Goal: Feedback & Contribution: Leave review/rating

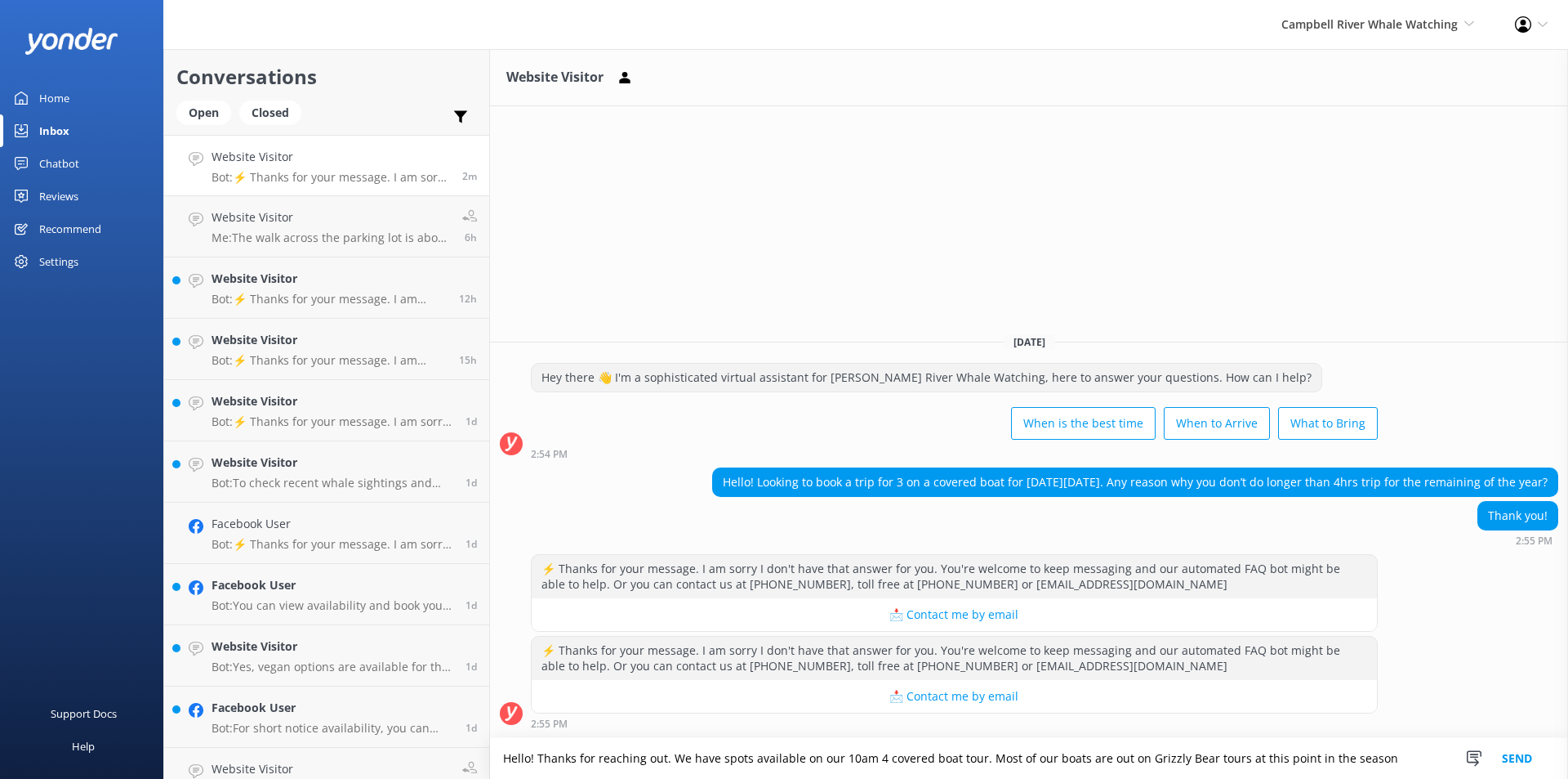
drag, startPoint x: 977, startPoint y: 758, endPoint x: 1403, endPoint y: 753, distance: 426.0
click at [1403, 753] on textarea "Hello! Thanks for reaching out. We have spots available on our 10am 4 covered b…" at bounding box center [1028, 758] width 1078 height 41
click at [1387, 756] on textarea "Hello! Thanks for reaching out. We have spots available on our 10am 4 covered b…" at bounding box center [1028, 758] width 1078 height 41
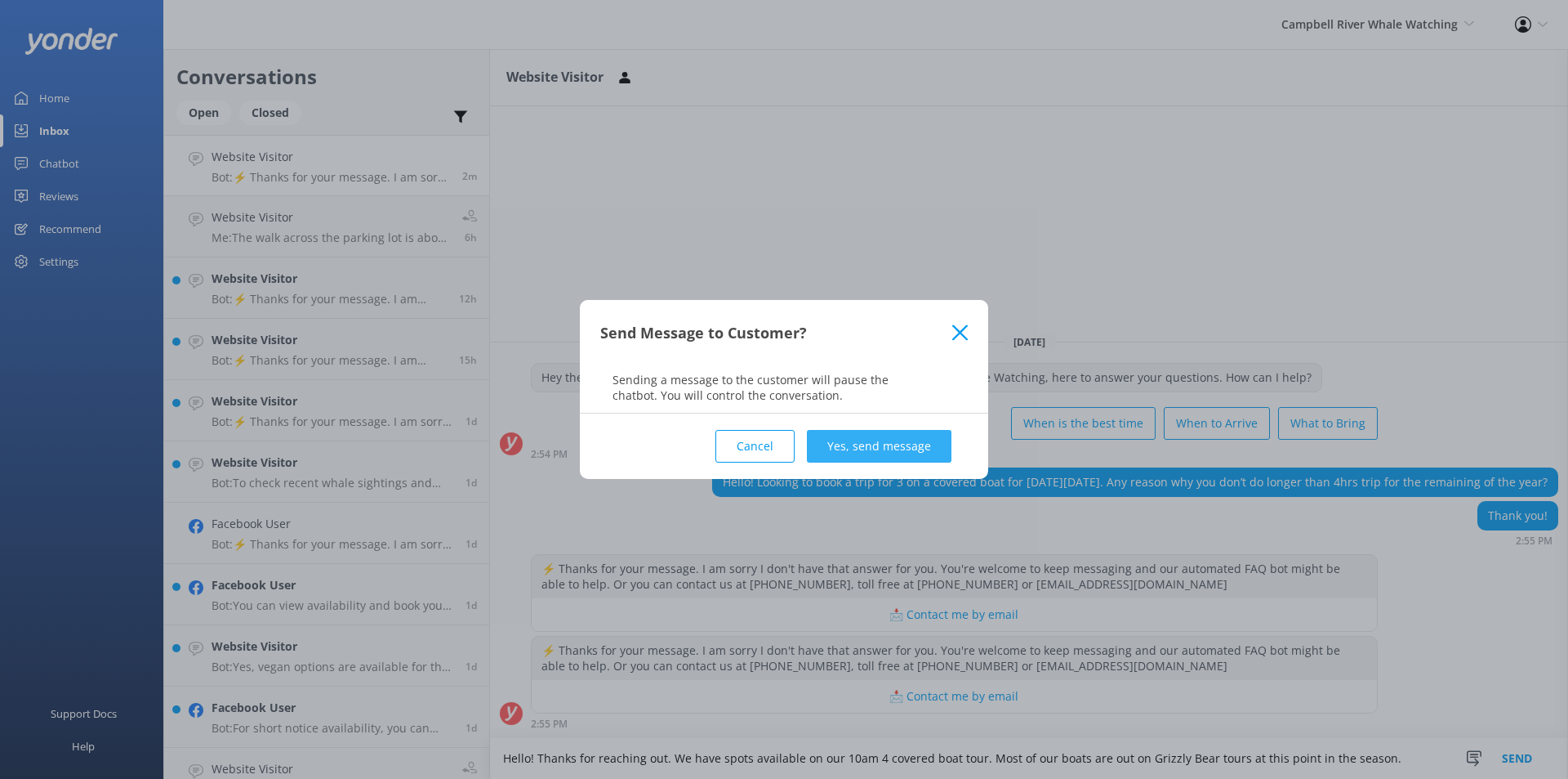
type textarea "Hello! Thanks for reaching out. We have spots available on our 10am 4 covered b…"
click at [873, 446] on button "Yes, send message" at bounding box center [879, 446] width 145 height 33
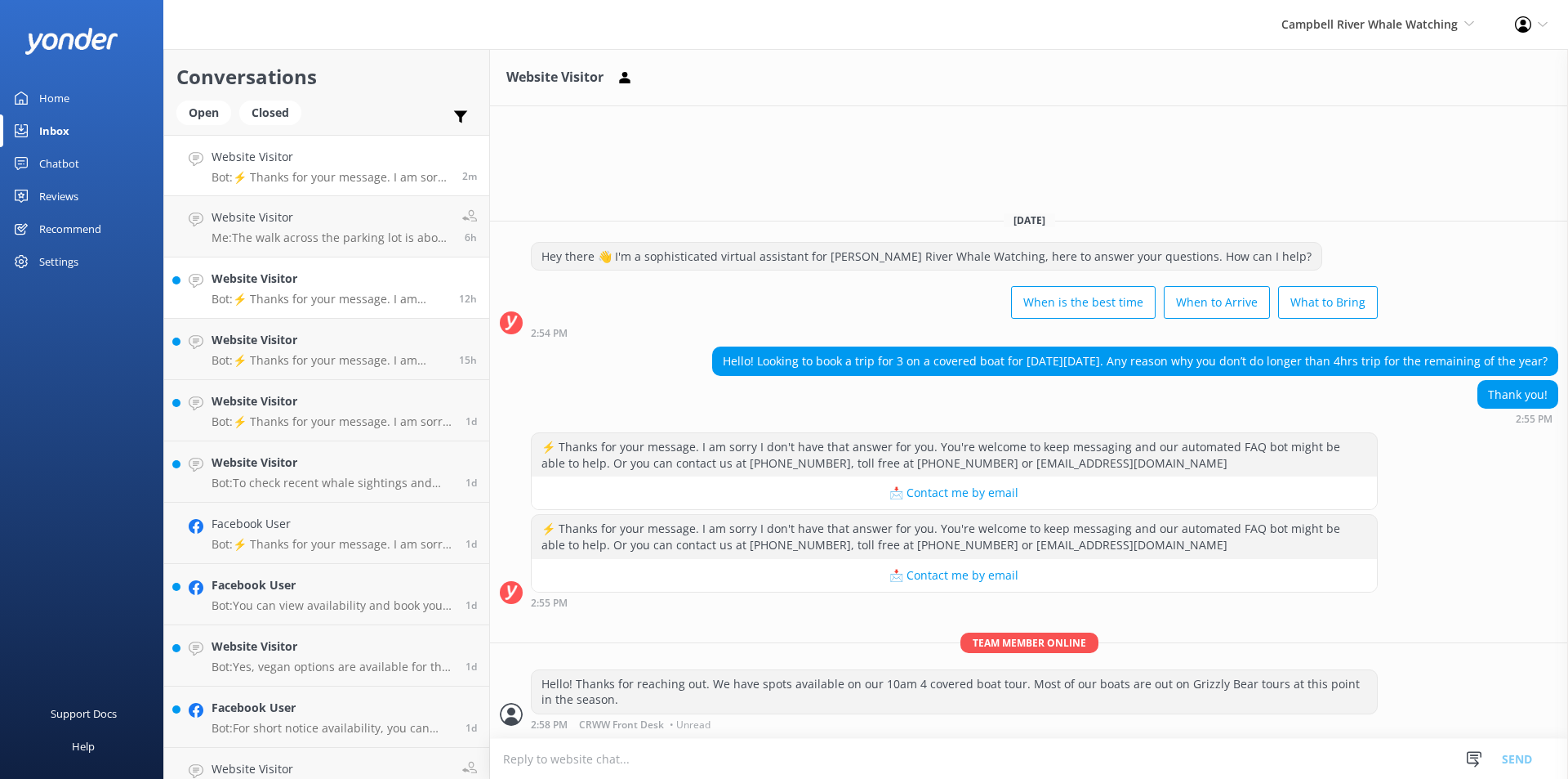
click at [284, 271] on h4 "Website Visitor" at bounding box center [328, 279] width 235 height 18
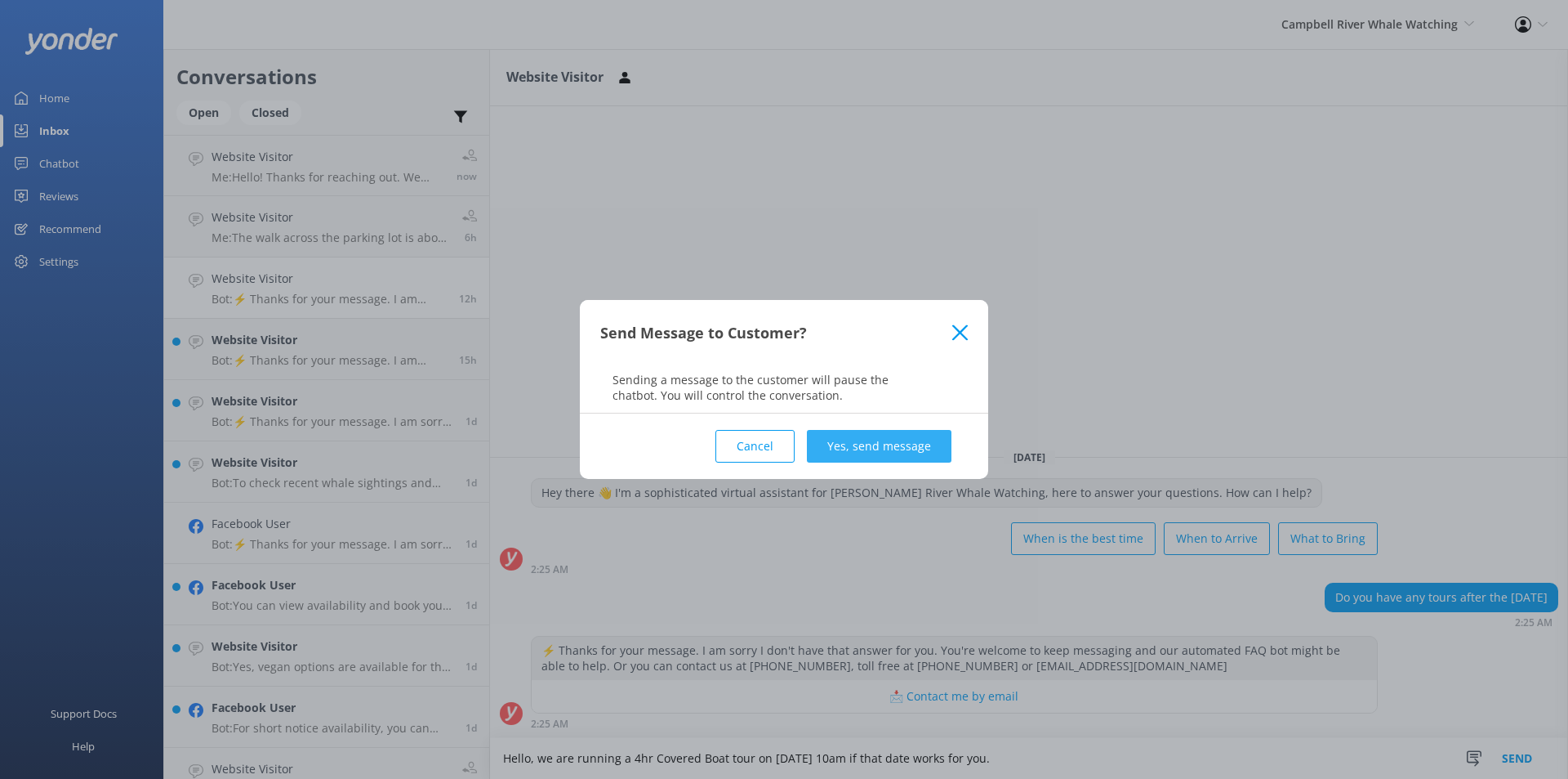
type textarea "Hello, we are running a 4hr Covered Boat tour on [DATE] 10am if that date works…"
click at [914, 440] on button "Yes, send message" at bounding box center [879, 446] width 145 height 33
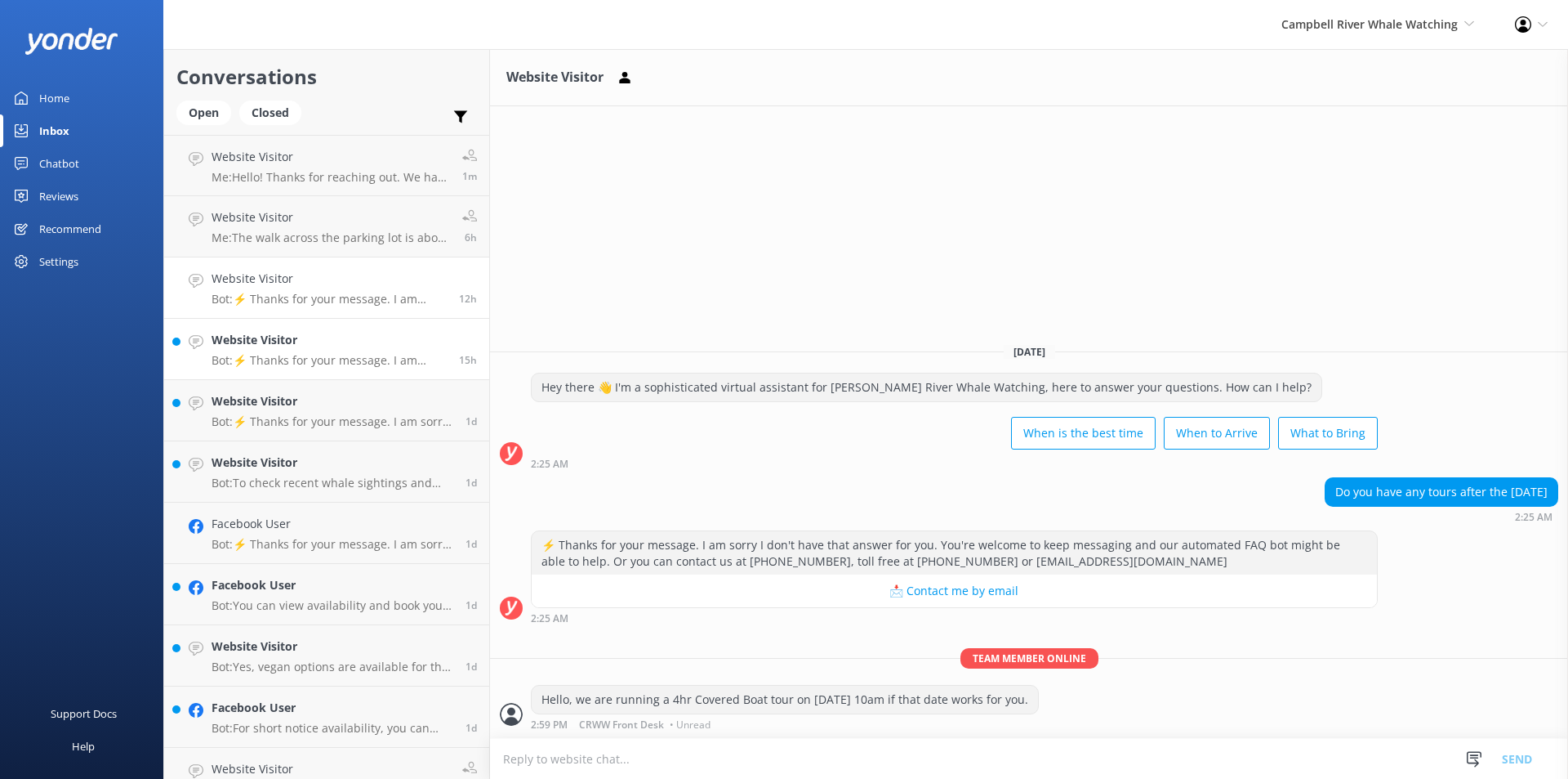
click at [326, 370] on link "Website Visitor Bot: ⚡ Thanks for your message. I am sorry I don't have that an…" at bounding box center [326, 350] width 326 height 61
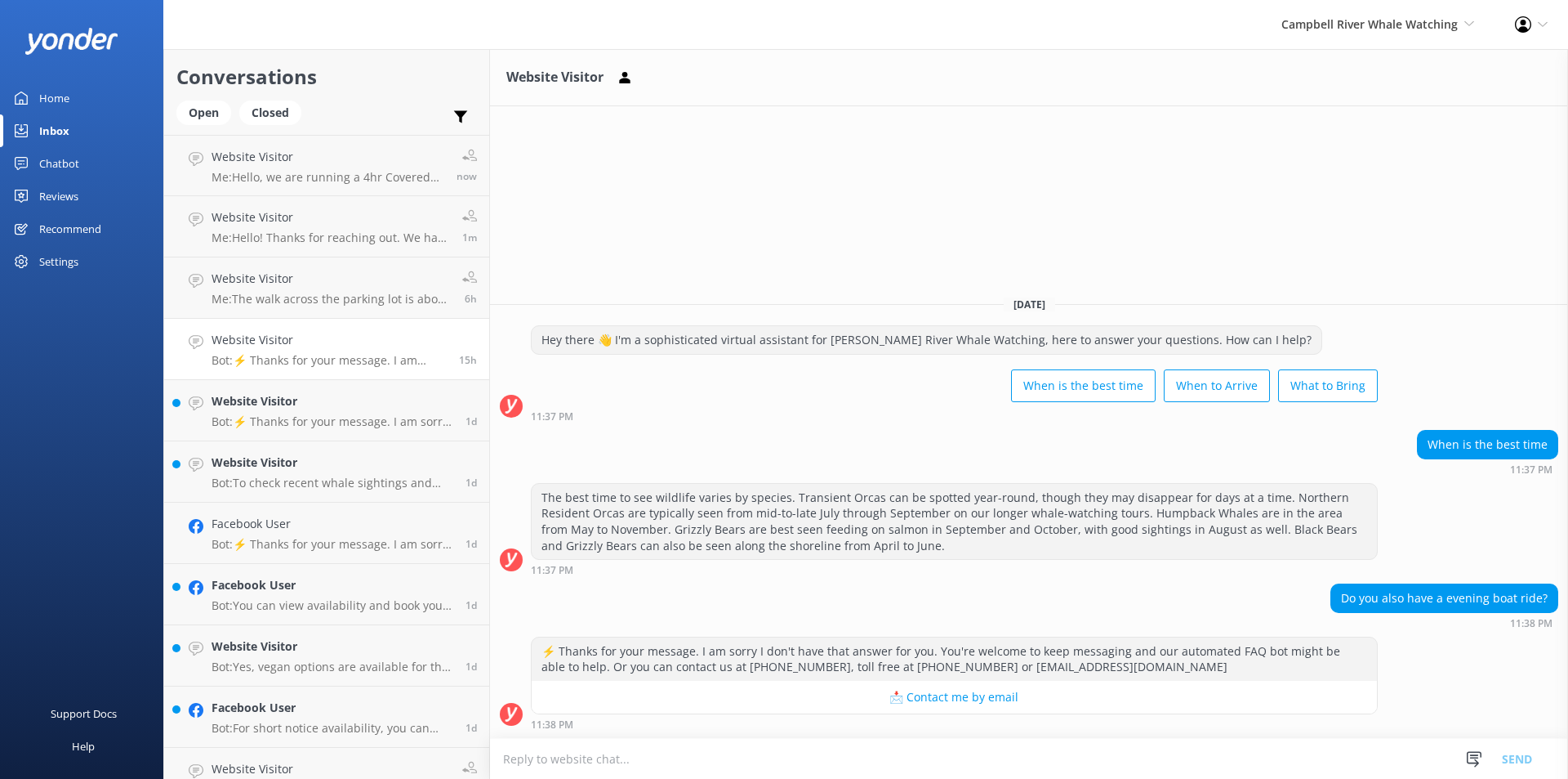
click at [725, 761] on textarea at bounding box center [1028, 759] width 1078 height 40
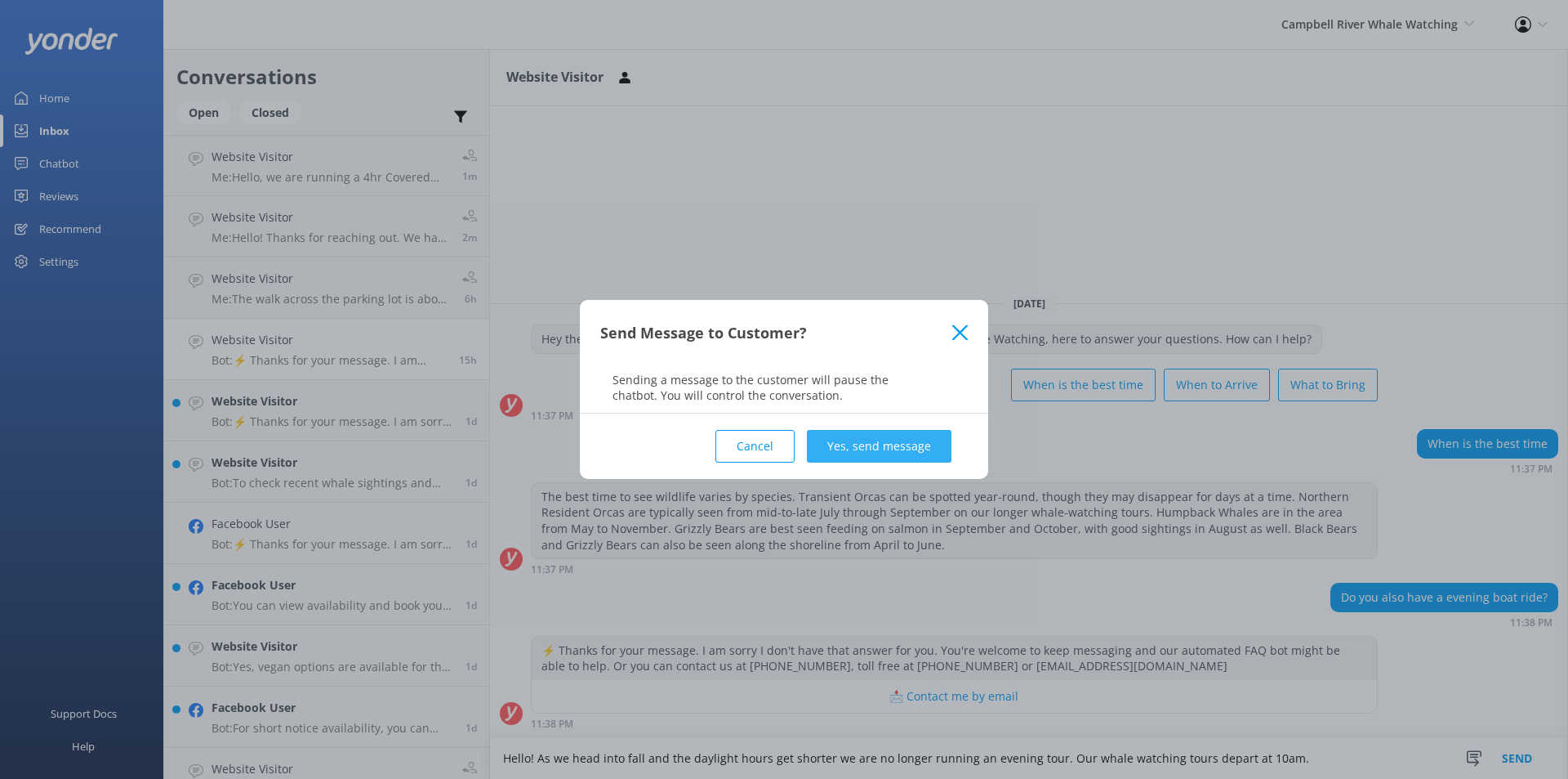
type textarea "Hello! As we head into fall and the daylight hours get shorter we are no longer…"
click at [939, 442] on button "Yes, send message" at bounding box center [879, 446] width 145 height 33
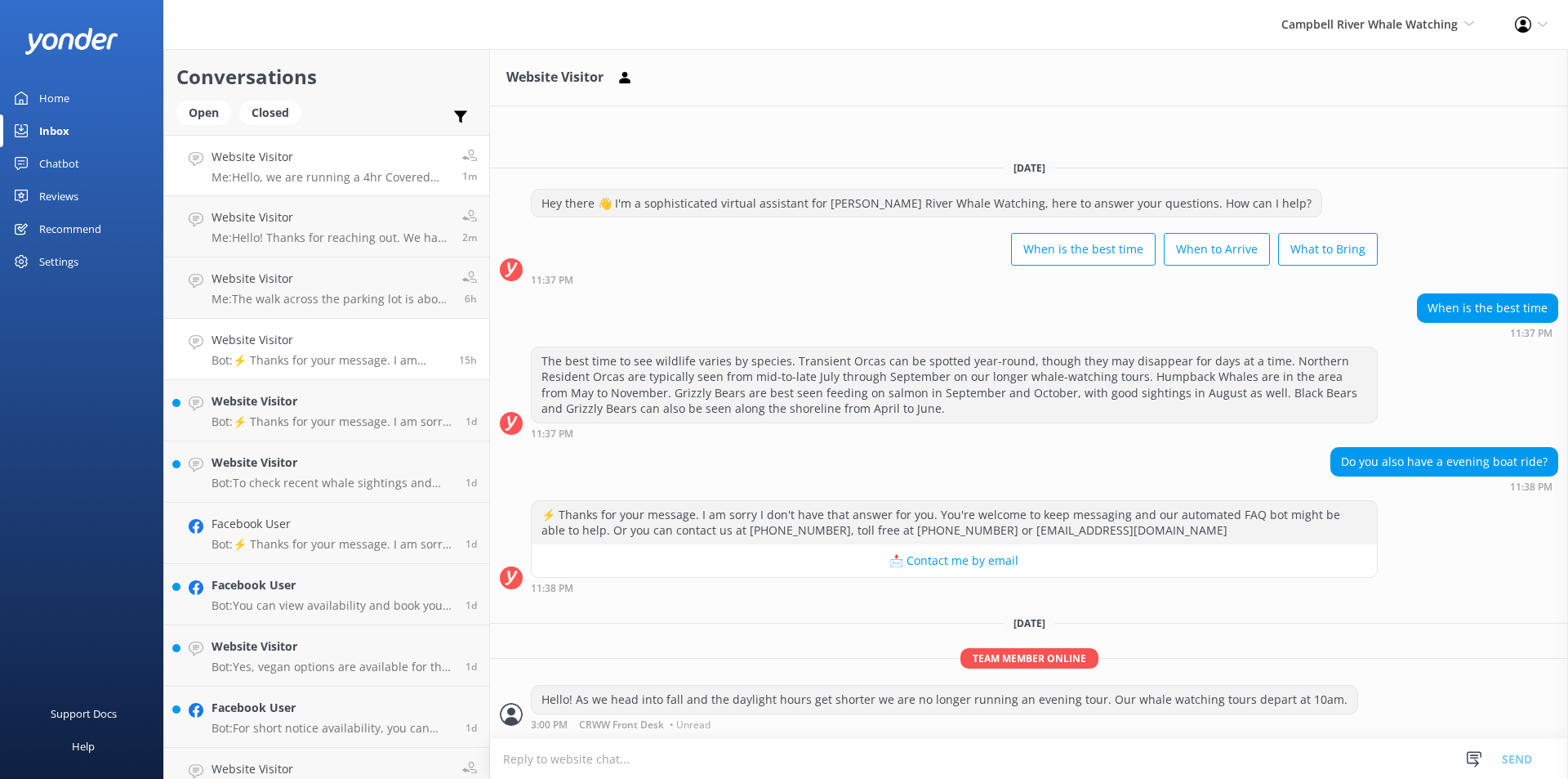
click at [254, 169] on div "Website Visitor Me: Hello, we are running a 4hr Covered Boat tour on [DATE] 10a…" at bounding box center [330, 165] width 238 height 36
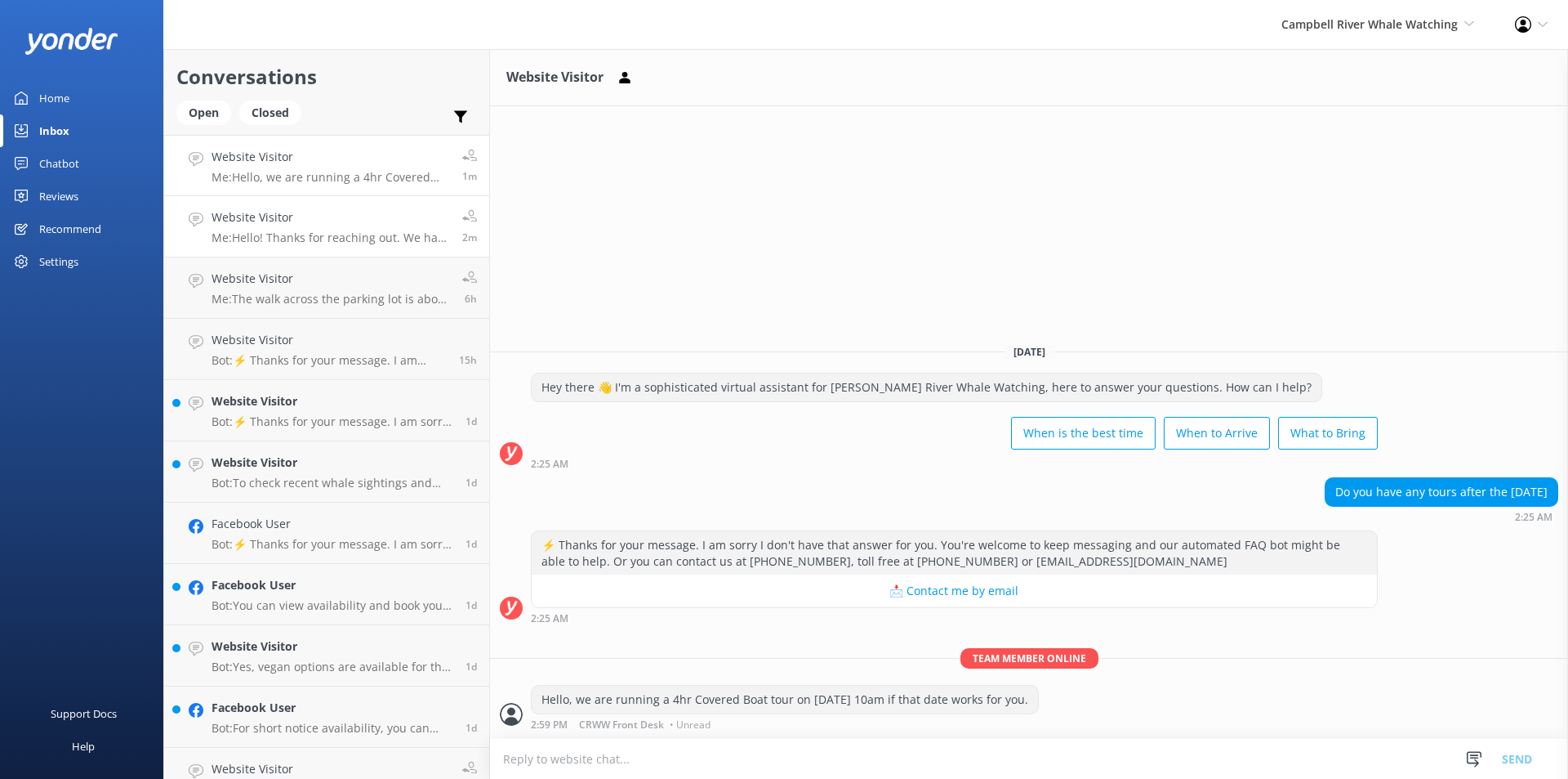
click at [331, 234] on p "Me: Hello! Thanks for reaching out. We have spots available on our 10am 4 cover…" at bounding box center [330, 237] width 238 height 14
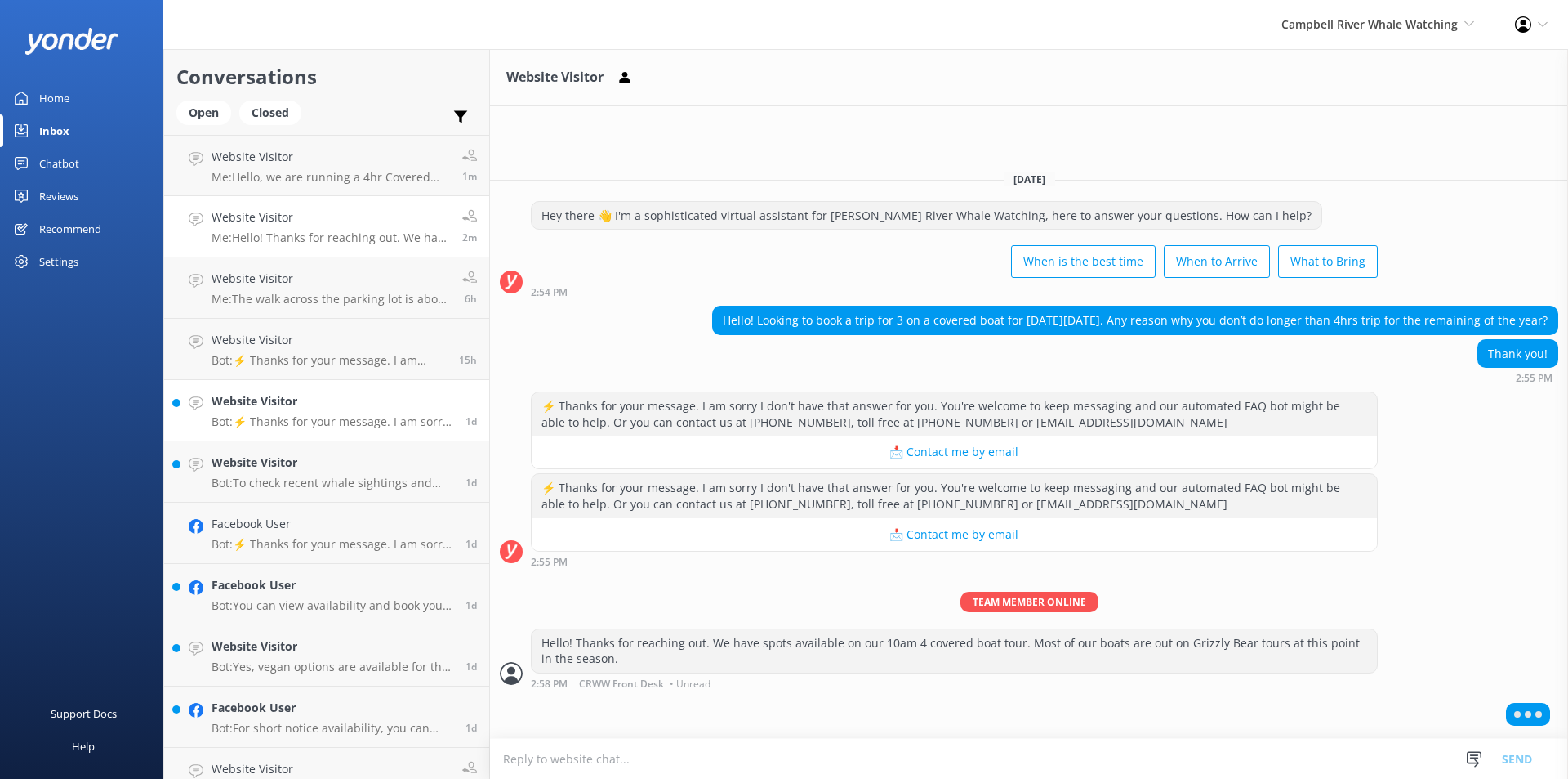
click at [292, 406] on h4 "Website Visitor" at bounding box center [332, 401] width 242 height 18
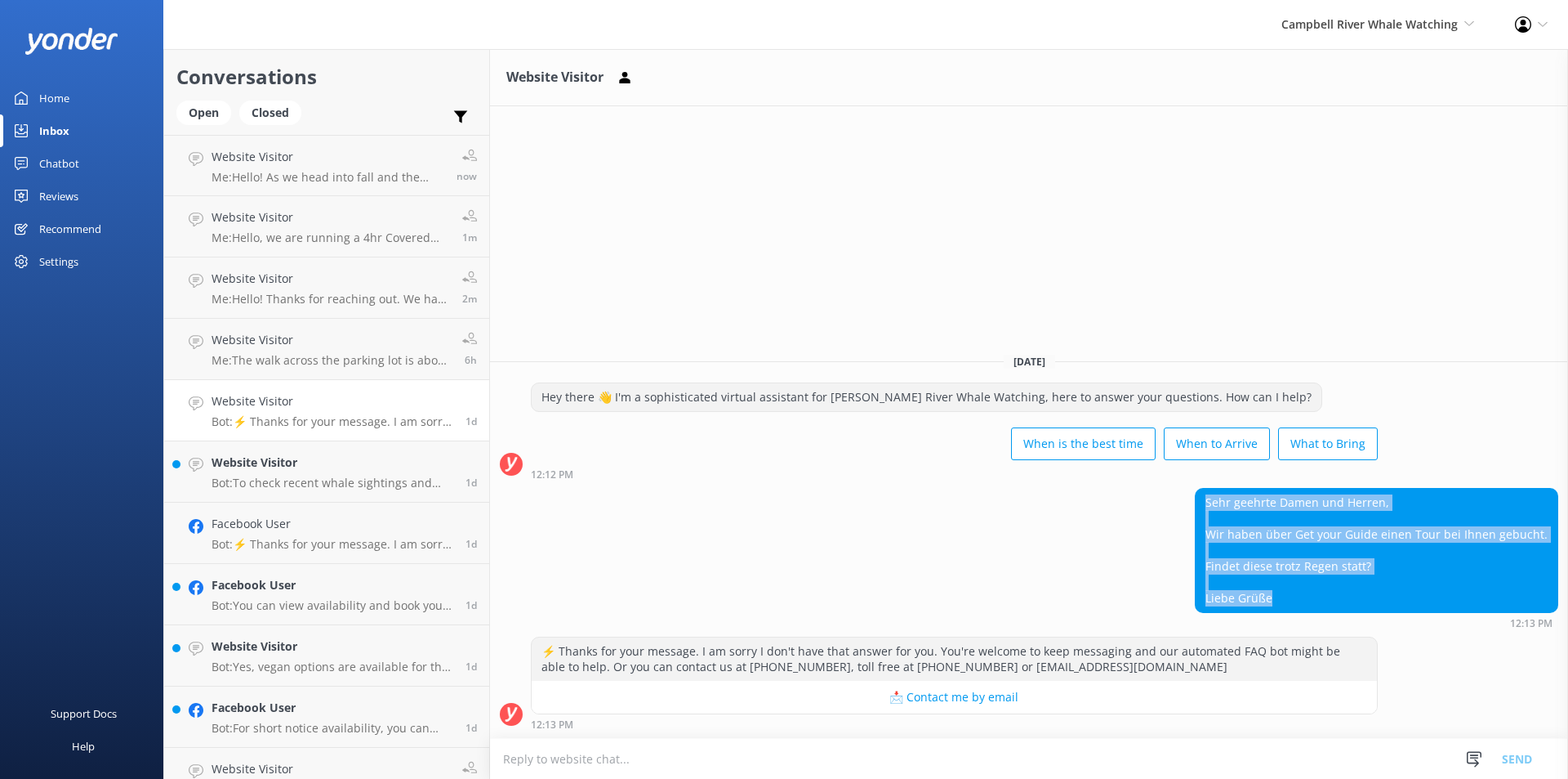
drag, startPoint x: 1313, startPoint y: 604, endPoint x: 1205, endPoint y: 505, distance: 146.5
click at [1205, 505] on div "Sehr geehrte Damen und [PERSON_NAME], Wir haben über Get your Guide einen Tour …" at bounding box center [1028, 558] width 1078 height 140
click at [271, 463] on h4 "Website Visitor" at bounding box center [332, 462] width 242 height 18
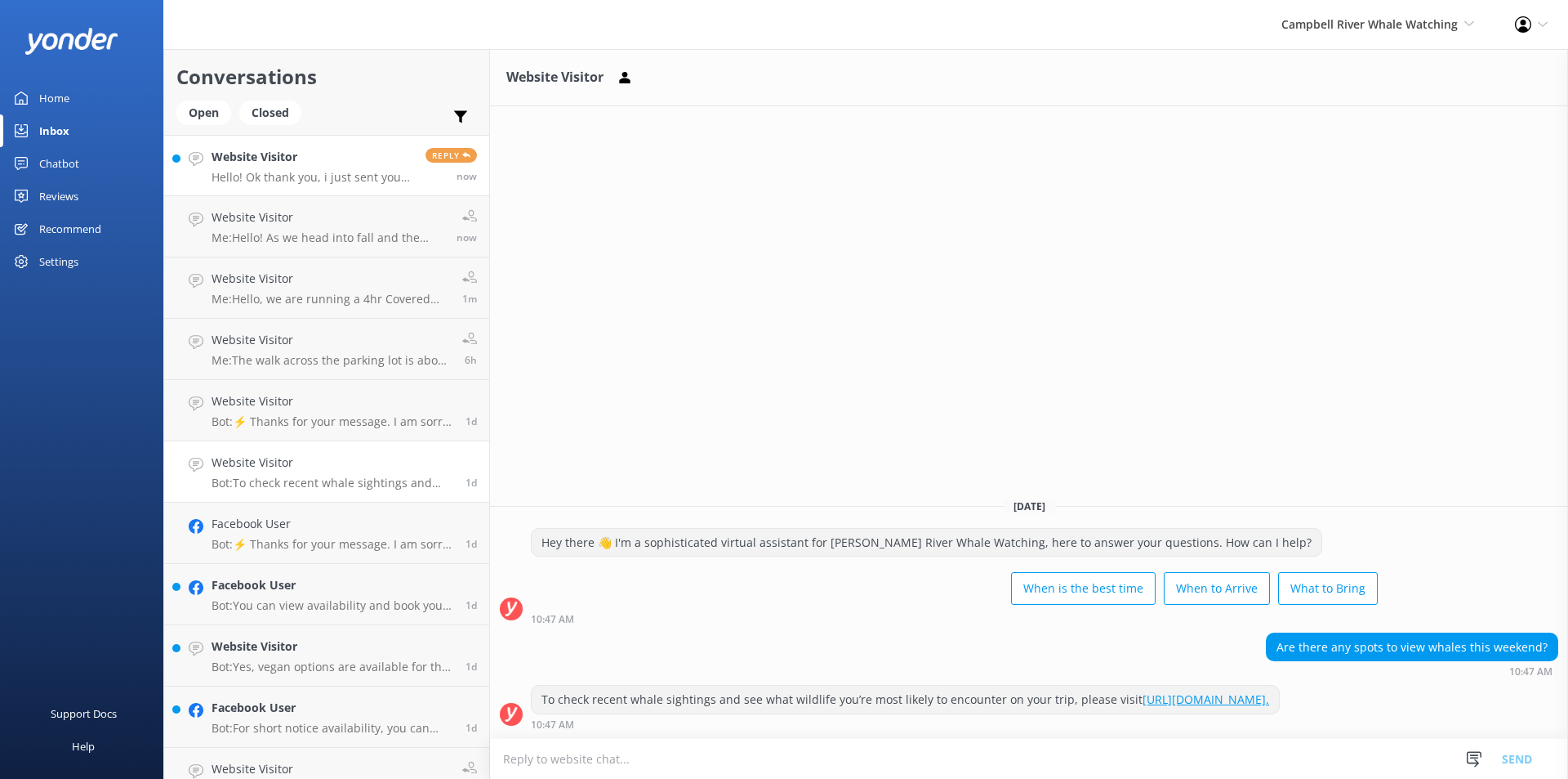
click at [249, 182] on p "Hello! Ok thank you, i just sent you an email about the same question. Will dis…" at bounding box center [312, 177] width 202 height 14
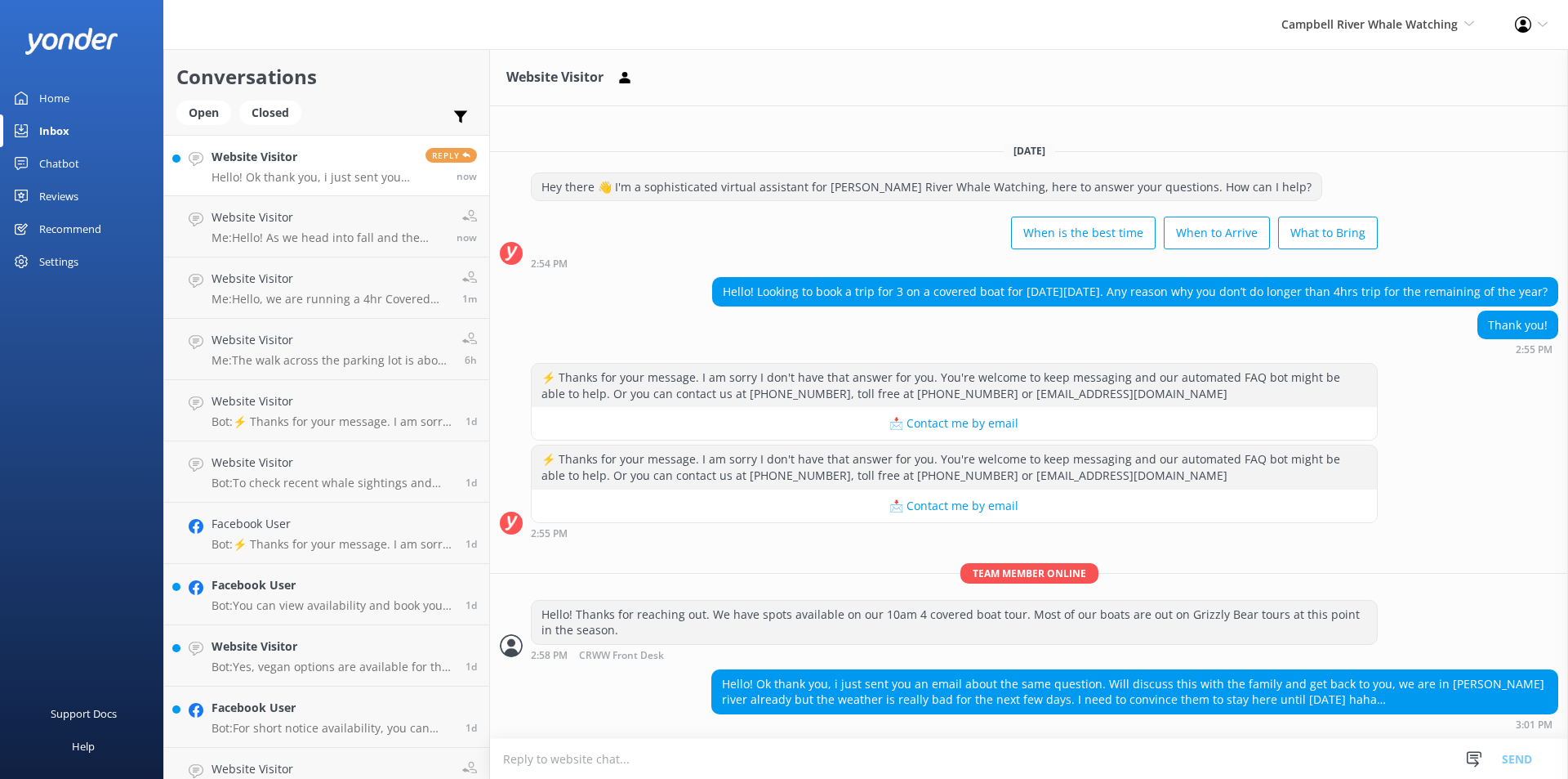
click at [315, 172] on p "Hello! Ok thank you, i just sent you an email about the same question. Will dis…" at bounding box center [312, 177] width 202 height 14
click at [727, 763] on textarea at bounding box center [1028, 759] width 1078 height 40
type textarea "O"
type textarea "S"
type textarea "O"
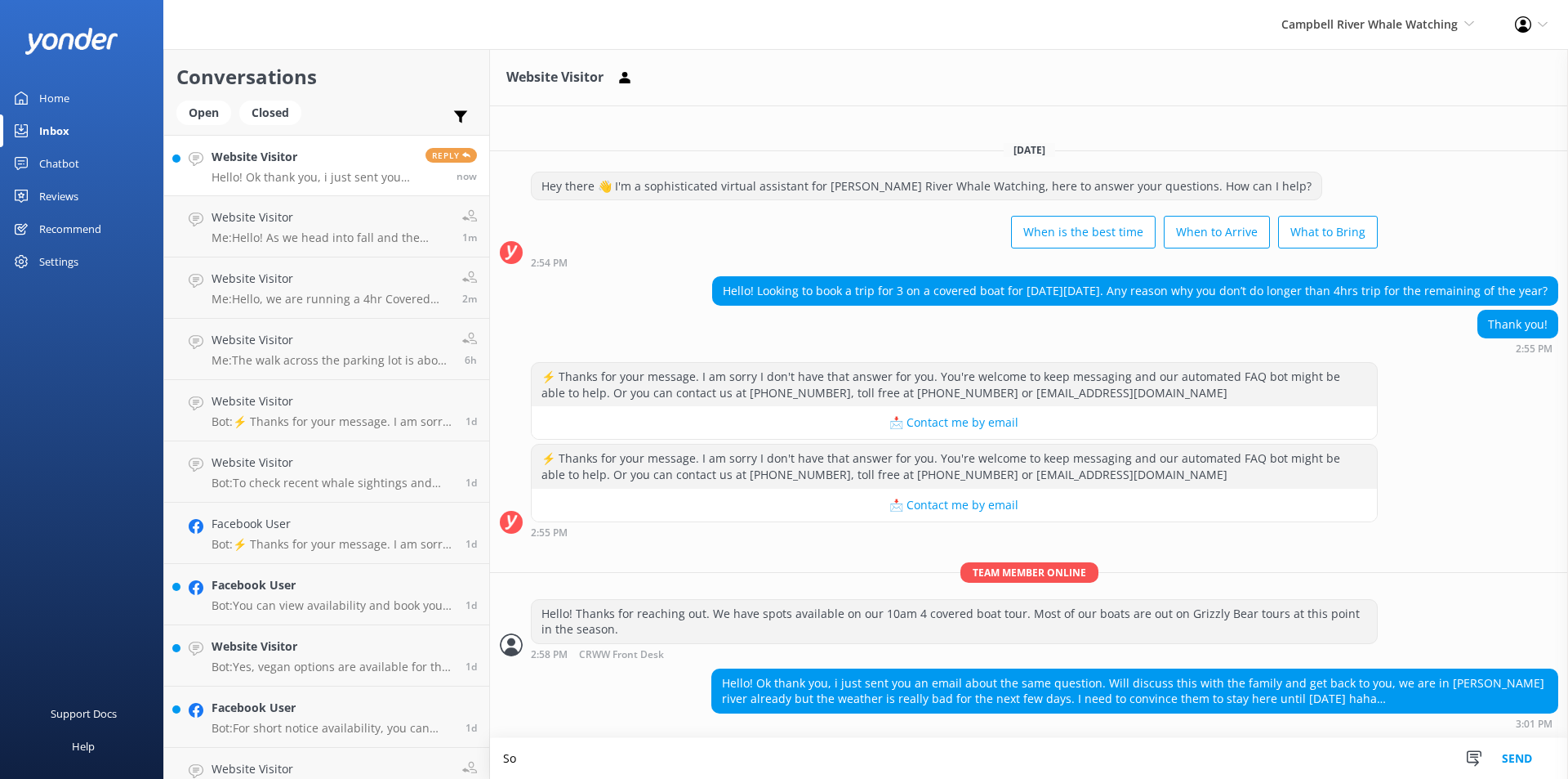
type textarea "S"
type textarea "N"
type textarea "S"
type textarea "N"
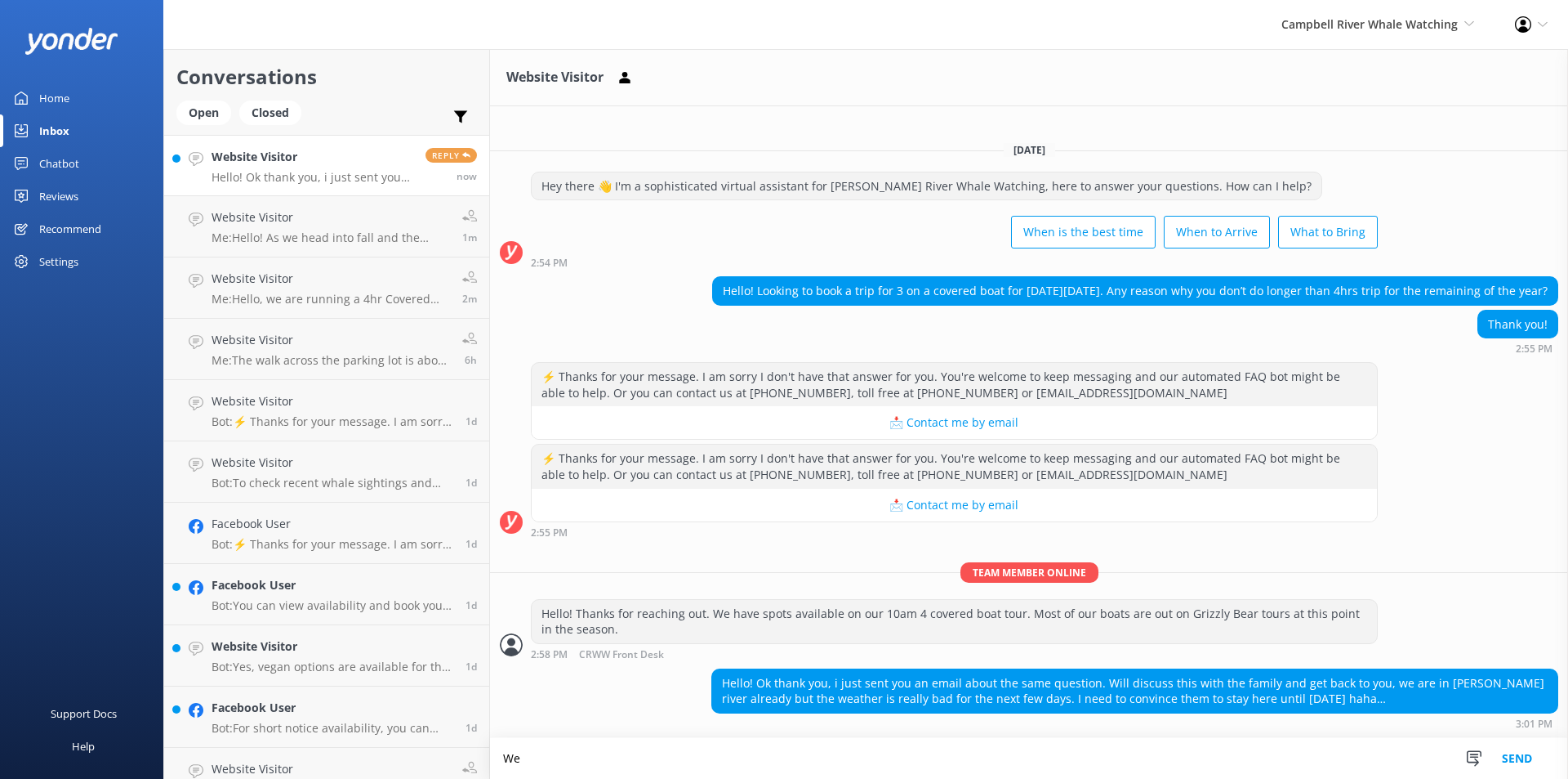
type textarea "W"
type textarea "S"
click at [279, 545] on p "Bot: ⚡ Thanks for your message. I am sorry I don't have that answer for you. Yo…" at bounding box center [332, 544] width 242 height 14
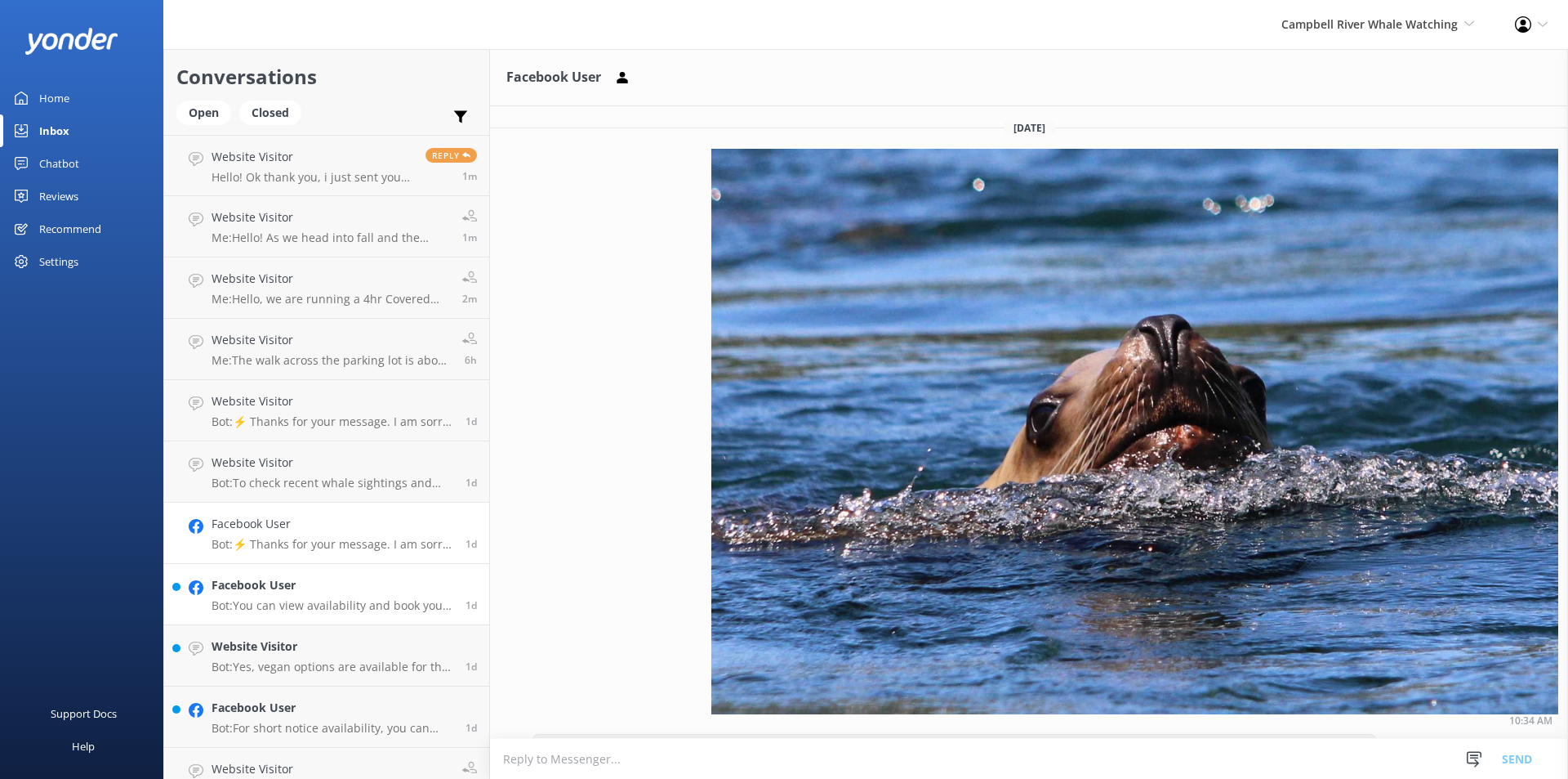
click at [278, 605] on p "Bot: You can view availability and book your Full Day Grizzly Toba Tour online …" at bounding box center [332, 605] width 242 height 14
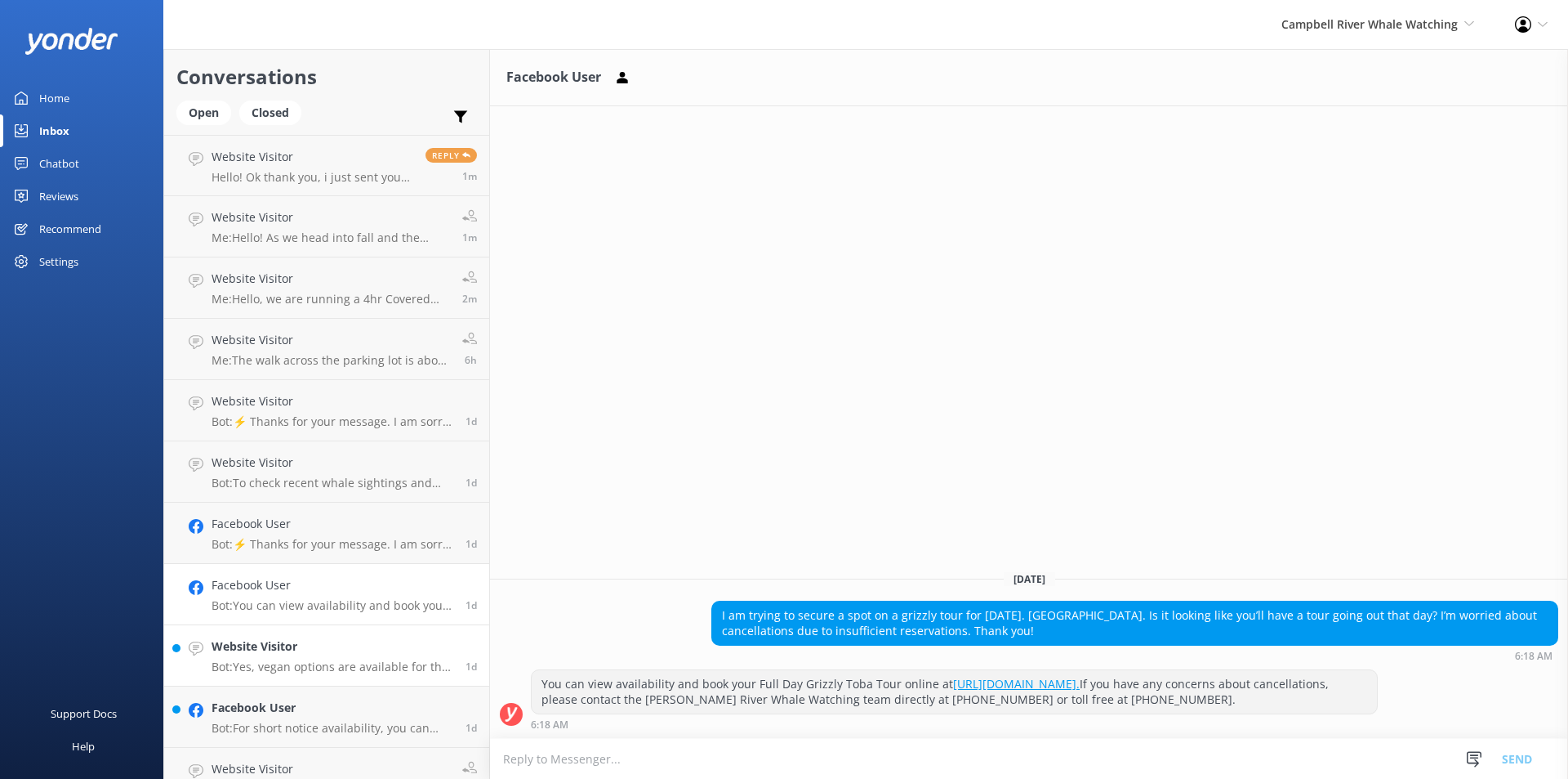
click at [274, 668] on p "Bot: Yes, vegan options are available for the lunch on the 6 Hour Whale Watchin…" at bounding box center [332, 666] width 242 height 14
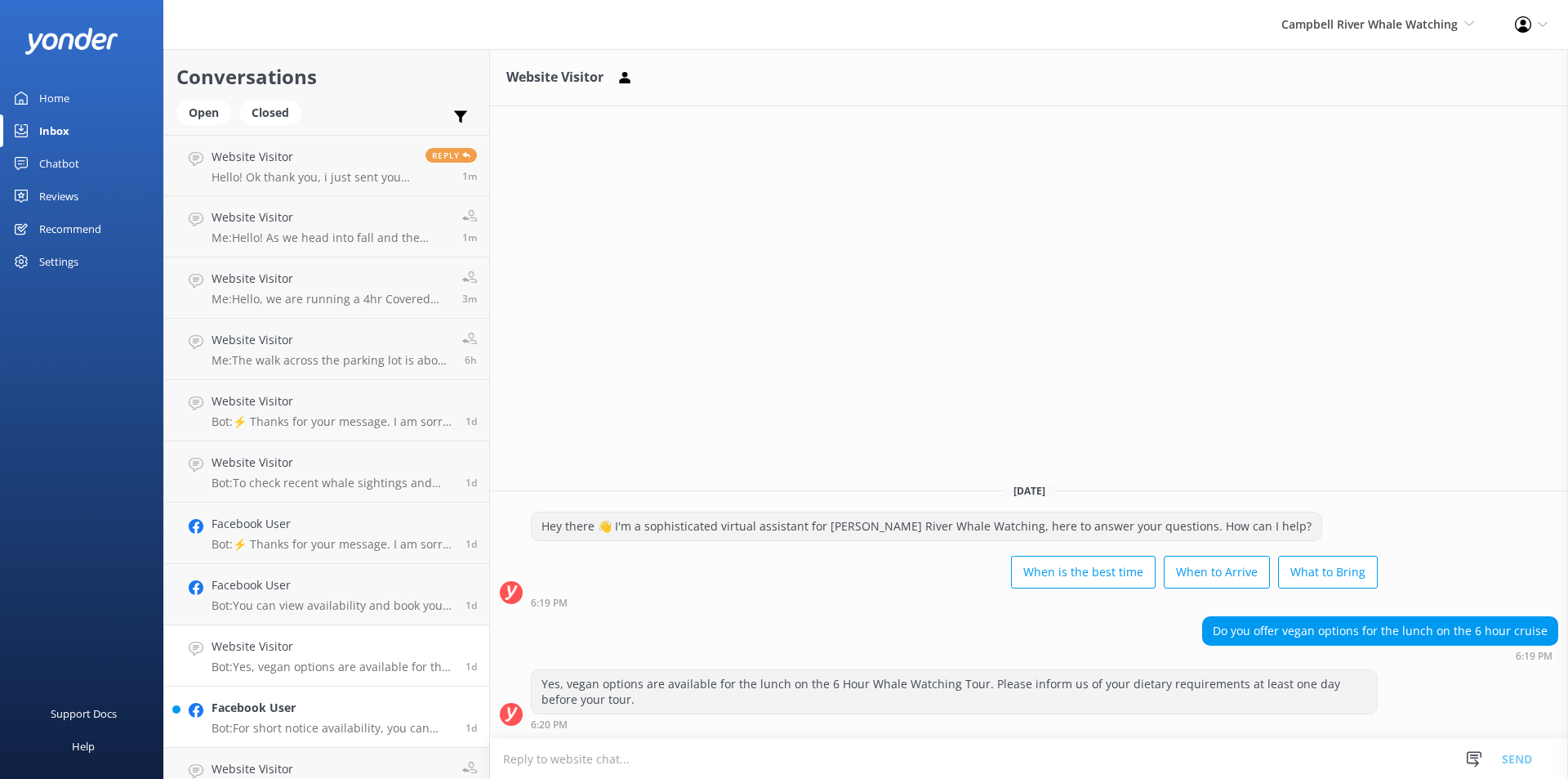
click at [201, 710] on use at bounding box center [195, 710] width 14 height 14
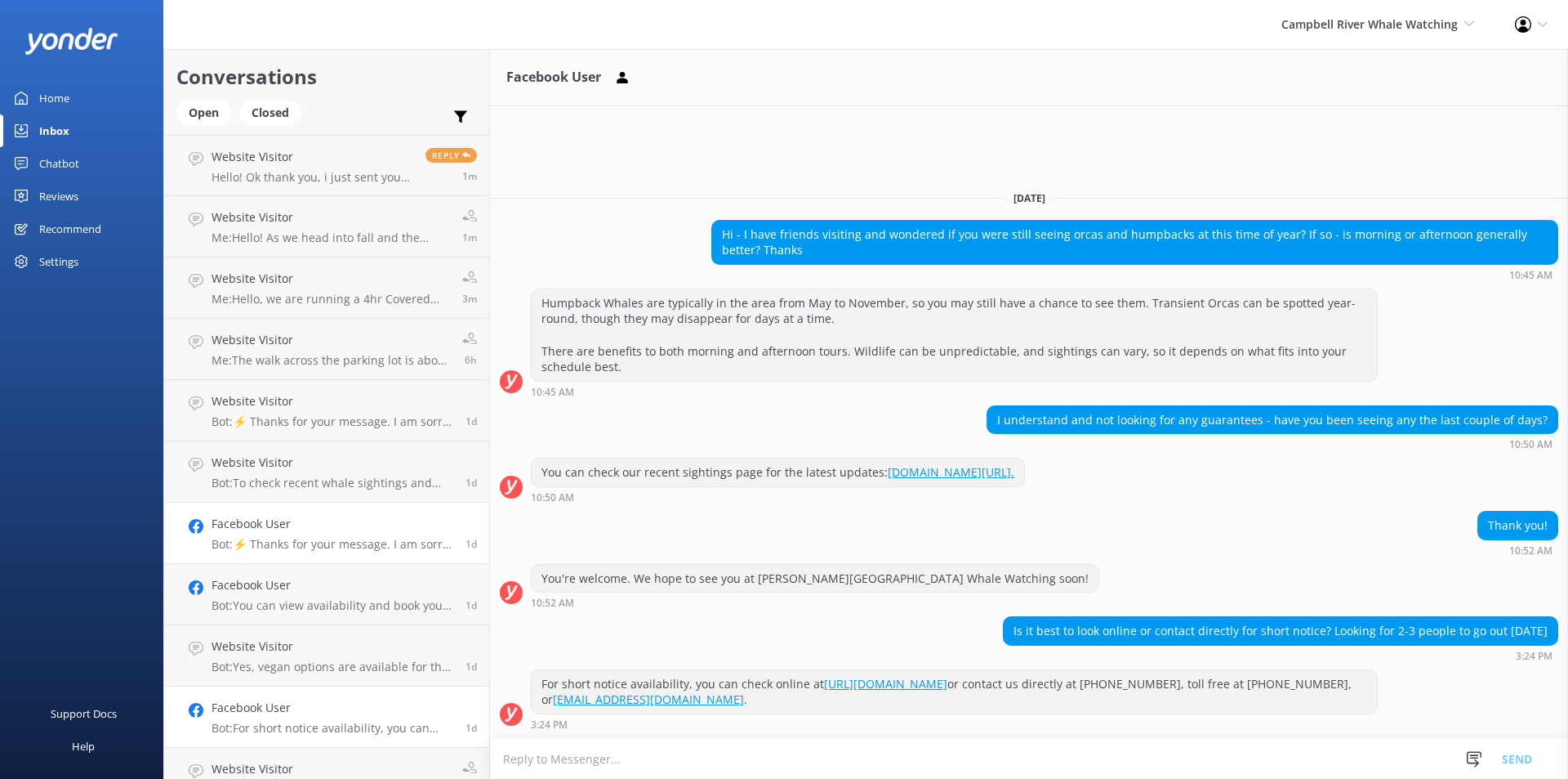
scroll to position [163, 0]
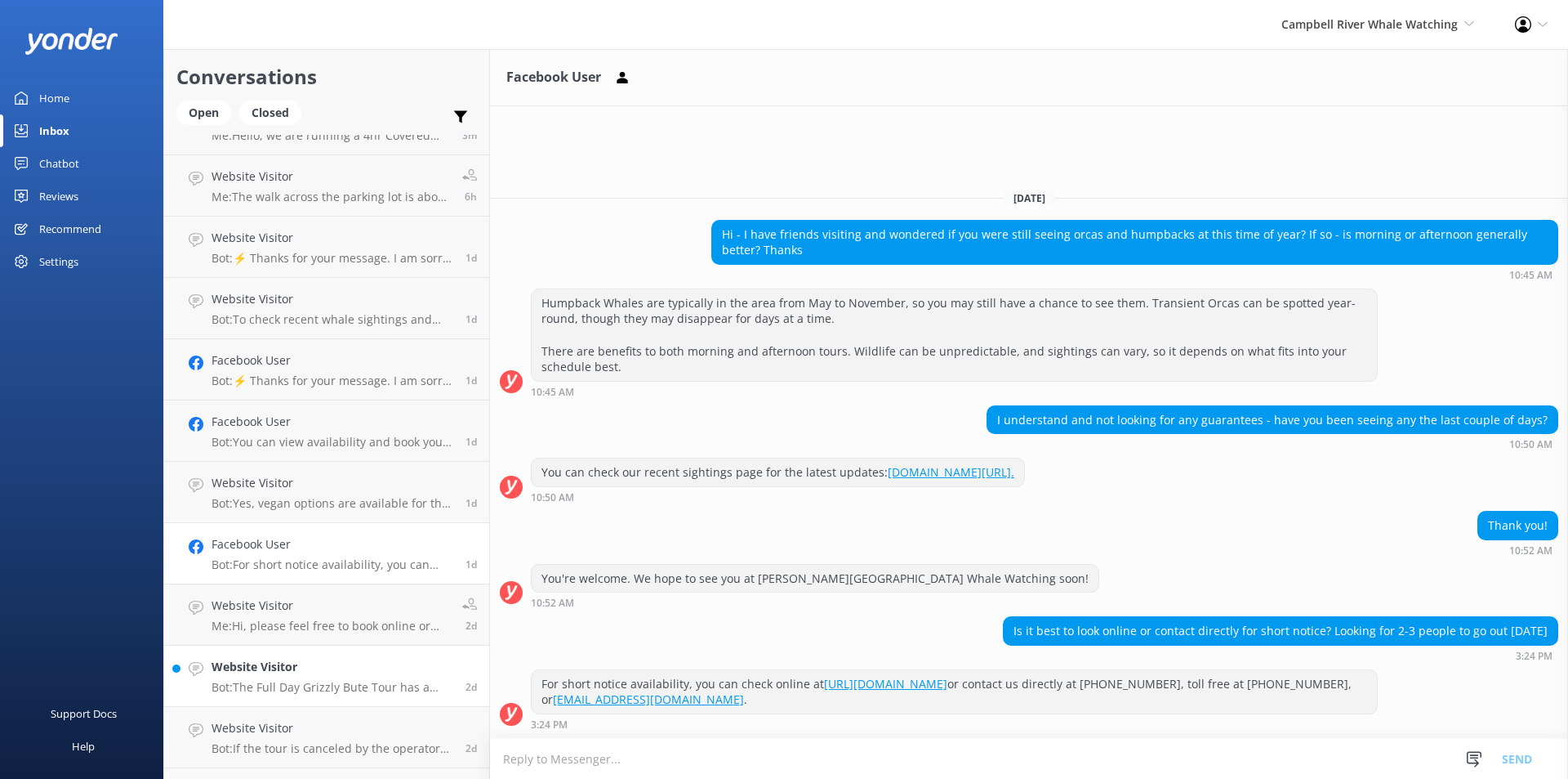
click at [275, 696] on link "Website Visitor Bot: The Full Day Grizzly Bute Tour has a minimum age requireme…" at bounding box center [326, 676] width 326 height 61
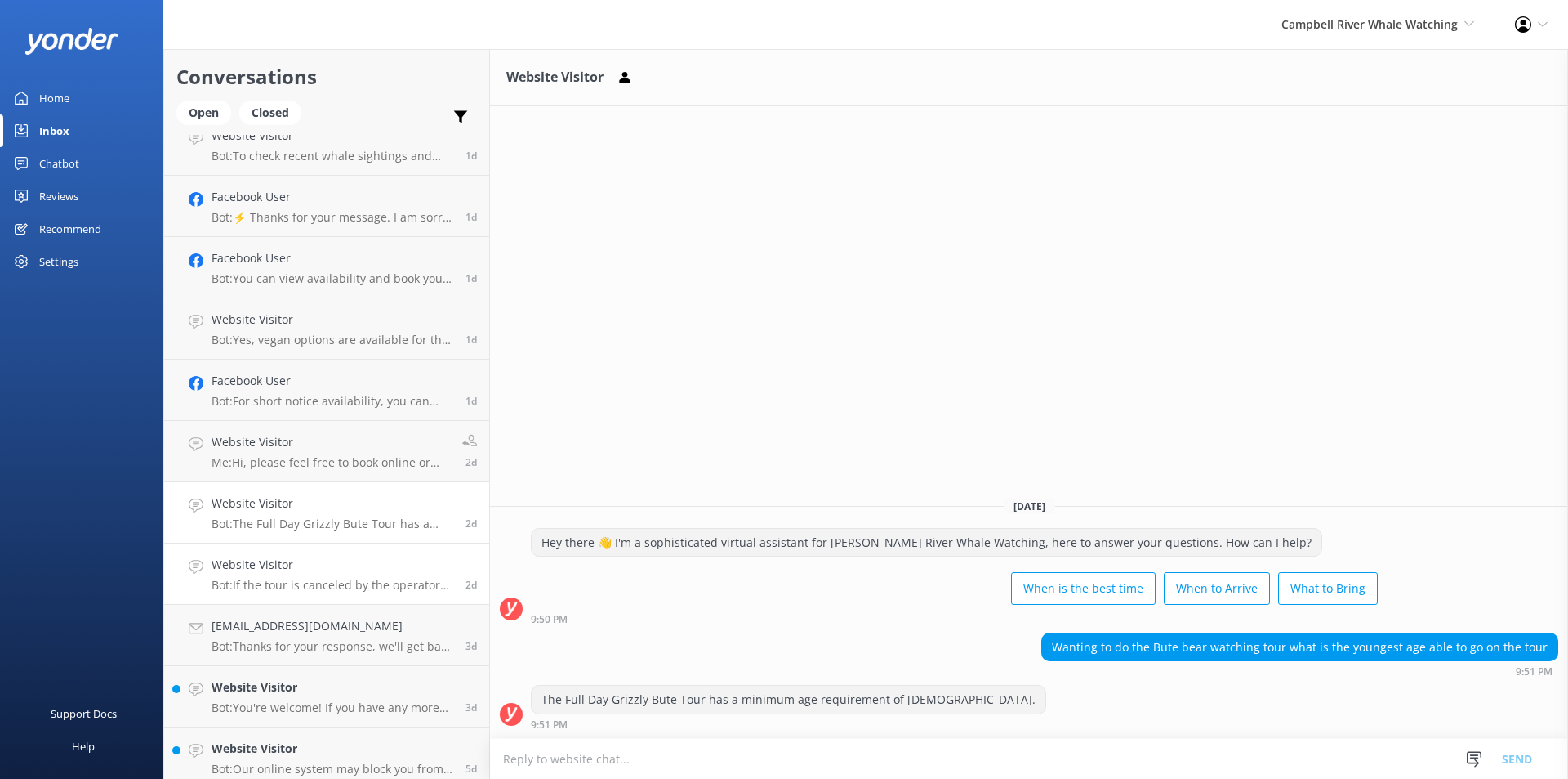
scroll to position [408, 0]
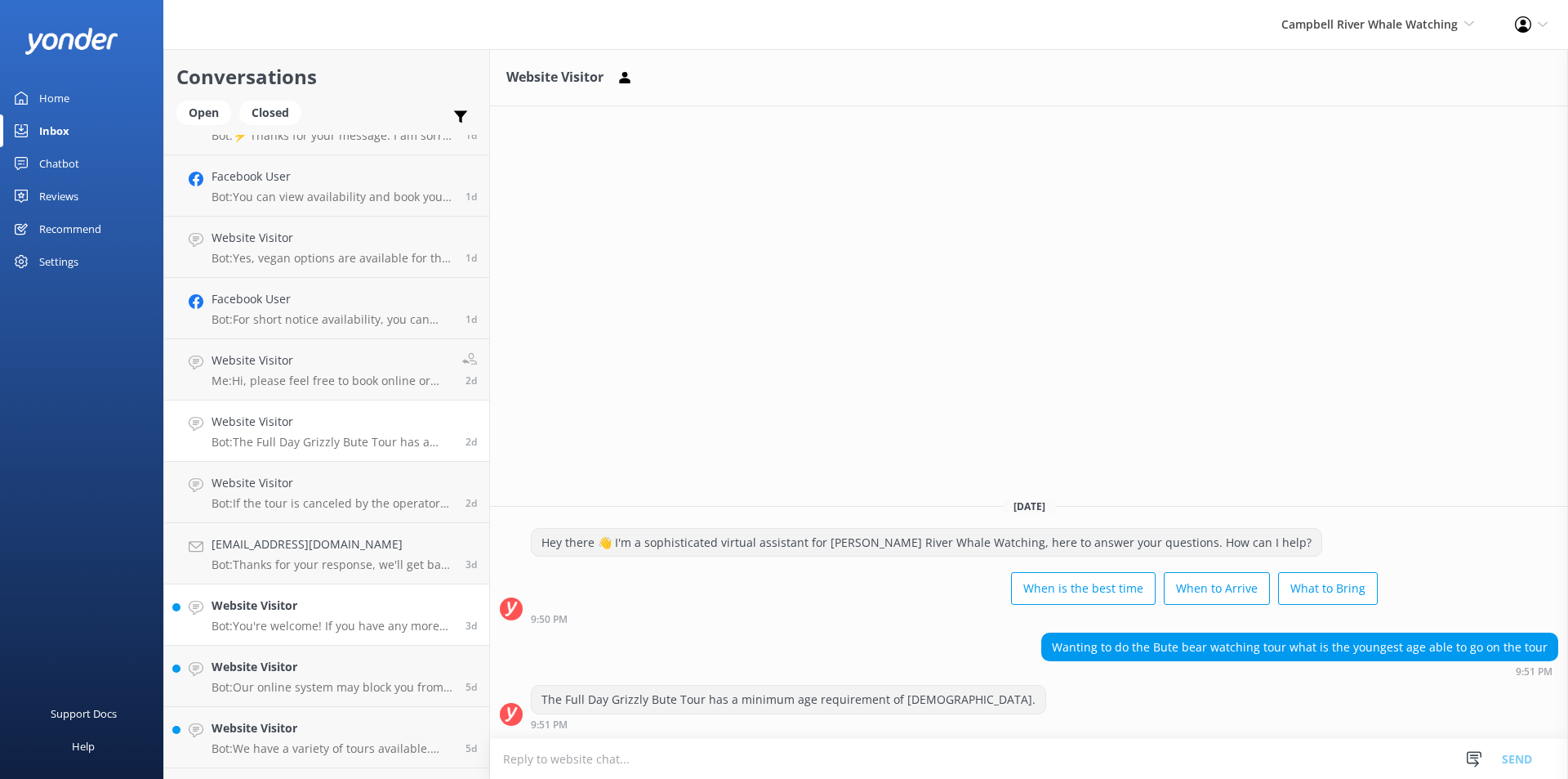
click at [298, 616] on div "Website Visitor Bot: You're welcome! If you have any more questions, feel free …" at bounding box center [332, 614] width 242 height 36
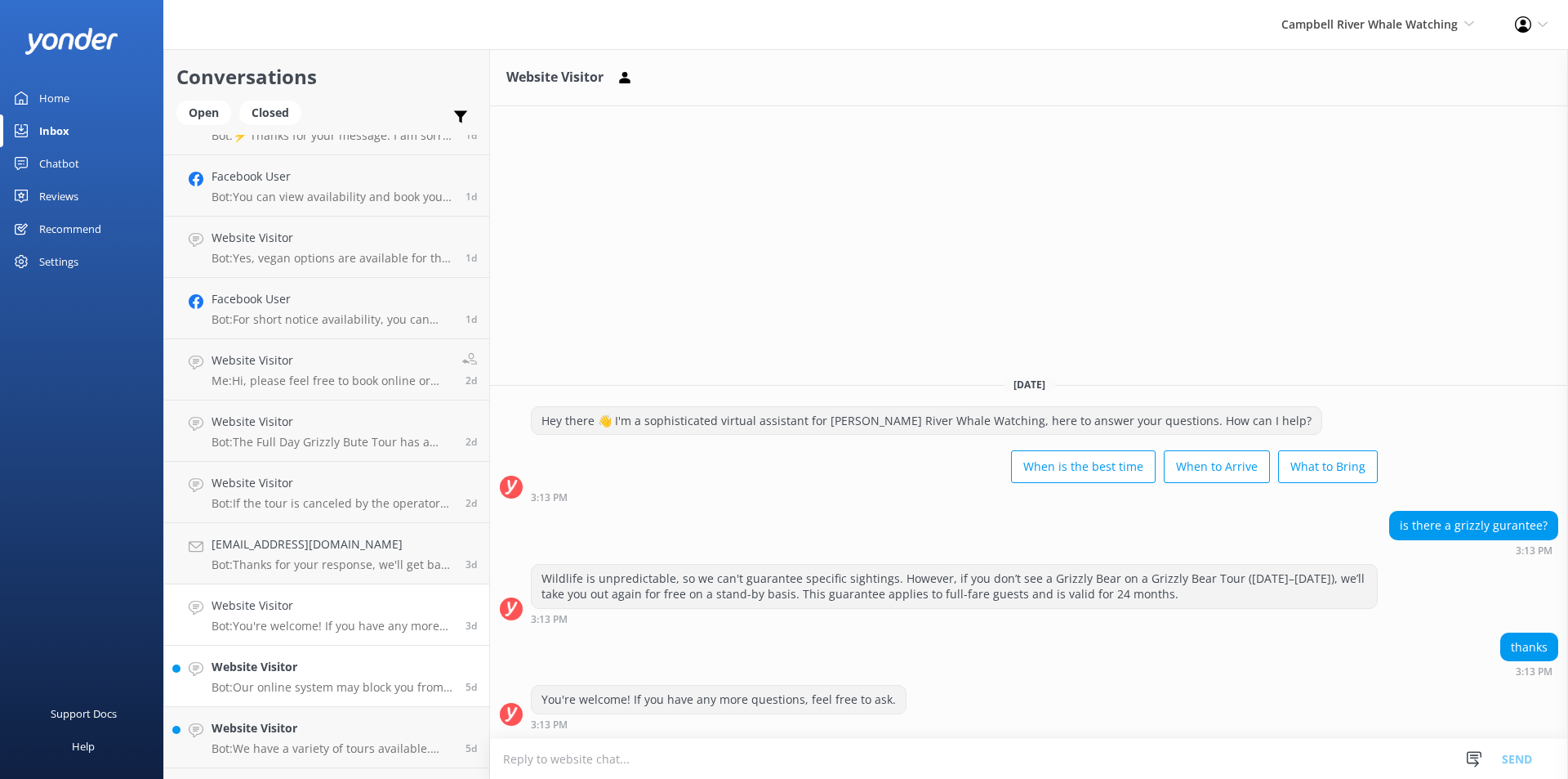
click at [268, 675] on h4 "Website Visitor" at bounding box center [332, 667] width 242 height 18
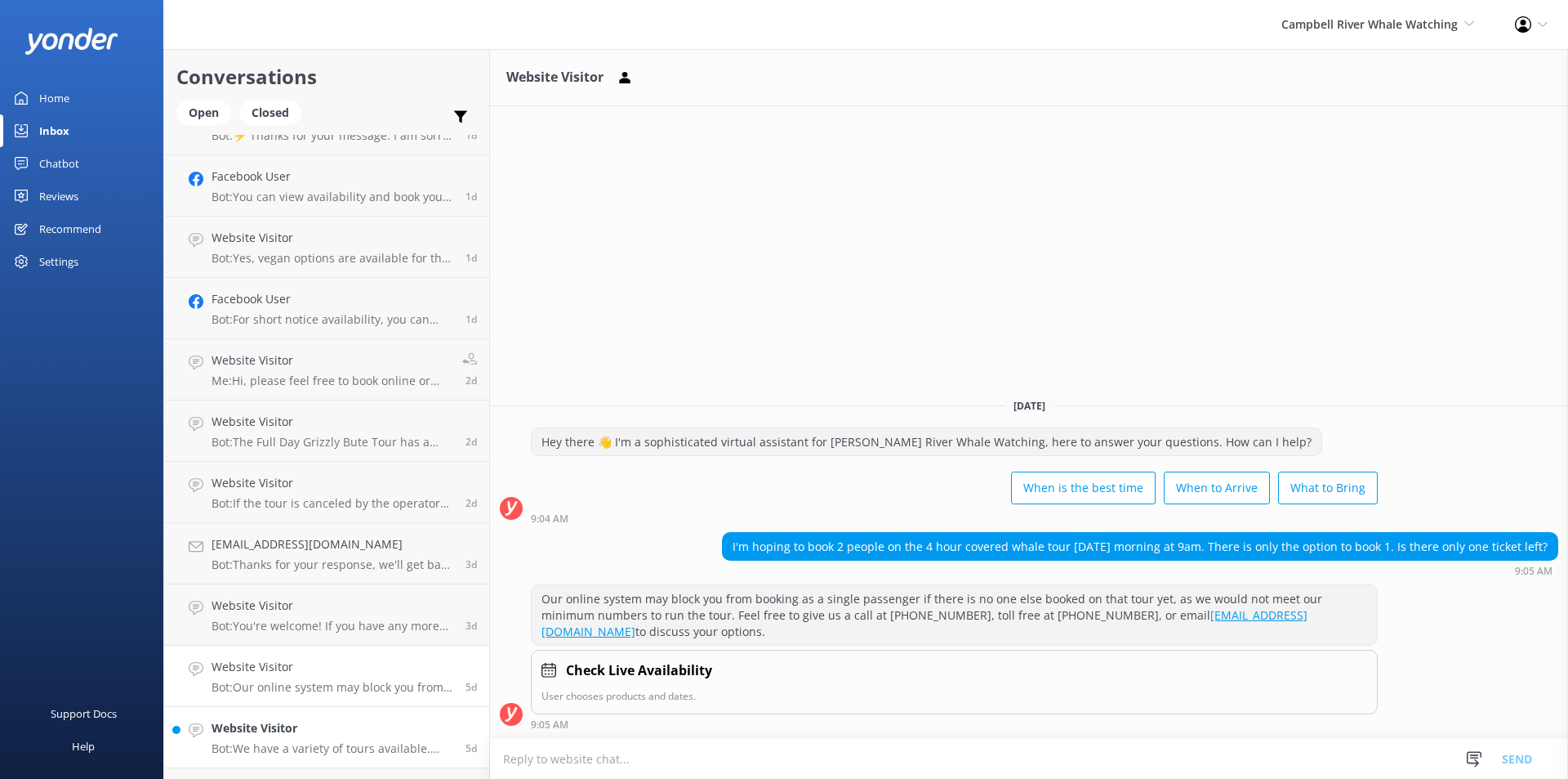
click at [276, 742] on p "Bot: We have a variety of tours available. You can find a full list of tours at…" at bounding box center [332, 748] width 242 height 14
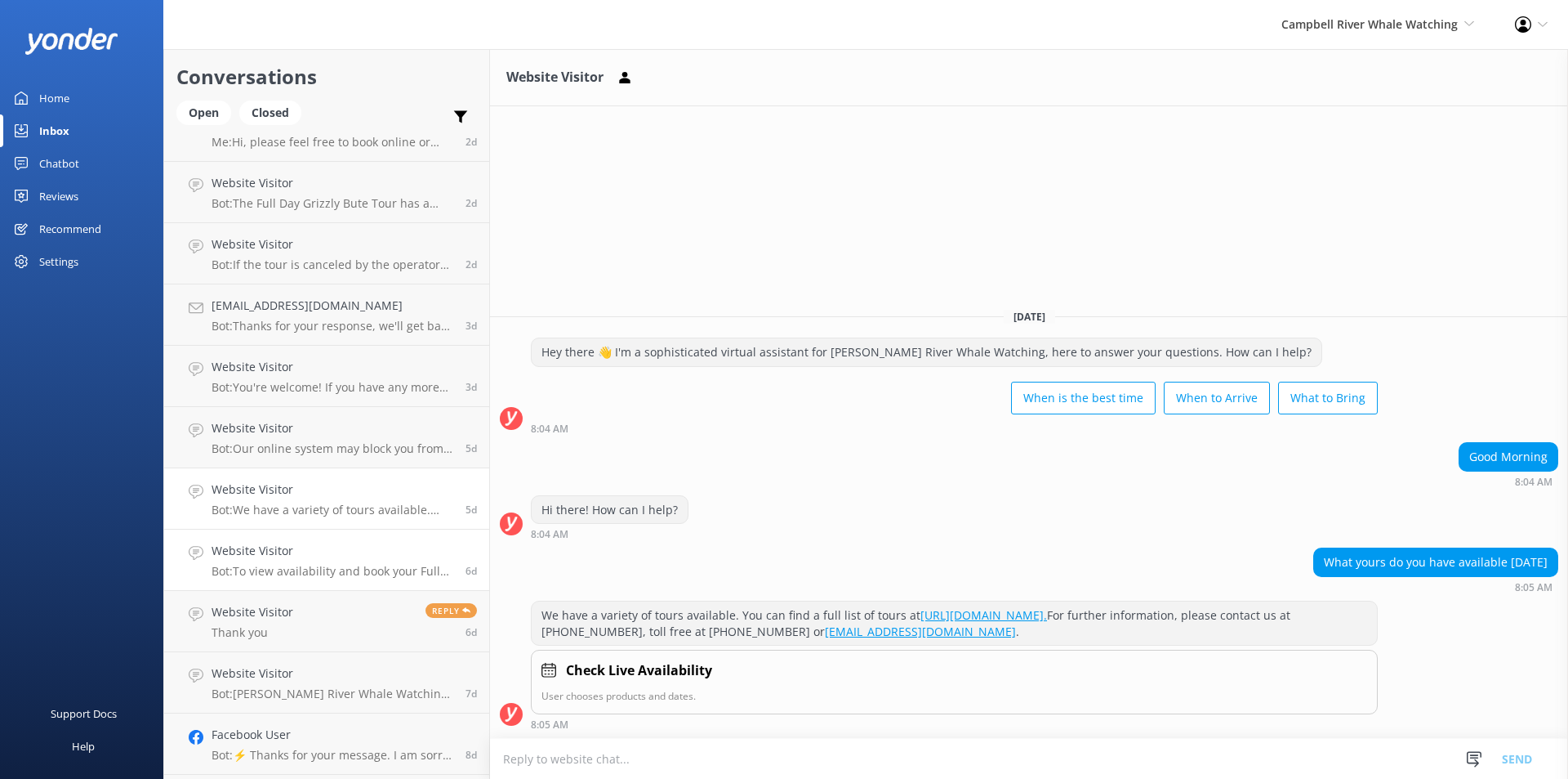
click at [281, 566] on p "Bot: To view availability and book your Full Day Grizzly Bute Tour, please visi…" at bounding box center [332, 571] width 242 height 14
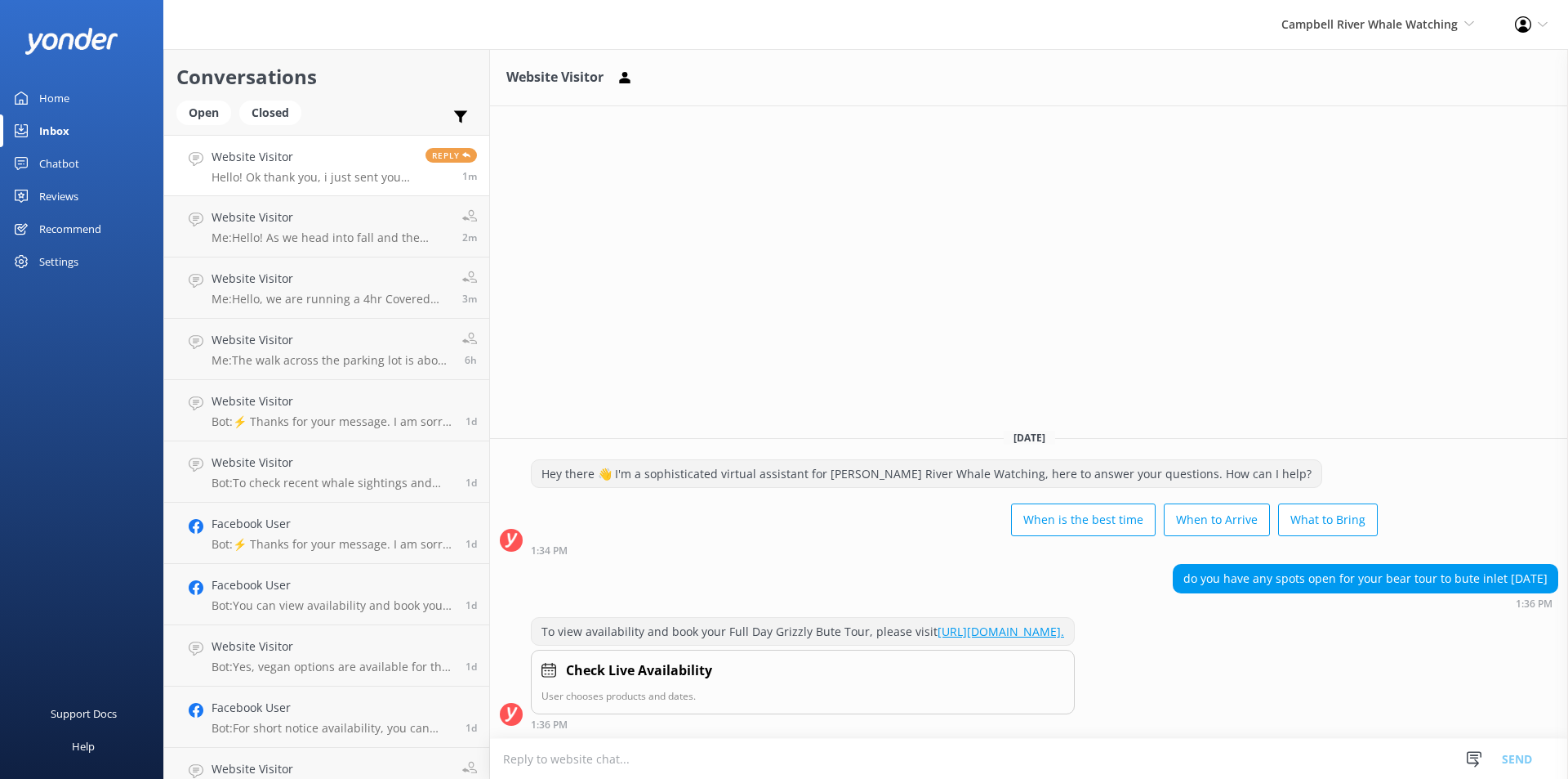
click at [267, 167] on div "Website Visitor Hello! Ok thank you, i just sent you an email about the same qu…" at bounding box center [312, 165] width 202 height 36
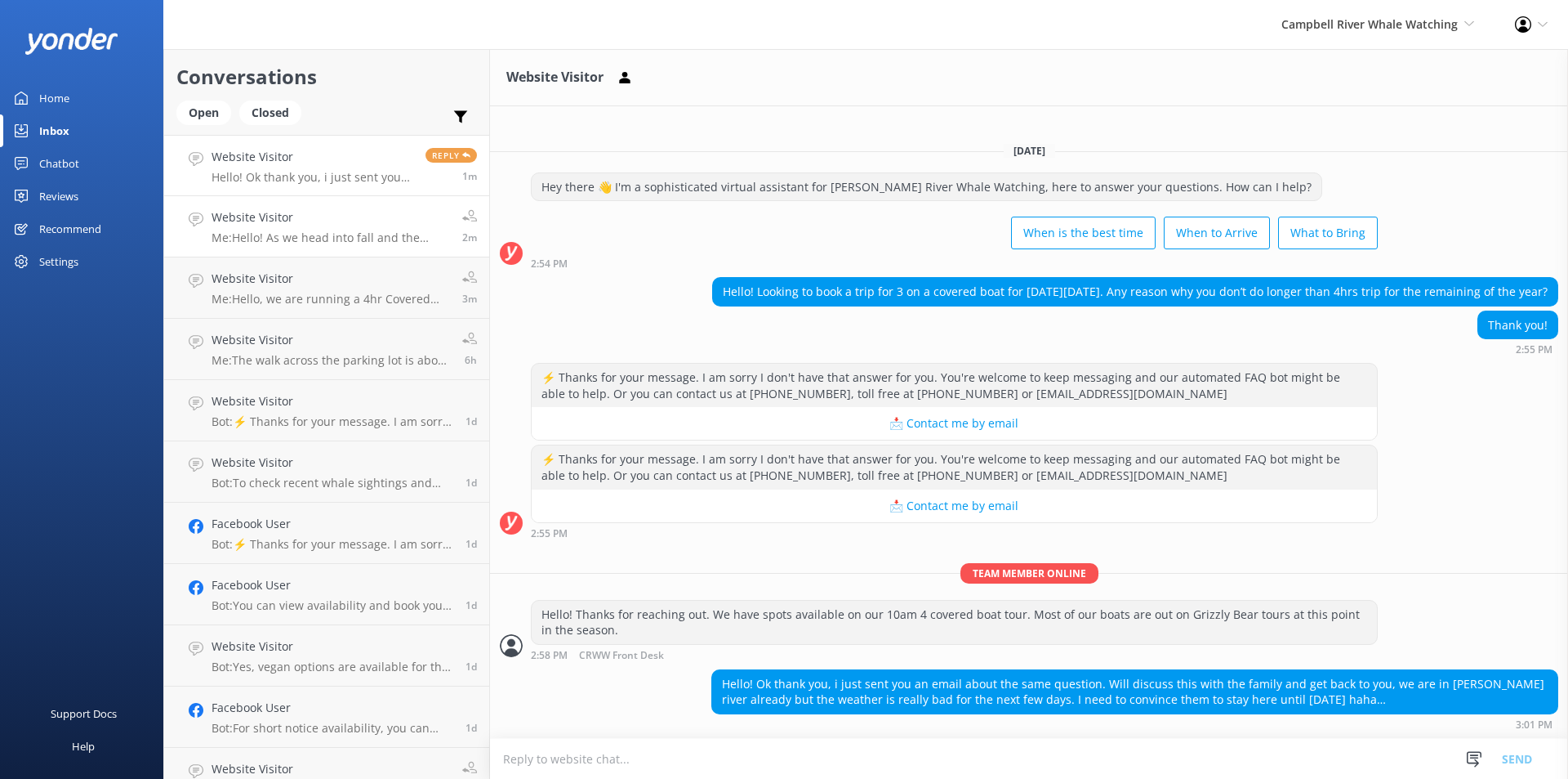
click at [261, 231] on p "Me: Hello! As we head into fall and the daylight hours get shorter we are no lo…" at bounding box center [330, 237] width 238 height 14
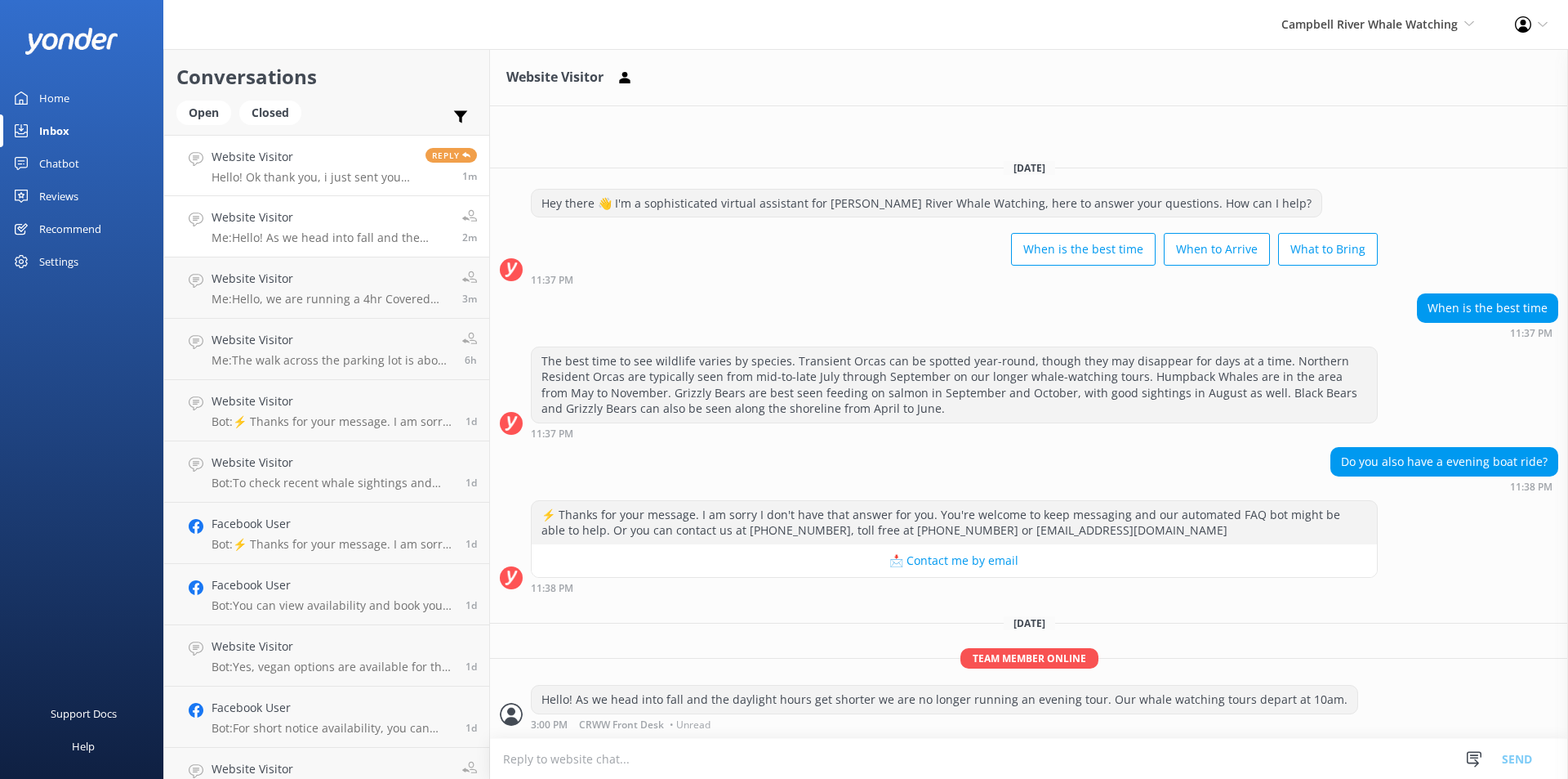
click at [253, 172] on p "Hello! Ok thank you, i just sent you an email about the same question. Will dis…" at bounding box center [312, 177] width 202 height 14
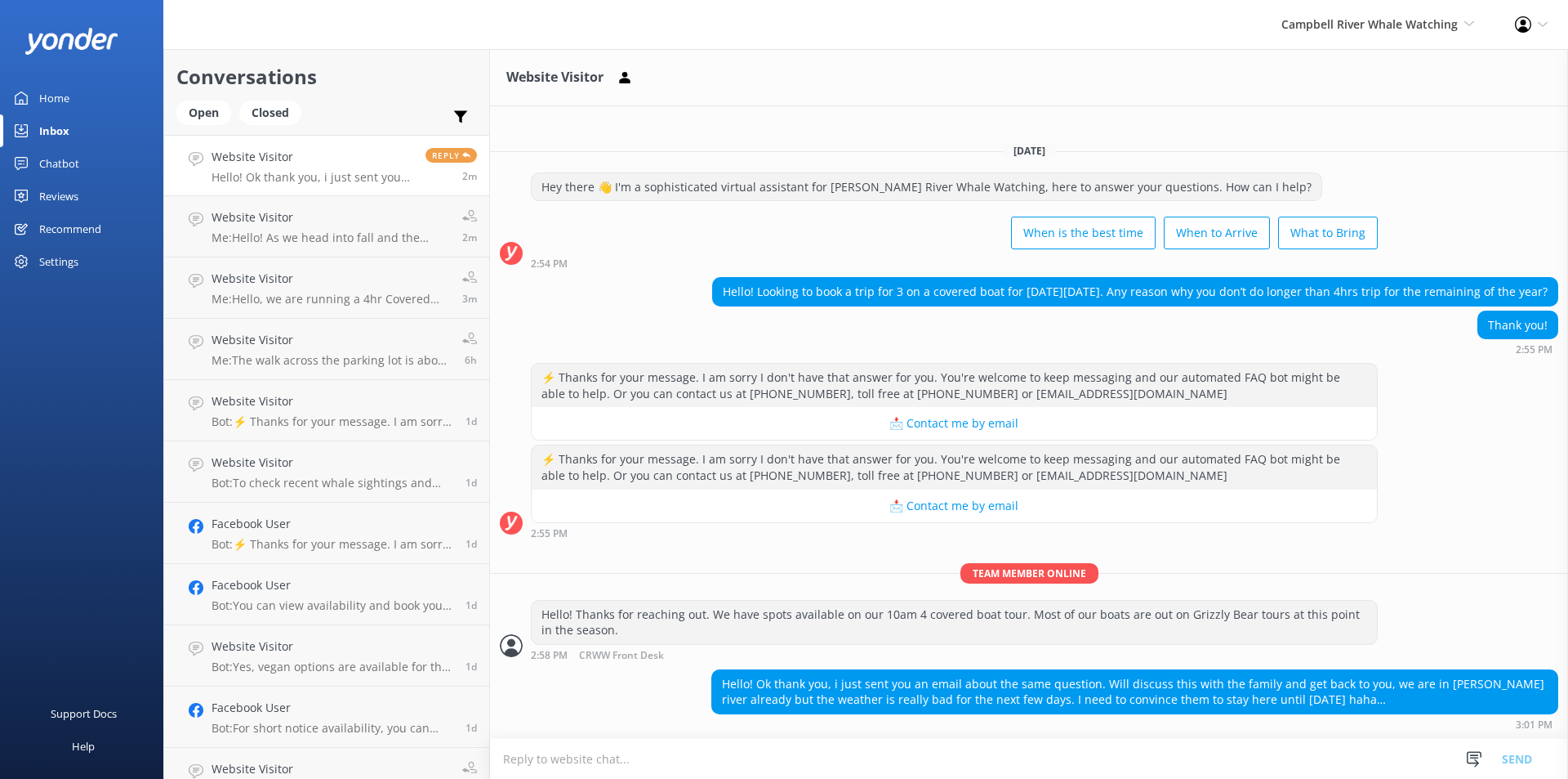
click at [633, 752] on textarea at bounding box center [1028, 759] width 1078 height 40
type textarea "T"
type textarea "S"
click at [317, 248] on link "Website Visitor Me: Hello! As we head into fall and the daylight hours get shor…" at bounding box center [326, 227] width 326 height 61
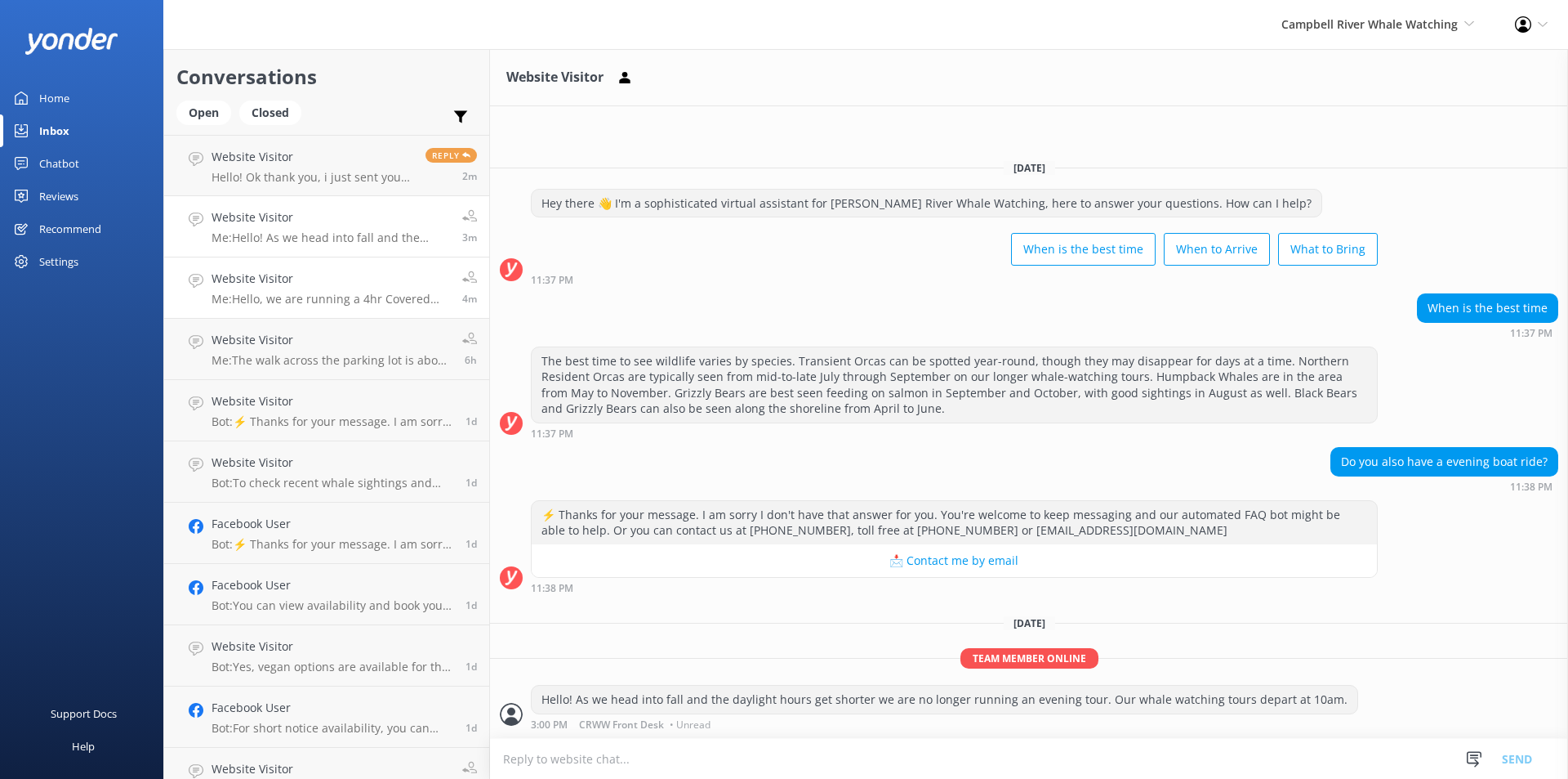
click at [324, 285] on h4 "Website Visitor" at bounding box center [330, 279] width 238 height 18
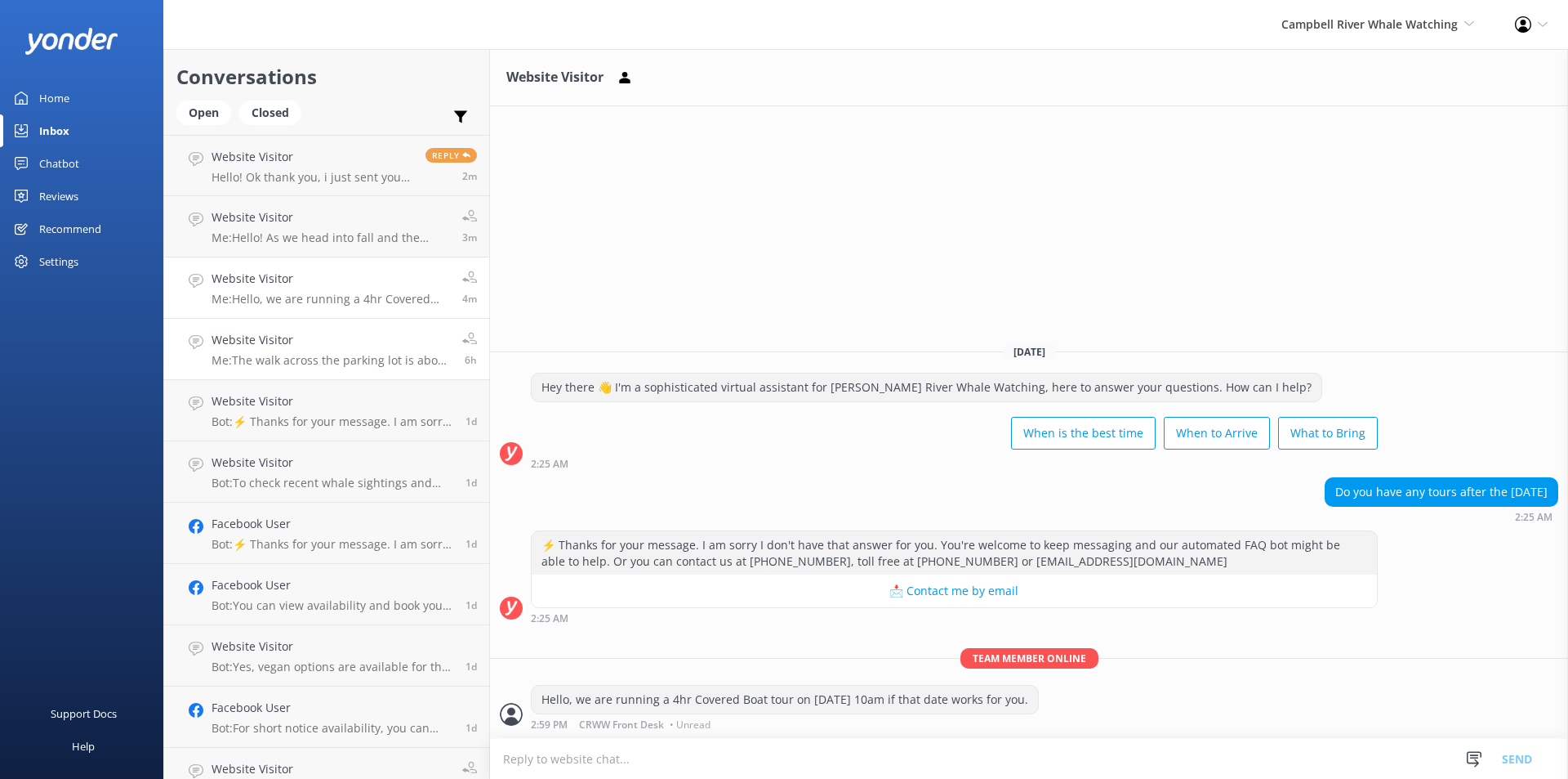
click at [284, 332] on h4 "Website Visitor" at bounding box center [330, 340] width 238 height 18
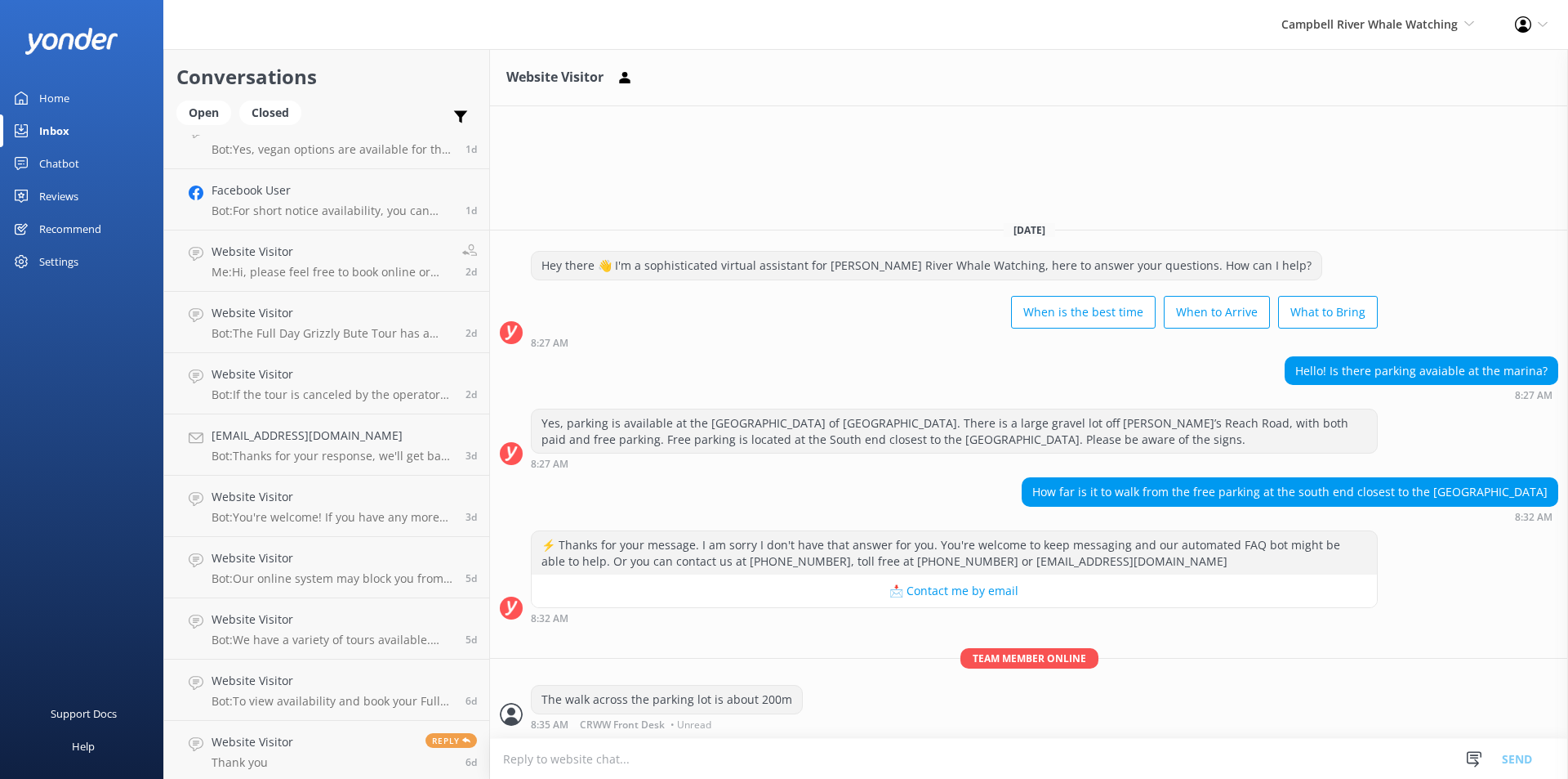
scroll to position [736, 0]
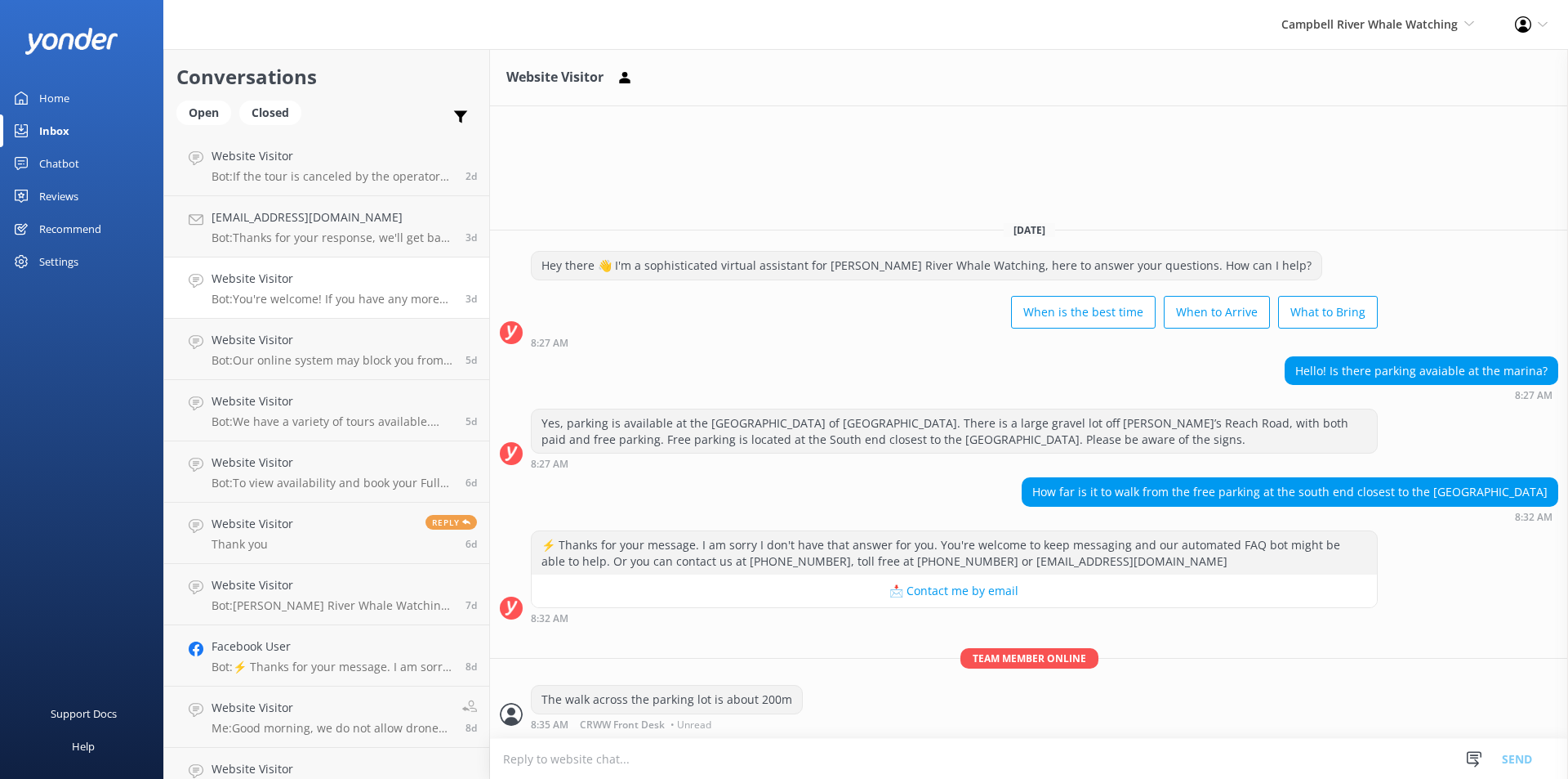
click at [352, 282] on h4 "Website Visitor" at bounding box center [332, 279] width 242 height 18
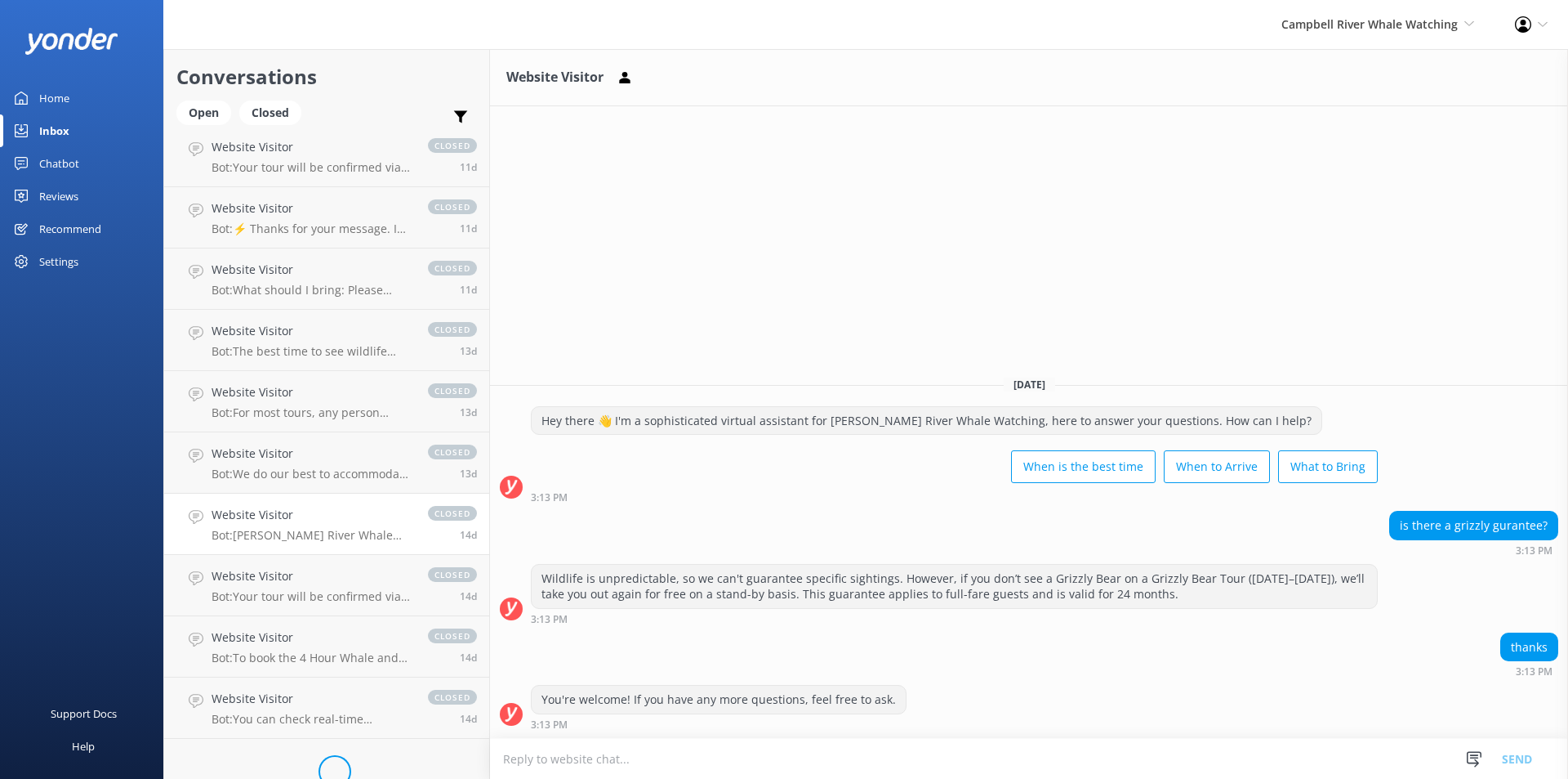
scroll to position [1873, 0]
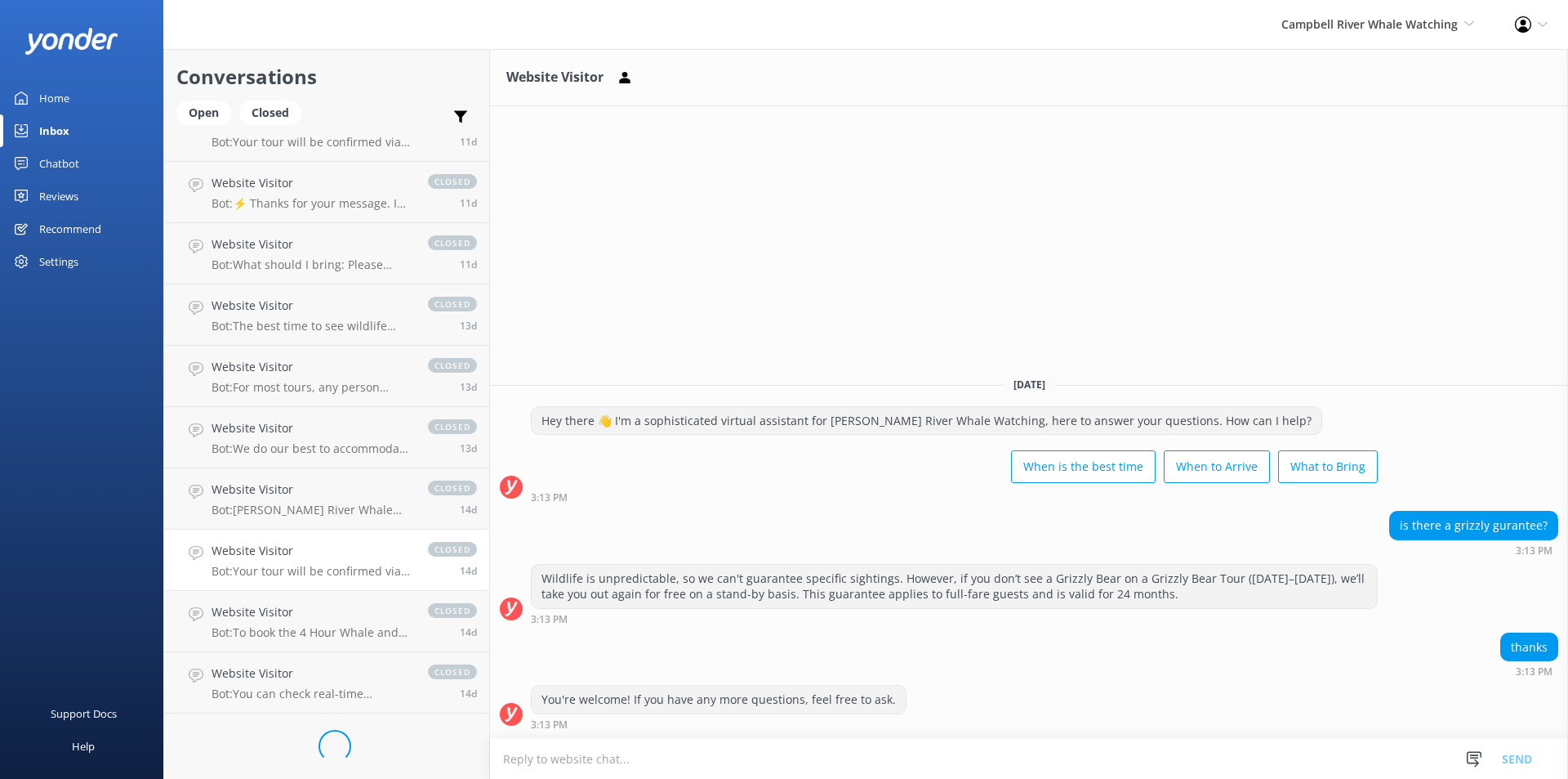
click at [260, 556] on h4 "Website Visitor" at bounding box center [311, 550] width 200 height 18
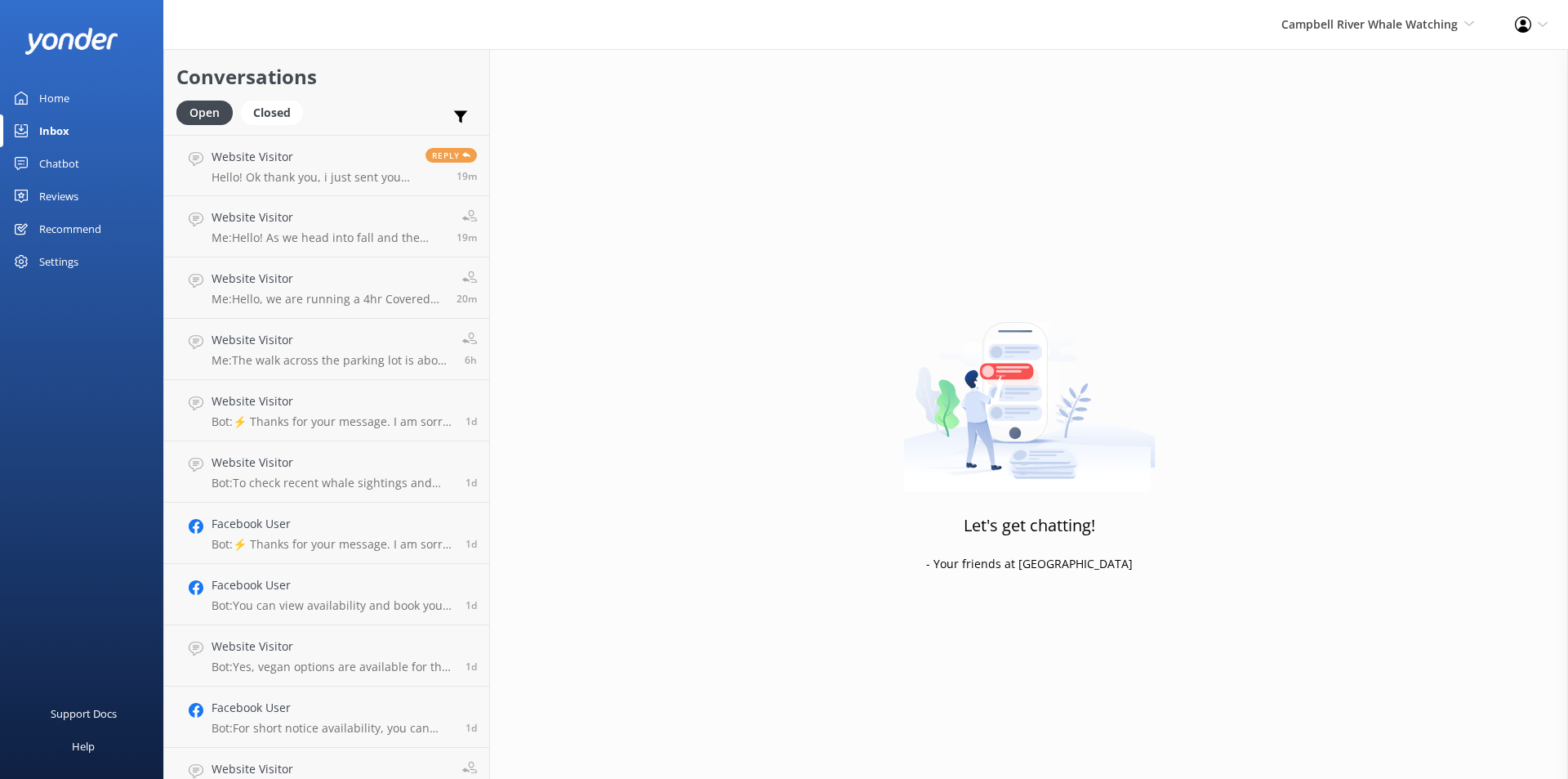
click at [52, 197] on div "Reviews" at bounding box center [59, 196] width 39 height 33
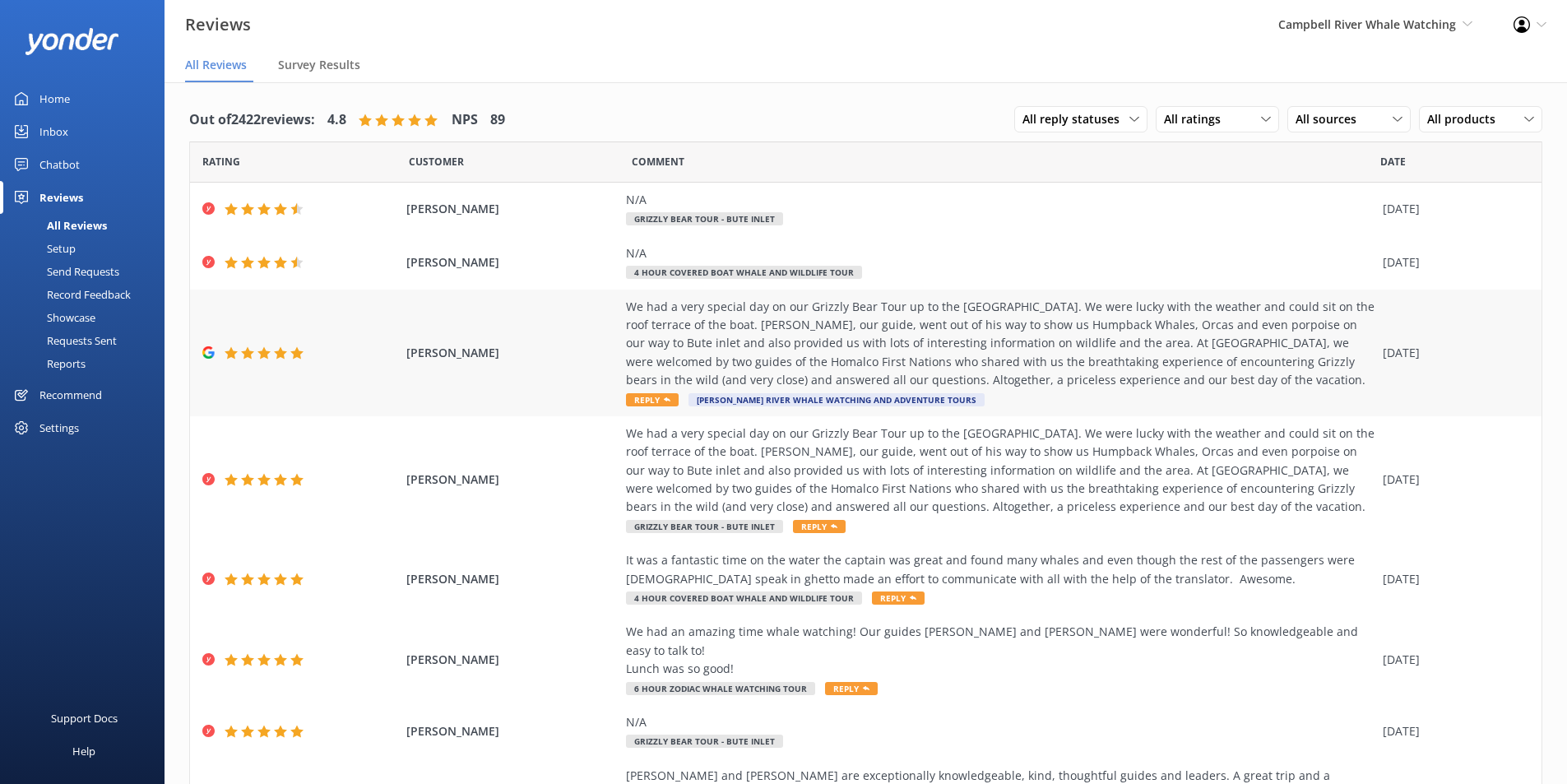
click at [683, 330] on div "We had a very special day on our Grizzly Bear Tour up to the Bute inlet. We wer…" at bounding box center [1000, 343] width 749 height 92
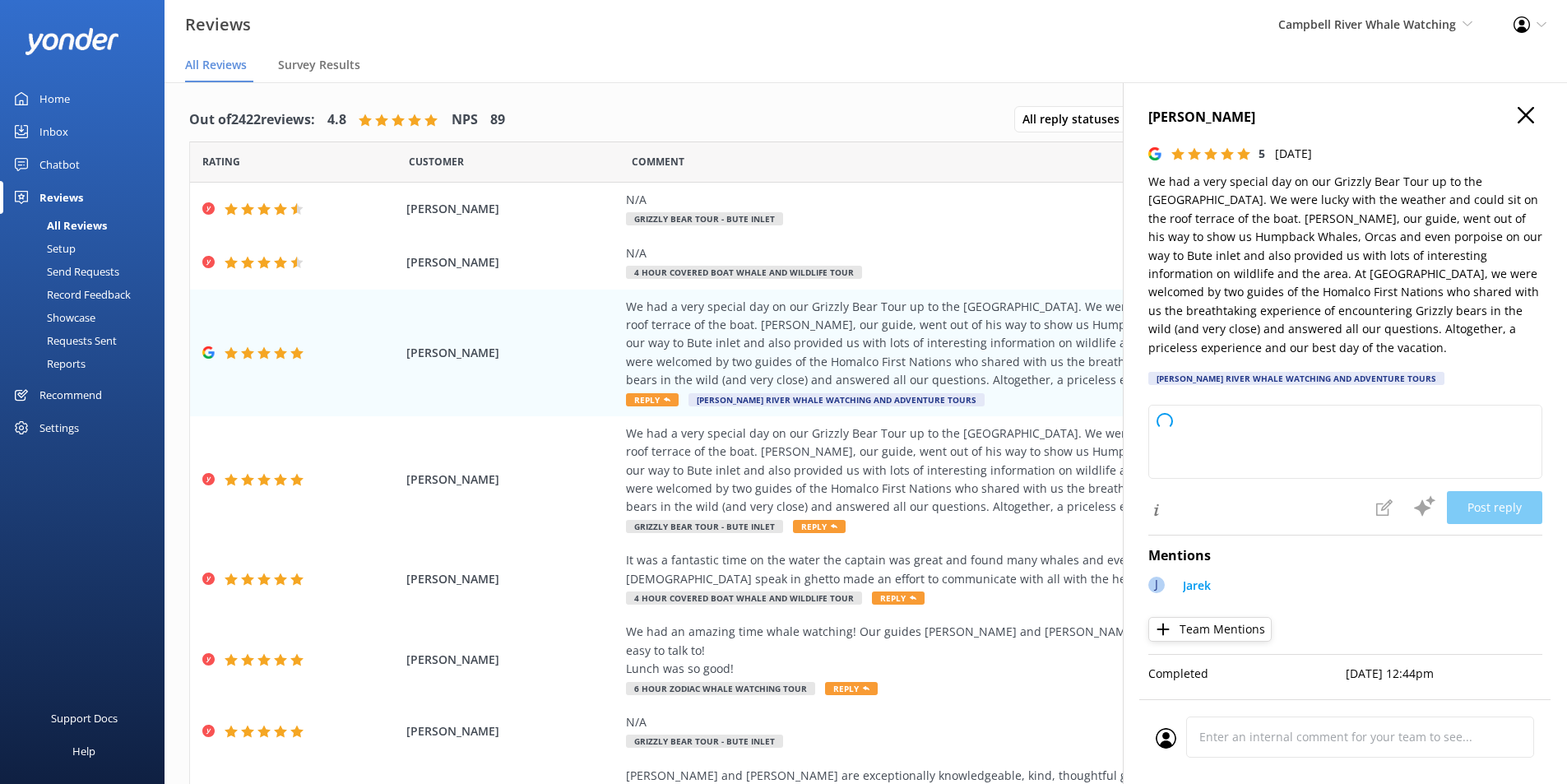
type textarea "Thank you so much for your wonderful review! We're thrilled to hear that your G…"
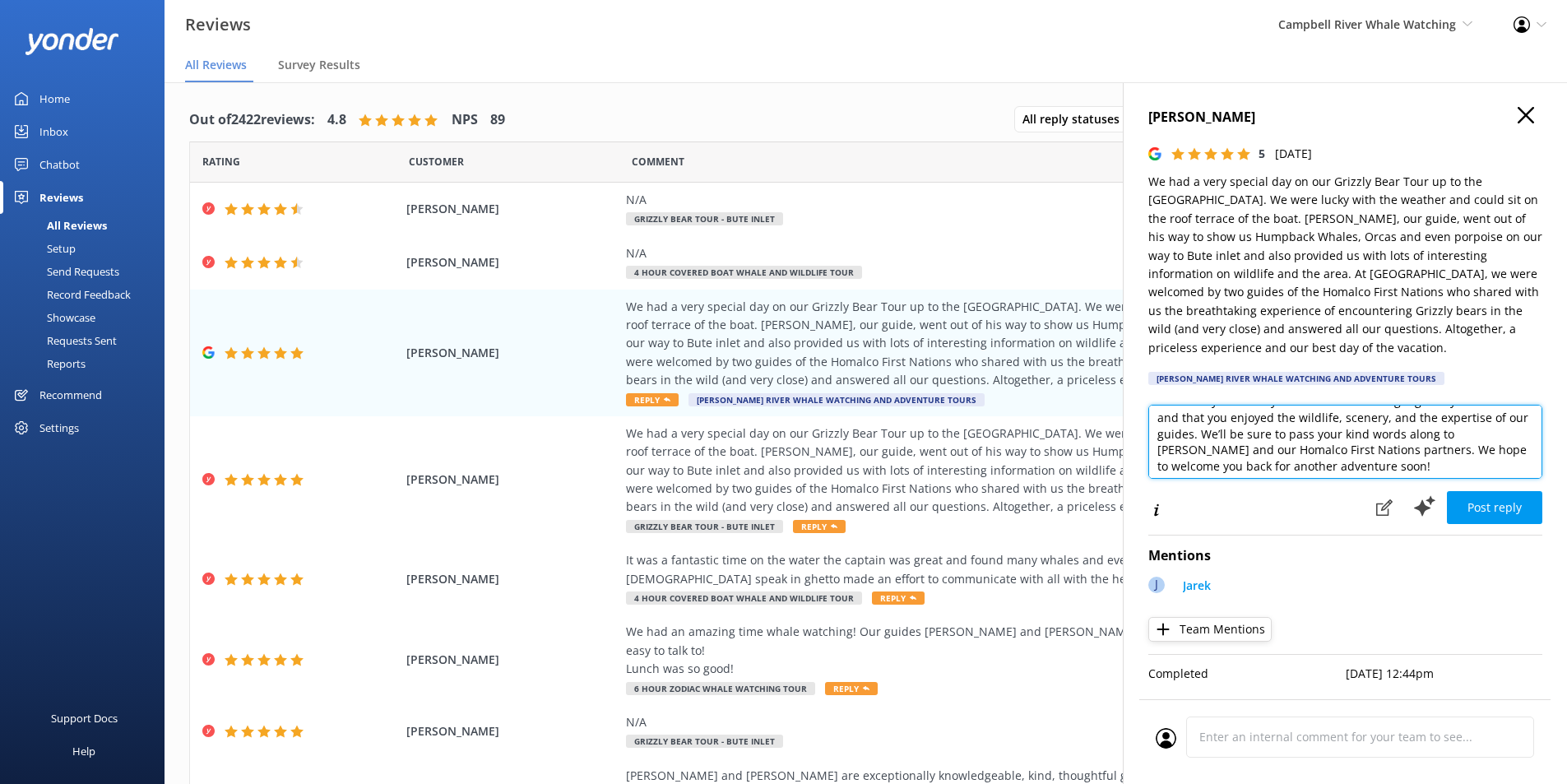
scroll to position [41, 0]
click at [1510, 491] on button "Post reply" at bounding box center [1494, 508] width 96 height 33
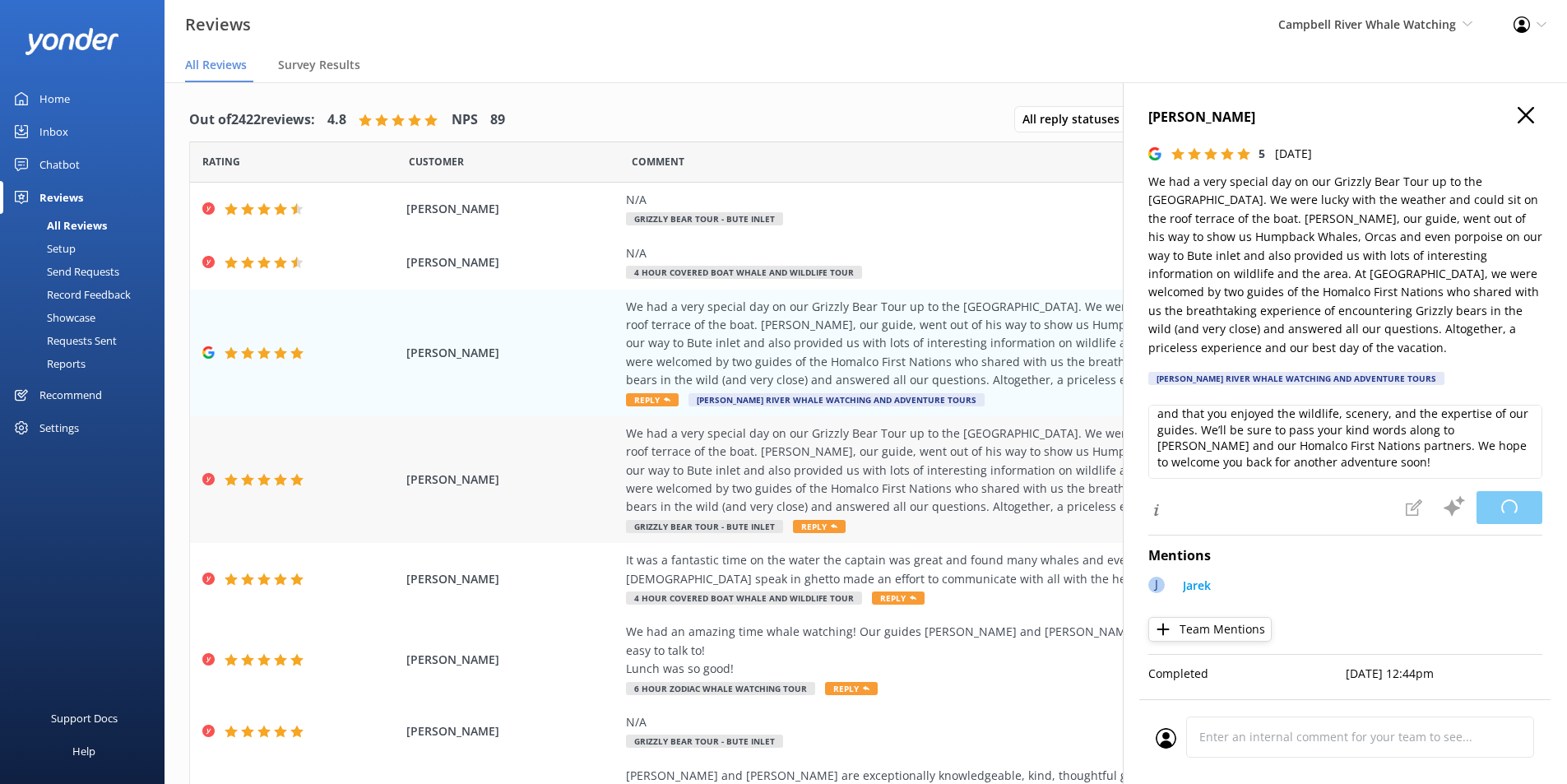
click at [699, 471] on div "We had a very special day on our Grizzly Bear Tour up to the Bute inlet. We wer…" at bounding box center [1000, 470] width 749 height 92
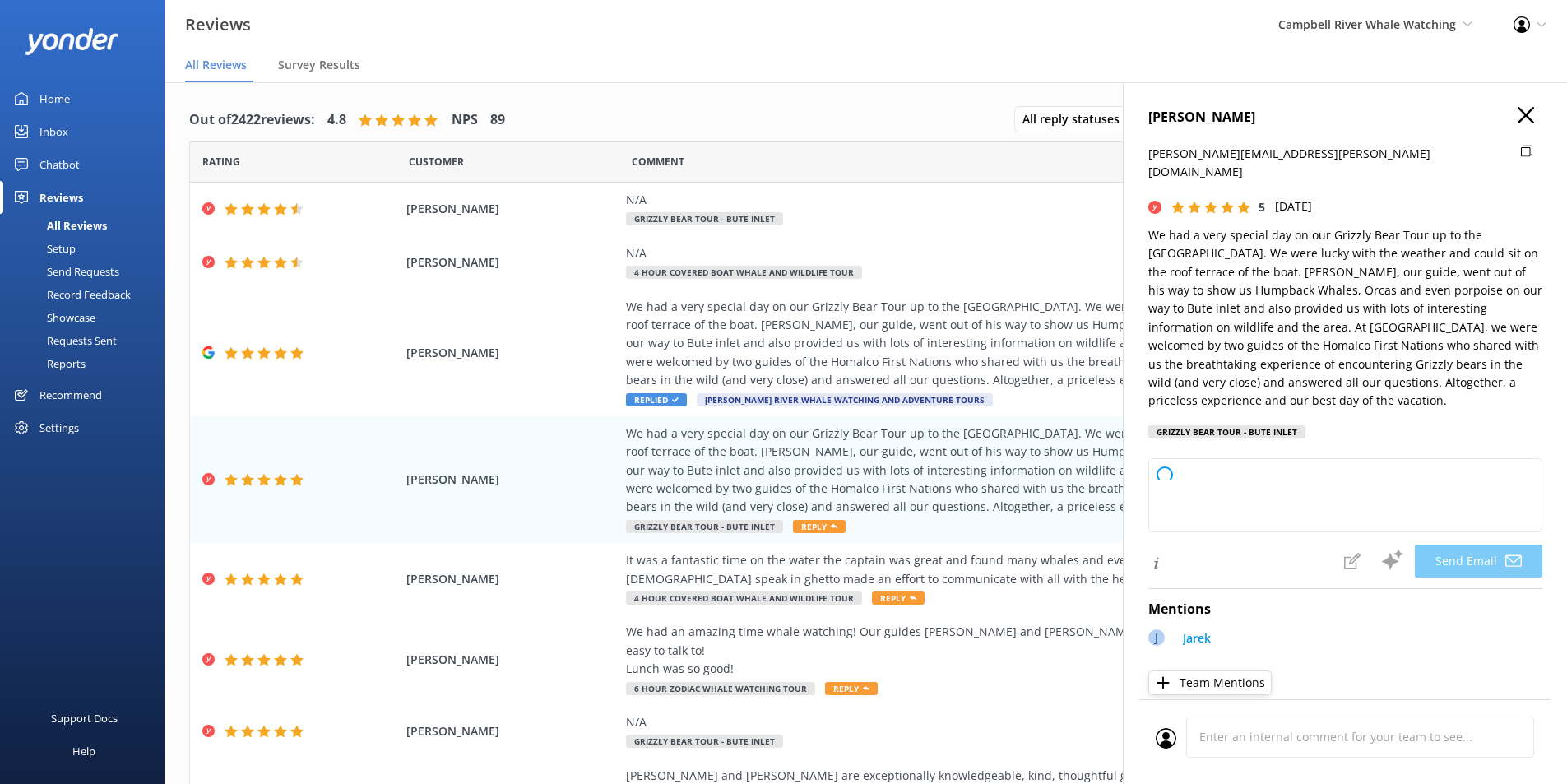
type textarea "Thank you so much, Dagmar, for your wonderful review! We’re thrilled to hear yo…"
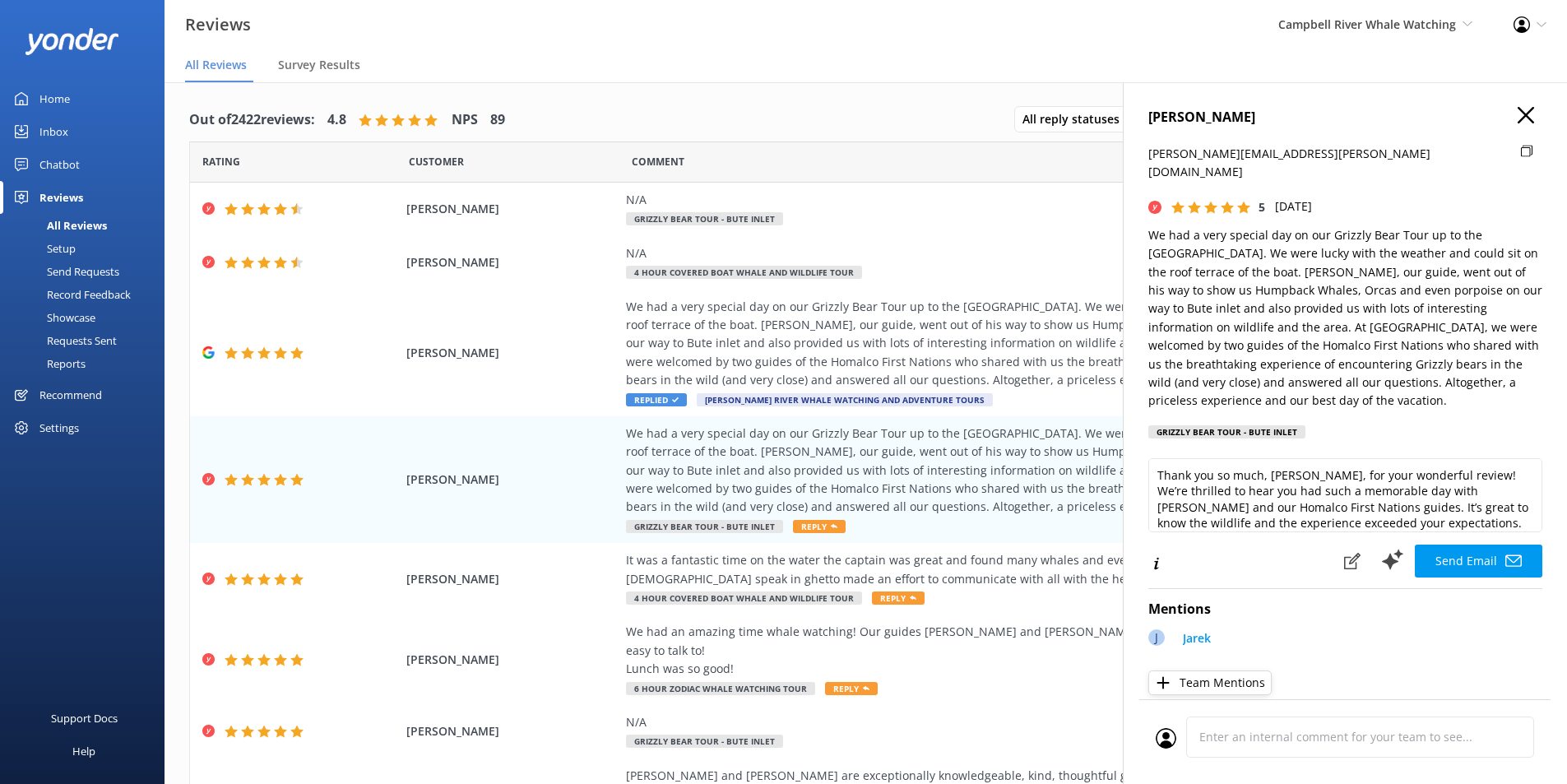
click at [1518, 113] on icon "button" at bounding box center [1525, 115] width 16 height 16
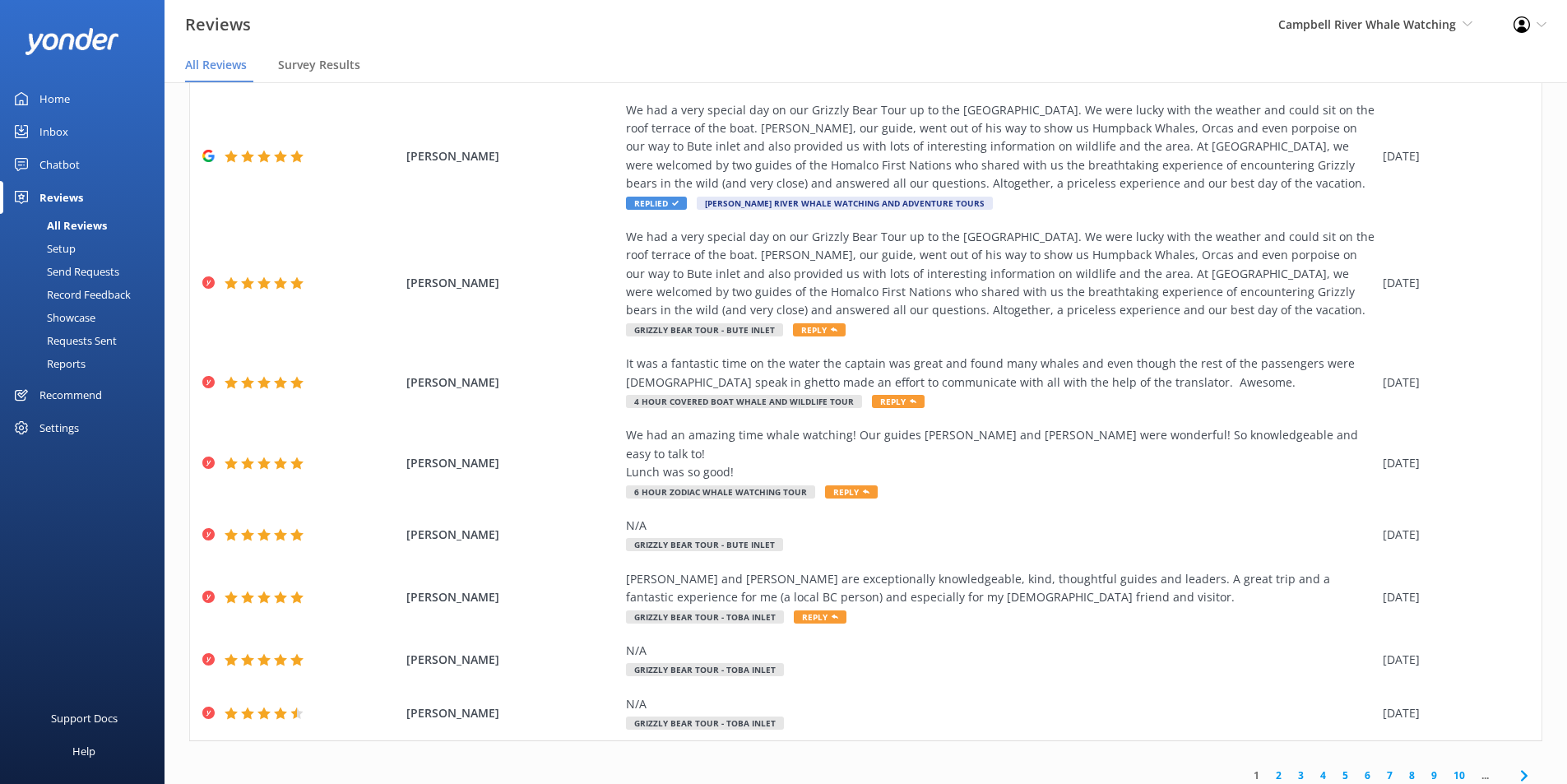
scroll to position [33, 0]
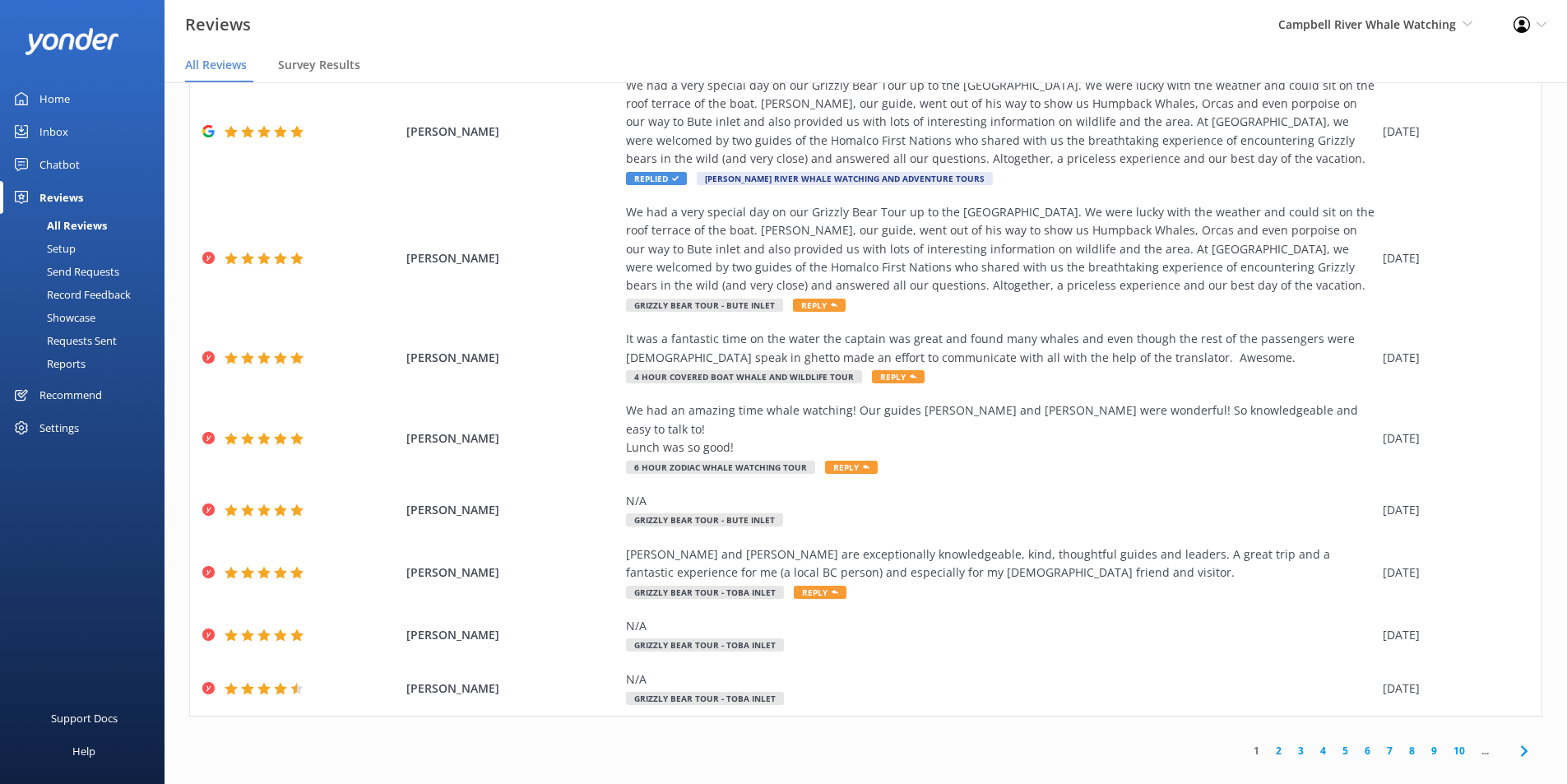
click at [1516, 740] on icon at bounding box center [1524, 750] width 19 height 19
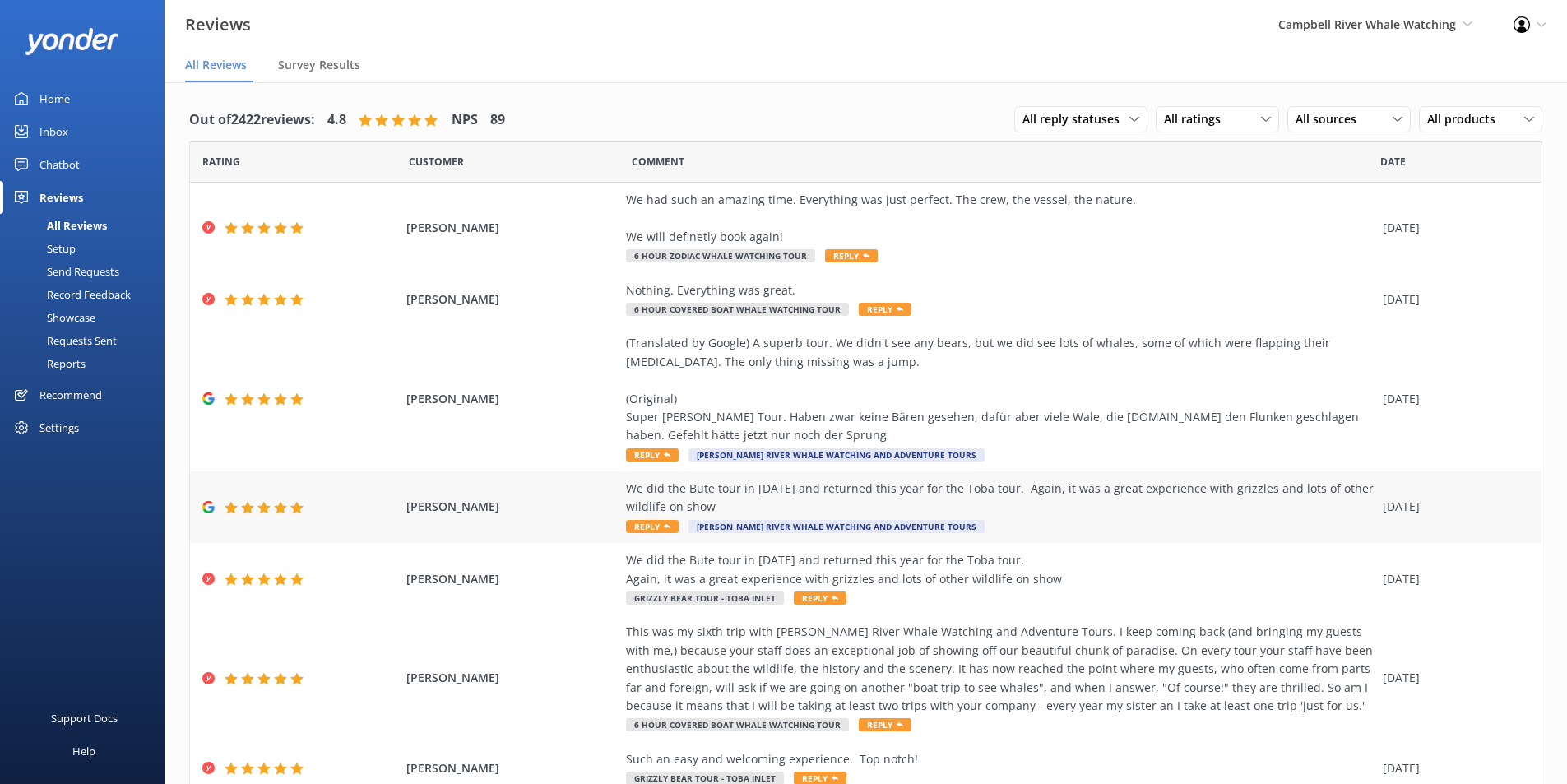
click at [1168, 488] on div "We did the Bute tour in 2023 and returned this year for the Toba tour. Again, i…" at bounding box center [1000, 498] width 749 height 37
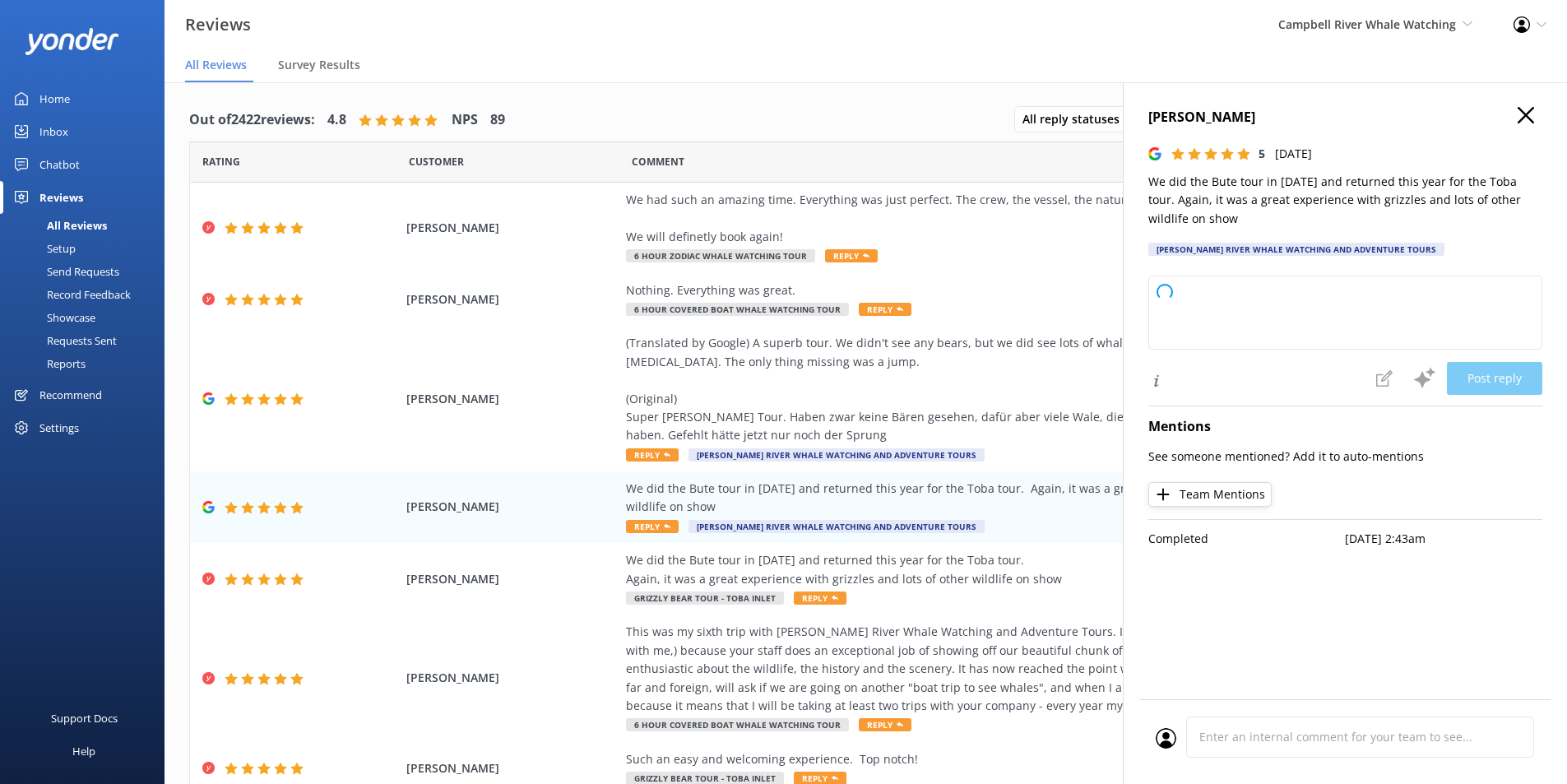
type textarea "Thank you so much for joining us again and for your wonderful review! We're thr…"
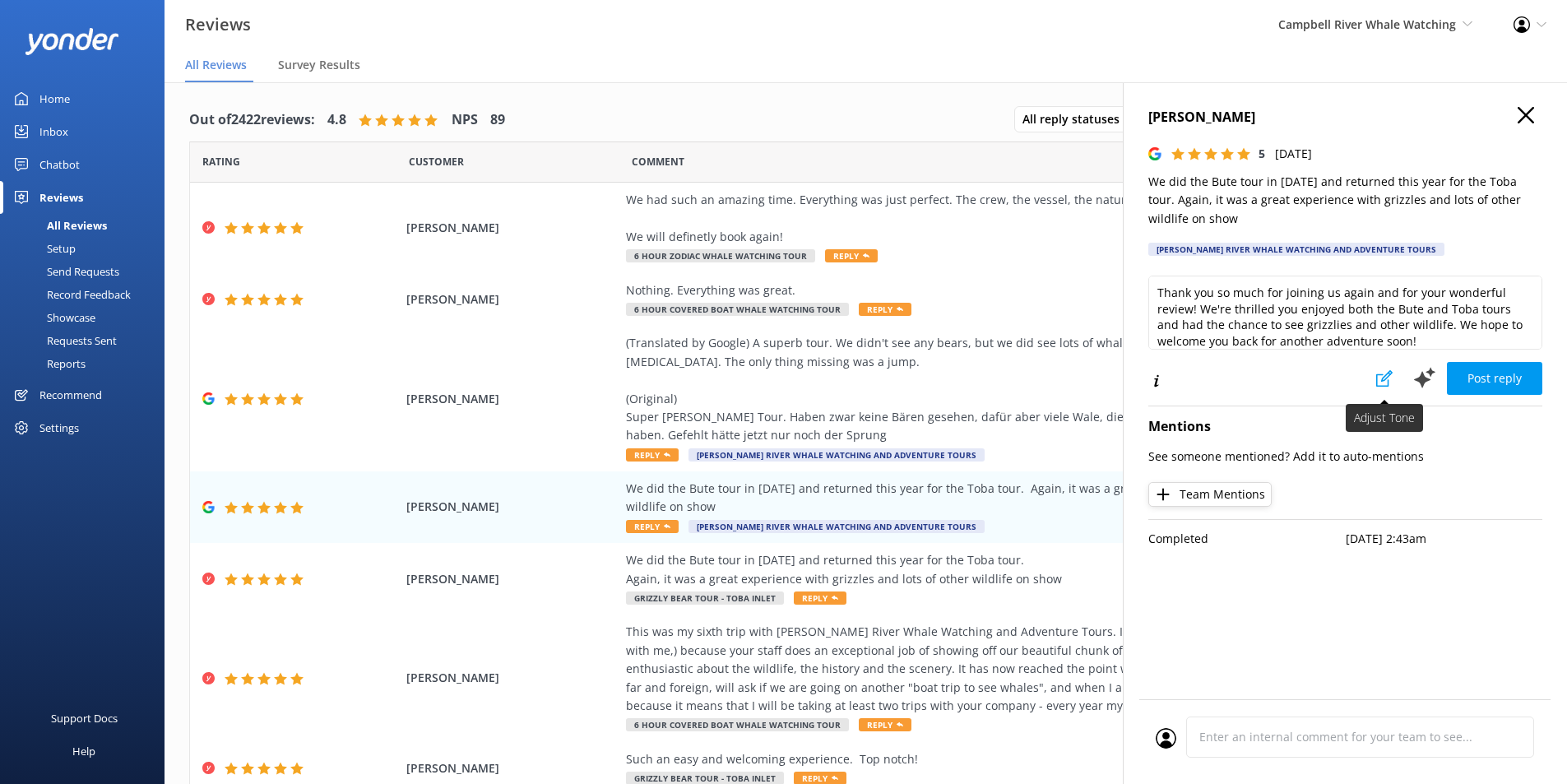
click at [1378, 379] on use at bounding box center [1384, 378] width 16 height 16
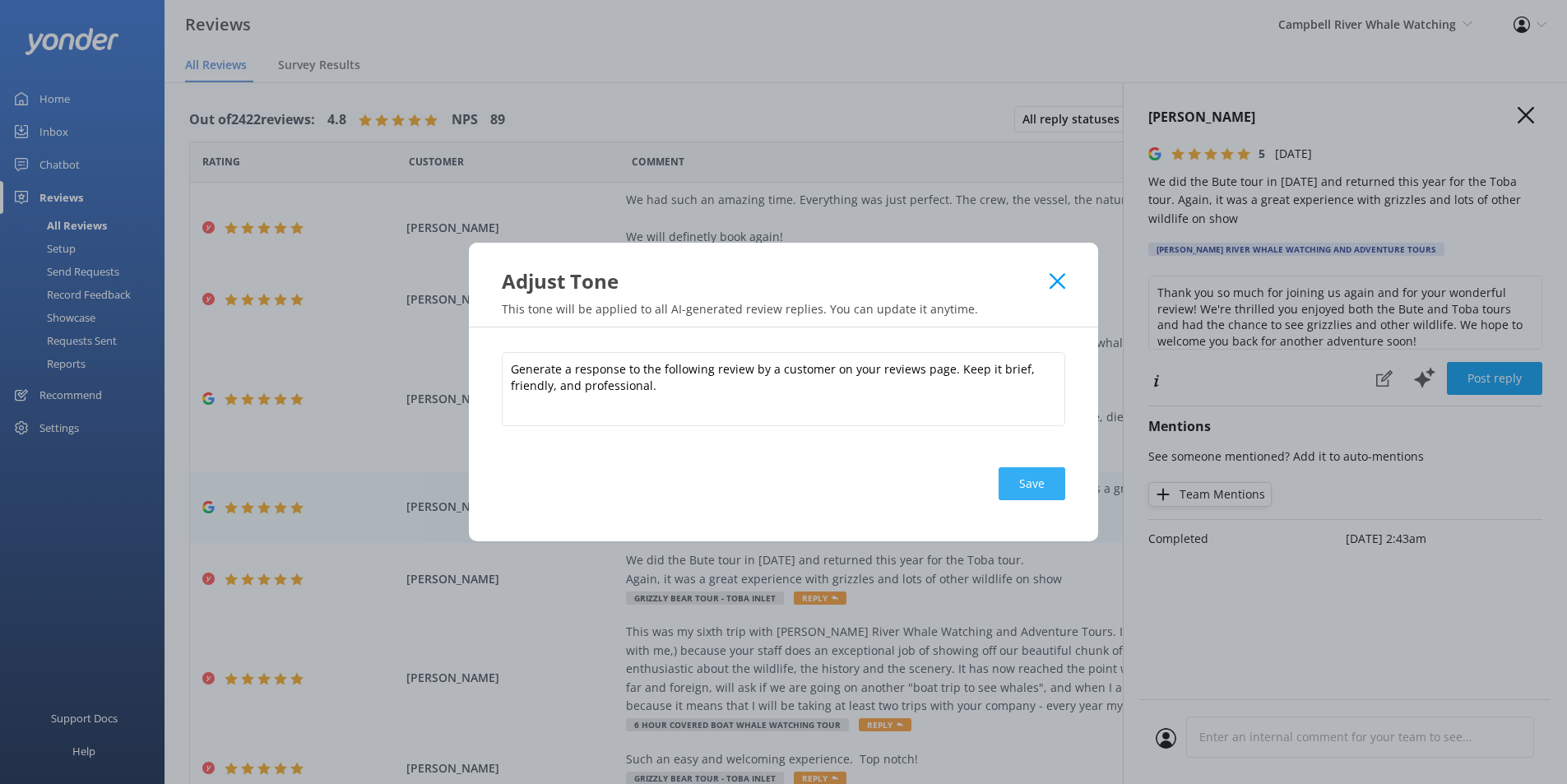
click at [1057, 486] on button "Save" at bounding box center [1032, 483] width 67 height 33
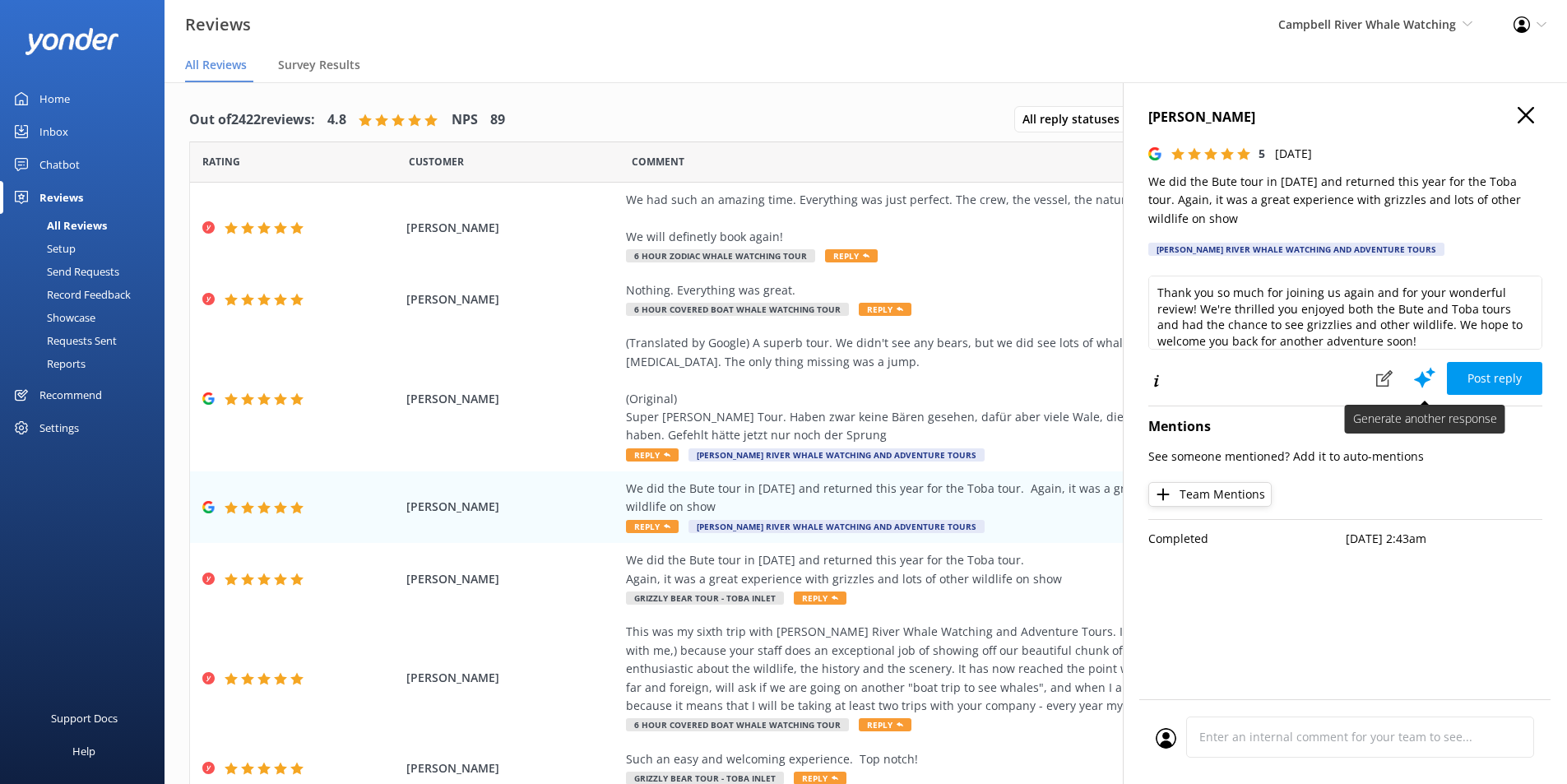
click at [1422, 377] on use at bounding box center [1425, 376] width 21 height 20
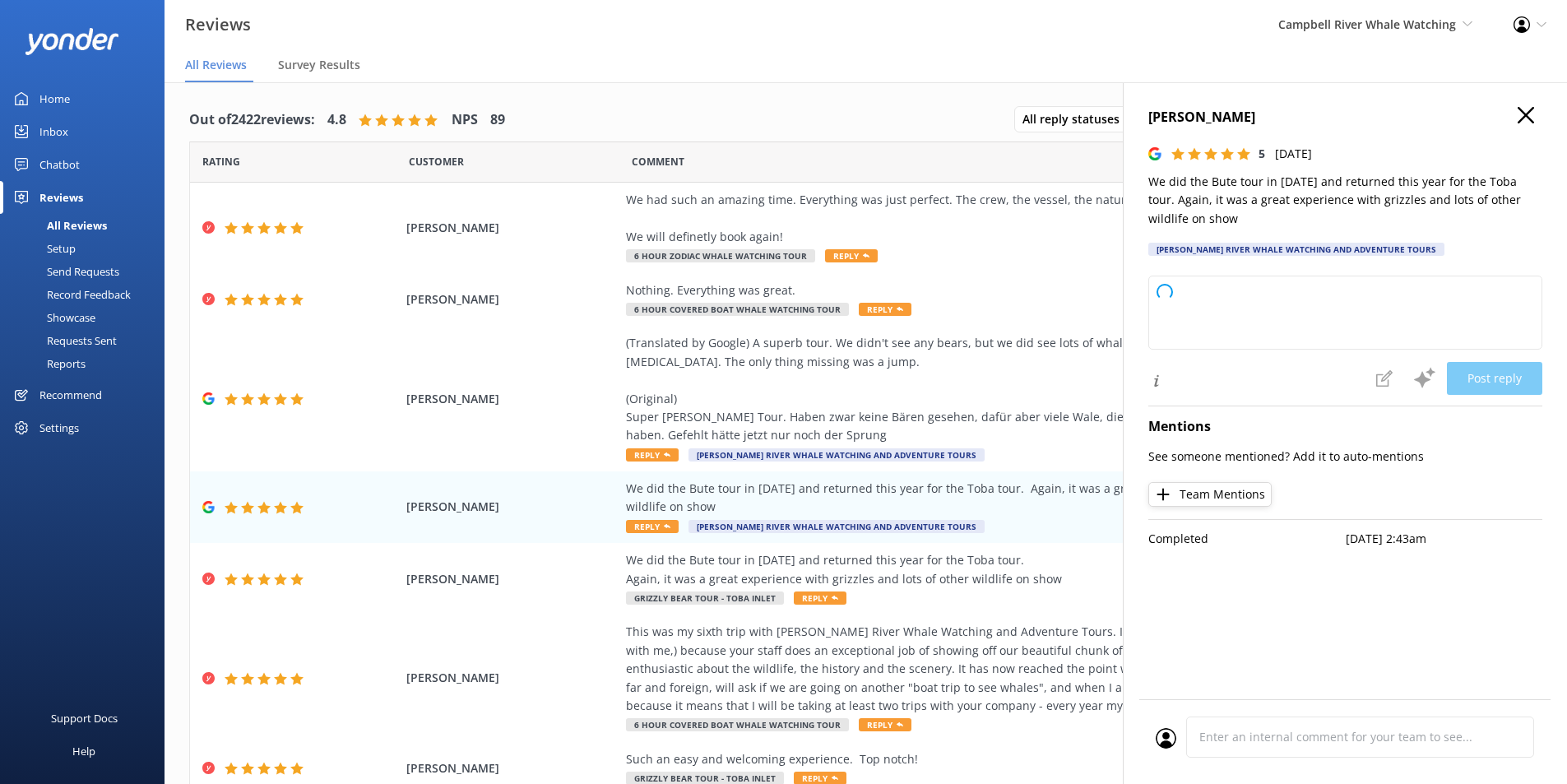
type textarea "Thank you so much for joining us again and for your wonderful review! We're thr…"
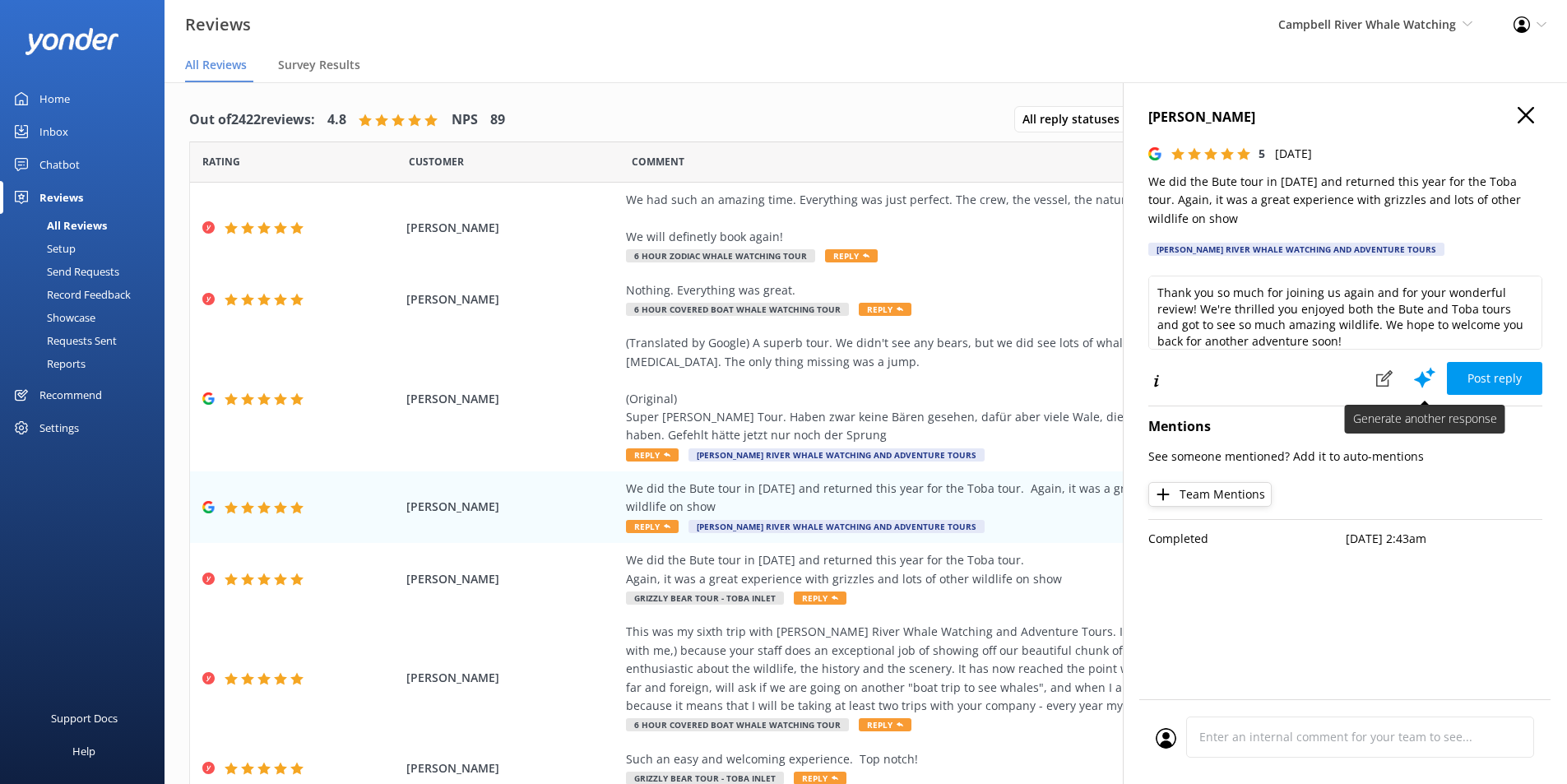
click at [1417, 381] on icon at bounding box center [1426, 378] width 25 height 25
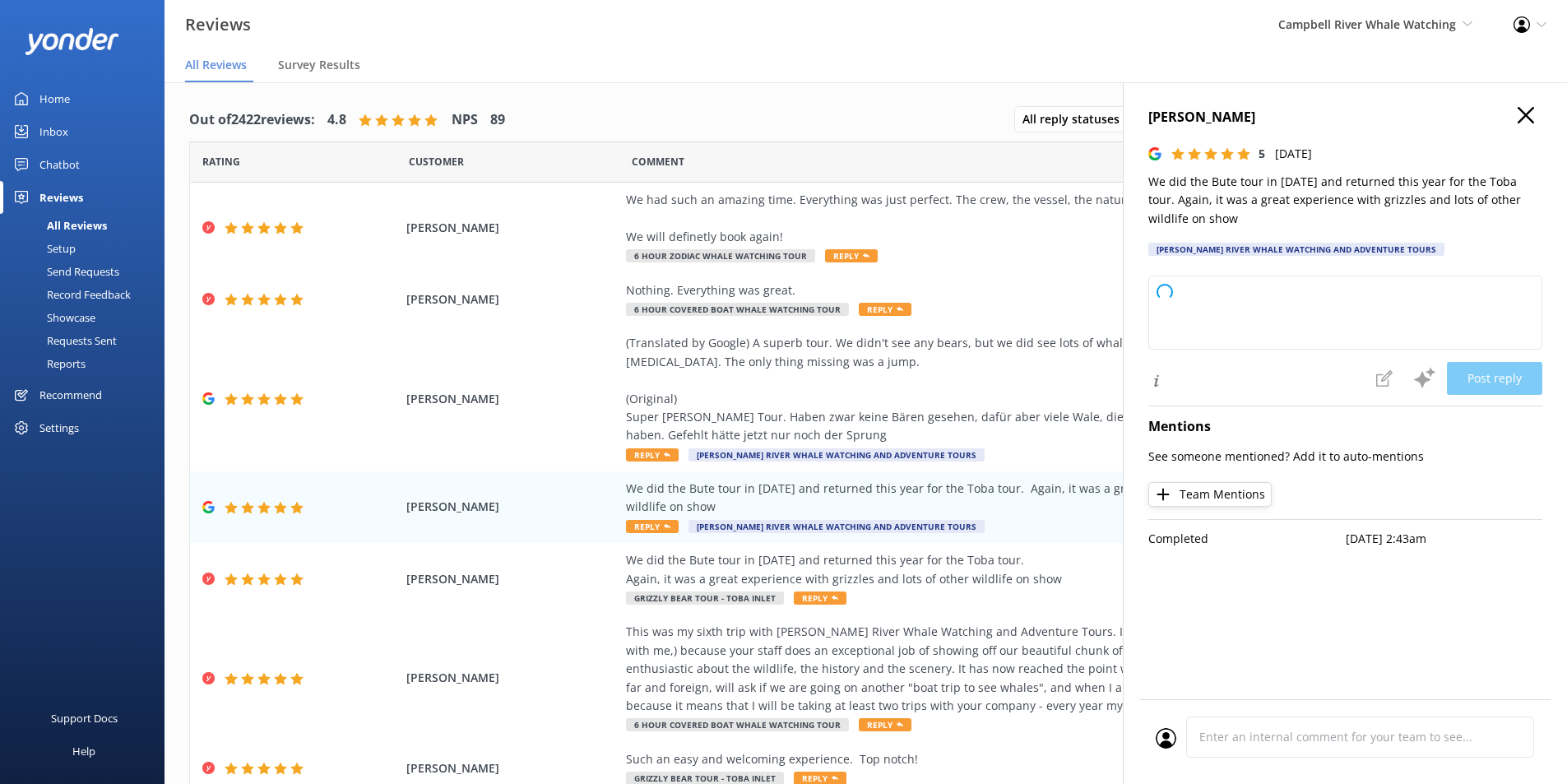
type textarea "Thank you so much for joining us again and for your fantastic review! We’re thr…"
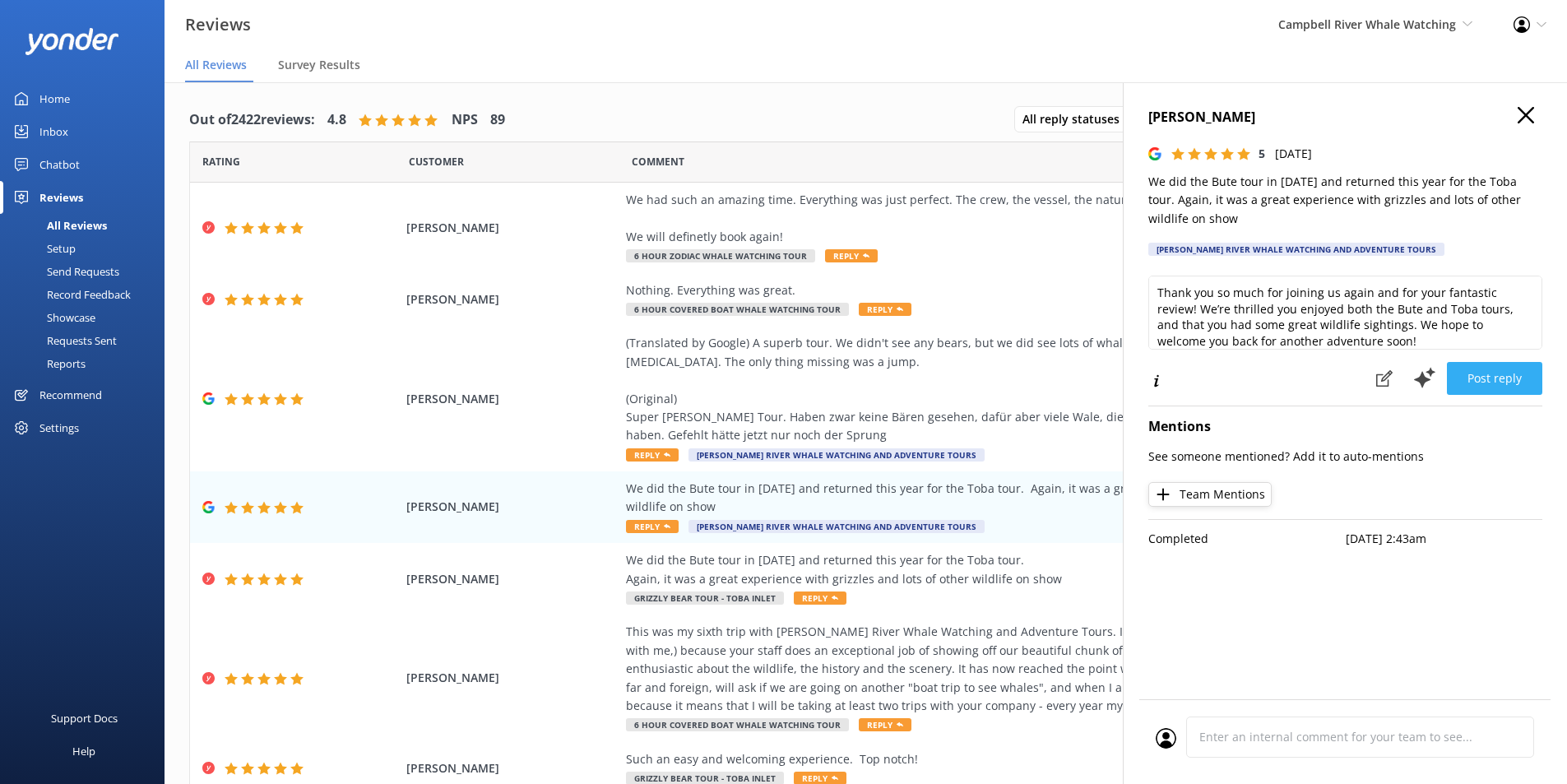
click at [1485, 381] on button "Post reply" at bounding box center [1494, 378] width 96 height 33
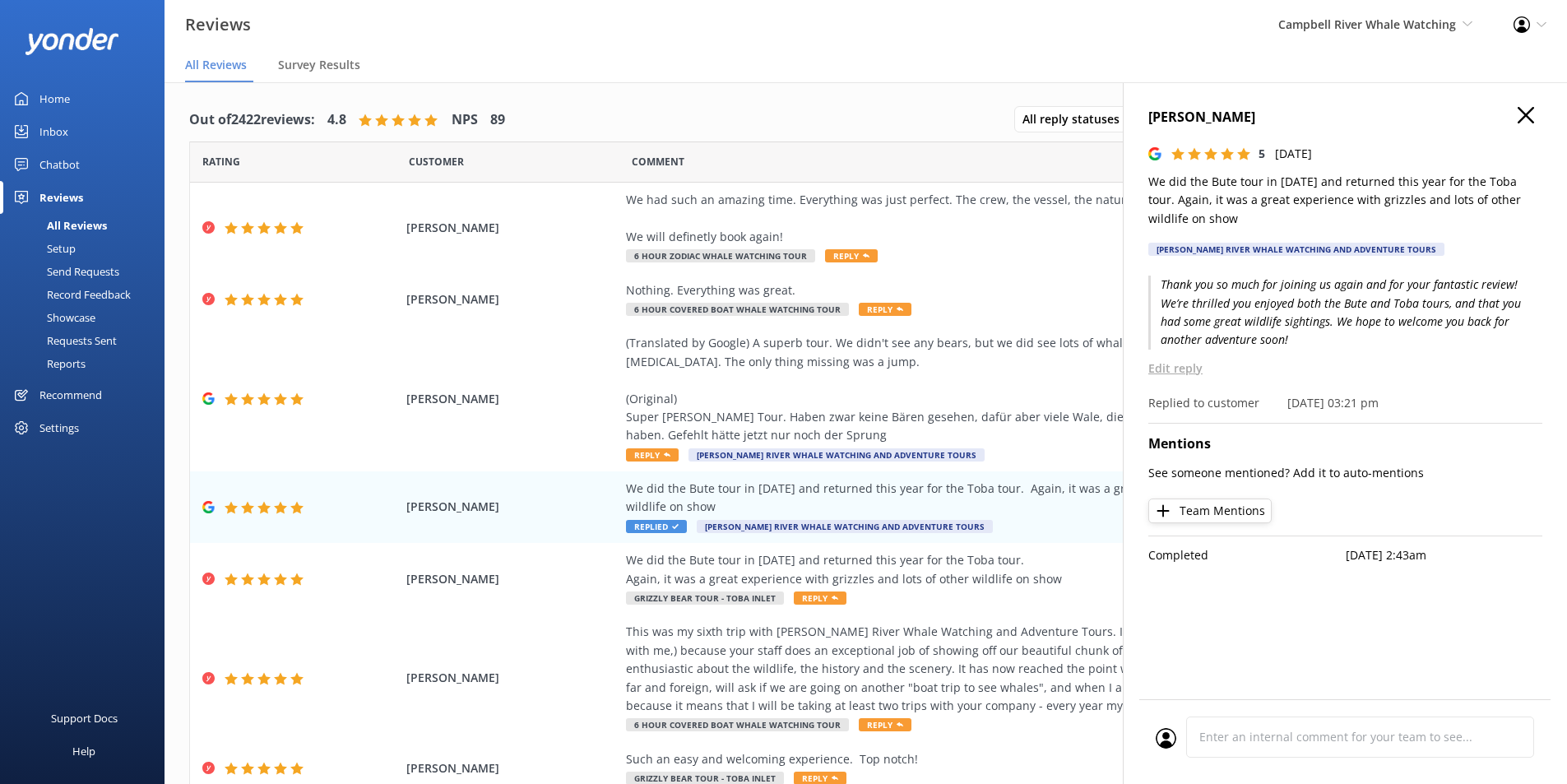
click at [1523, 117] on use "button" at bounding box center [1525, 115] width 16 height 16
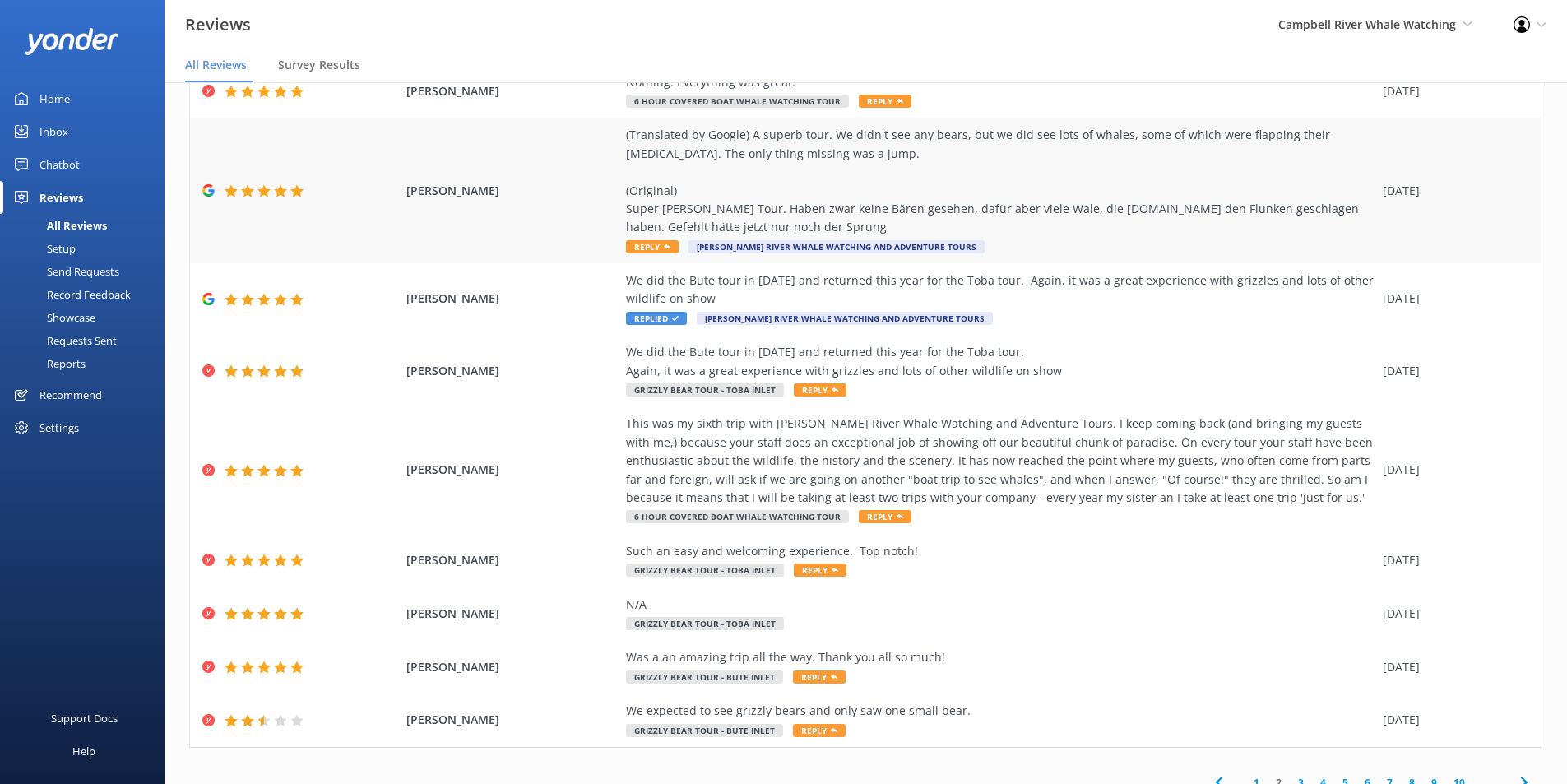
scroll to position [225, 0]
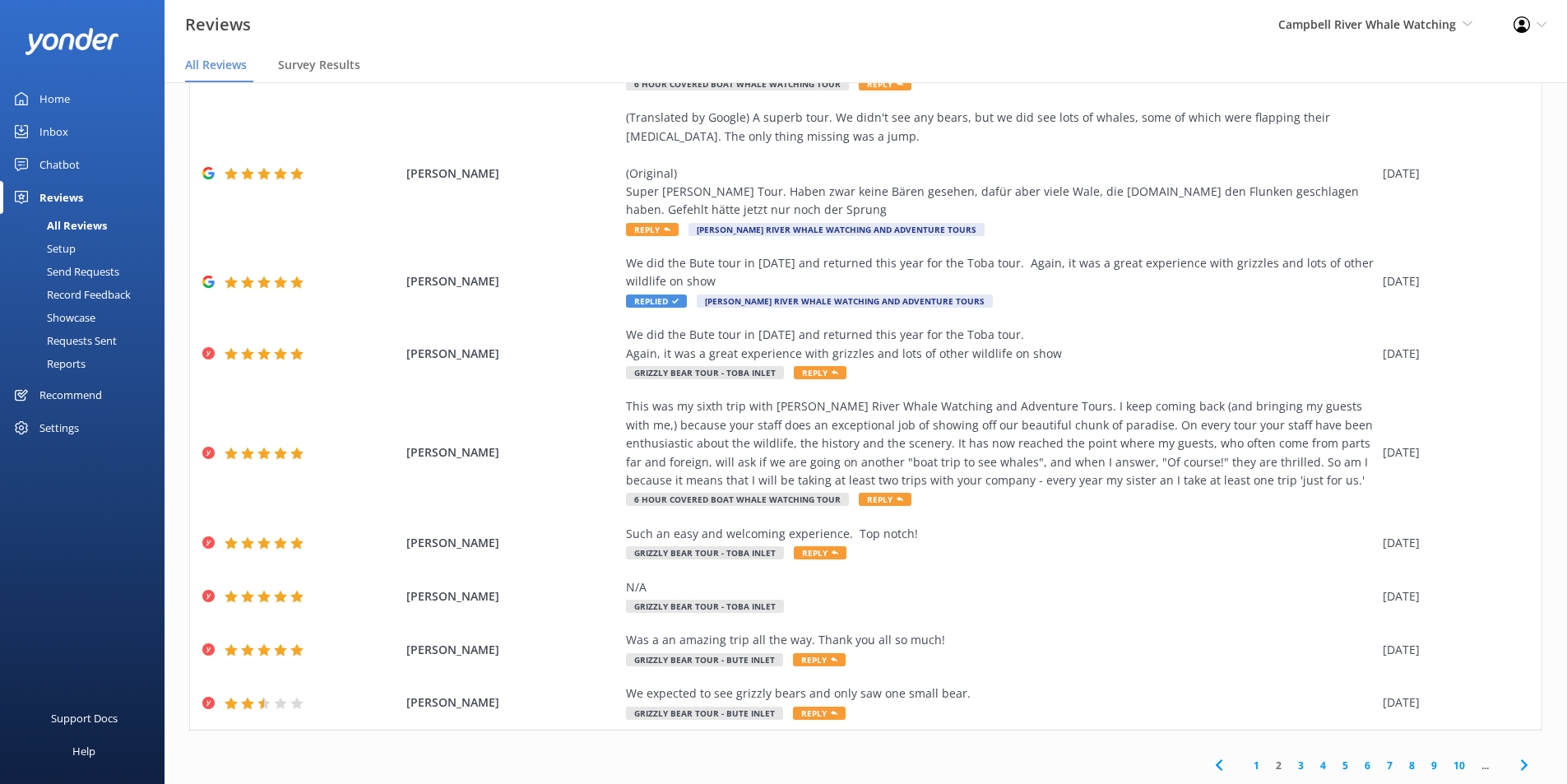
click at [1290, 763] on link "3" at bounding box center [1301, 765] width 22 height 15
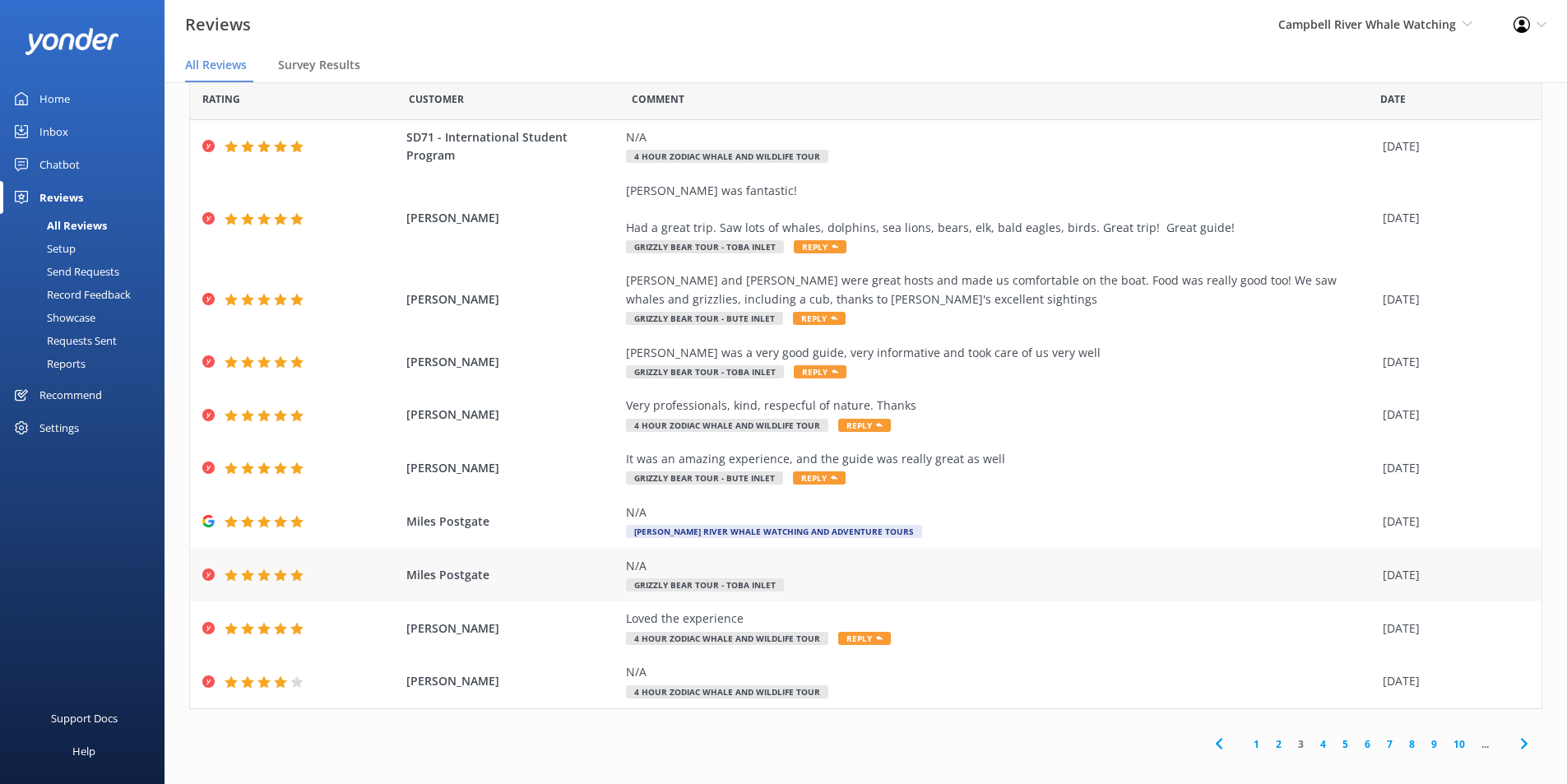
scroll to position [33, 0]
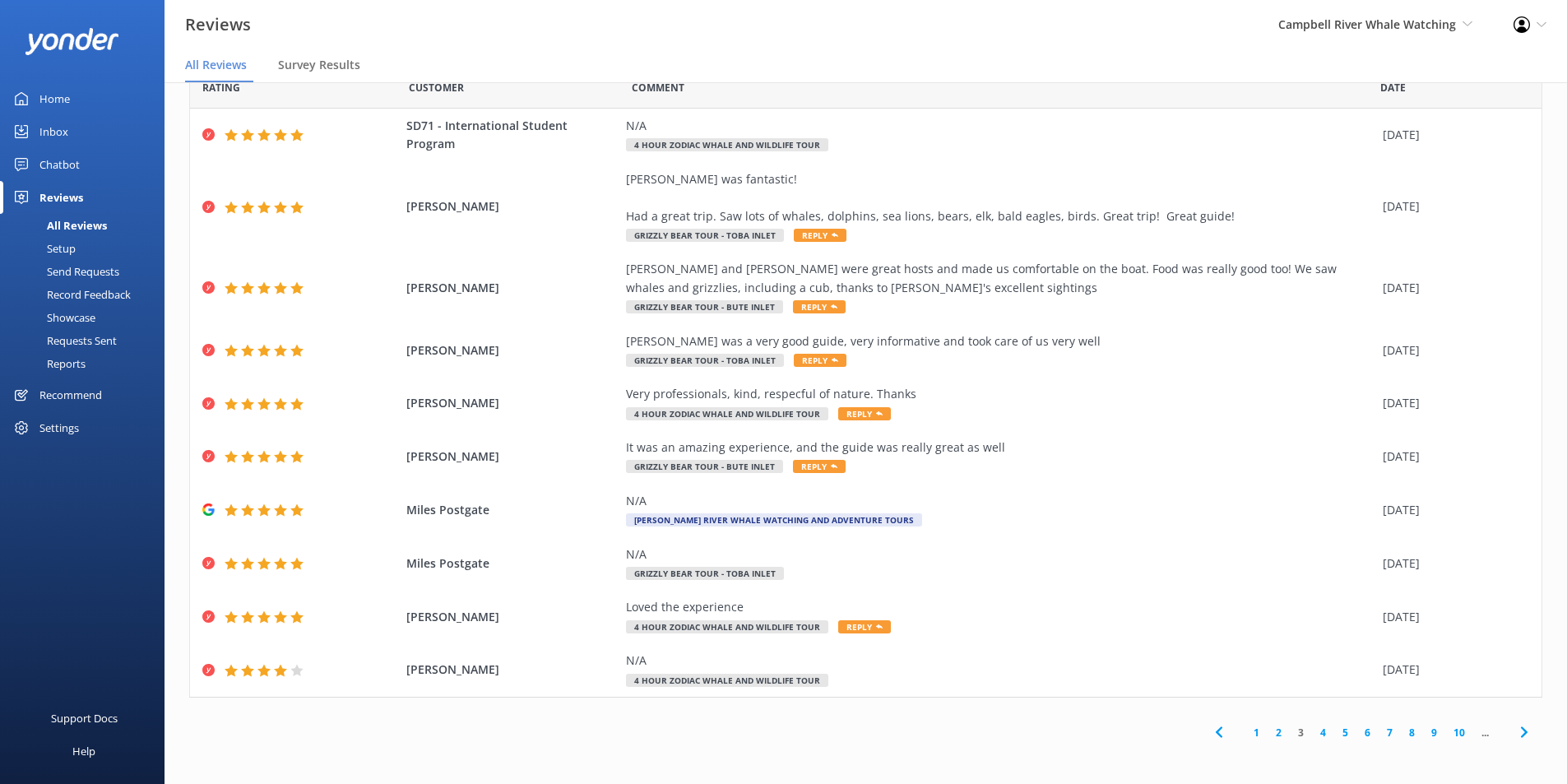
click at [1313, 726] on link "4" at bounding box center [1323, 732] width 22 height 15
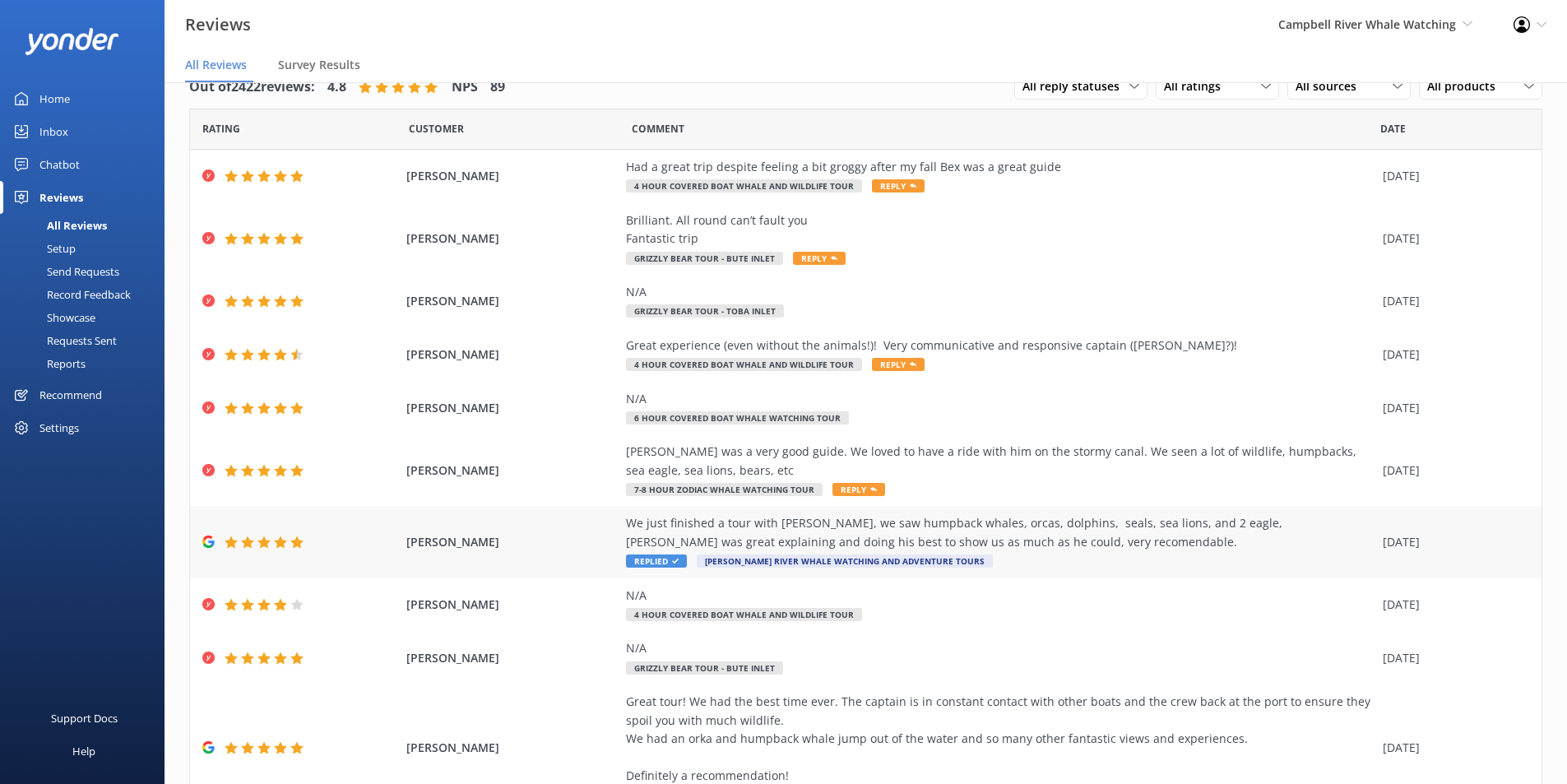
click at [1172, 538] on div "We just finished a tour with Marty, we saw humpback whales, orcas, dolphins, se…" at bounding box center [1000, 533] width 749 height 37
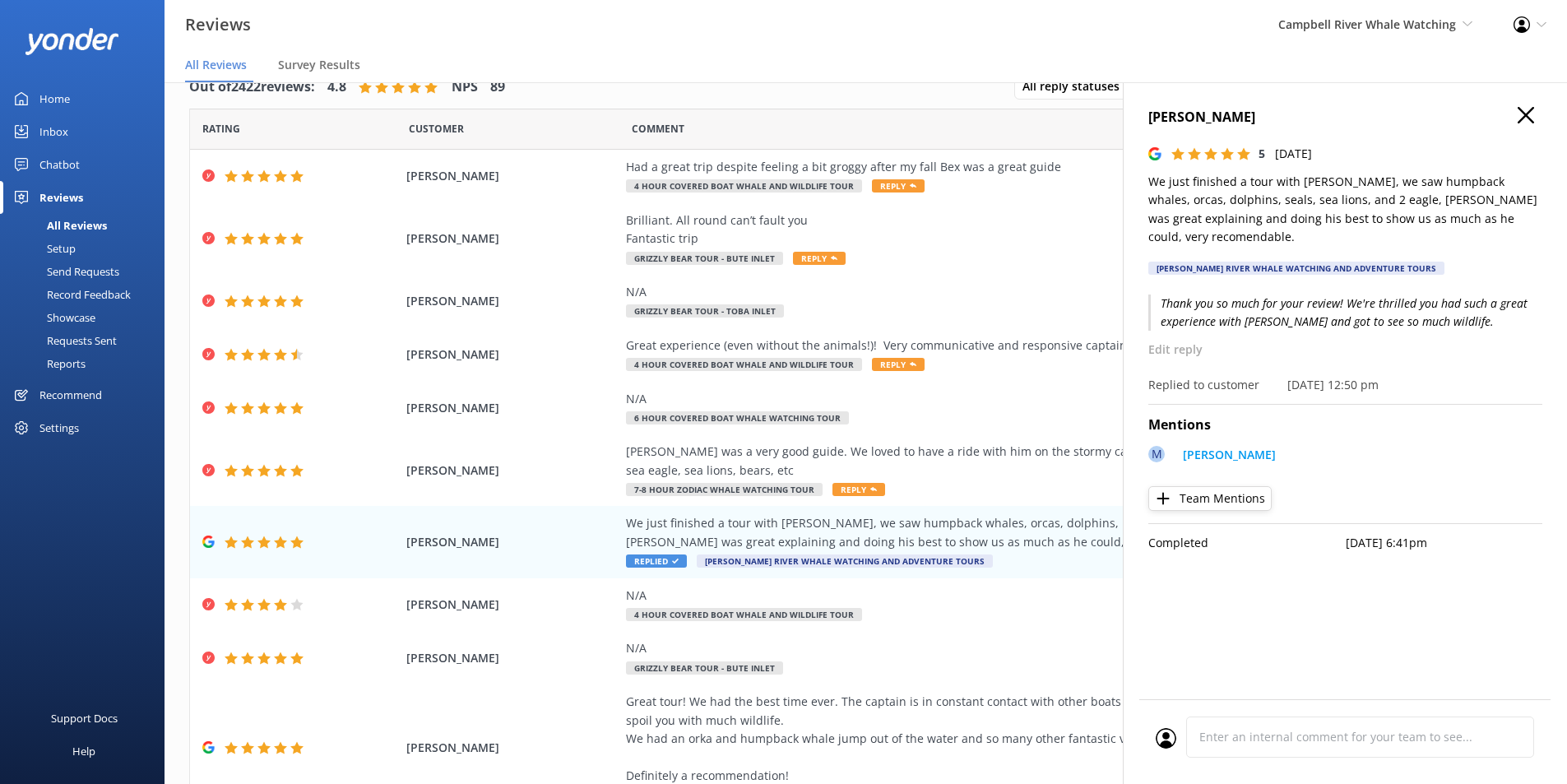
click at [1522, 107] on icon "button" at bounding box center [1525, 115] width 16 height 16
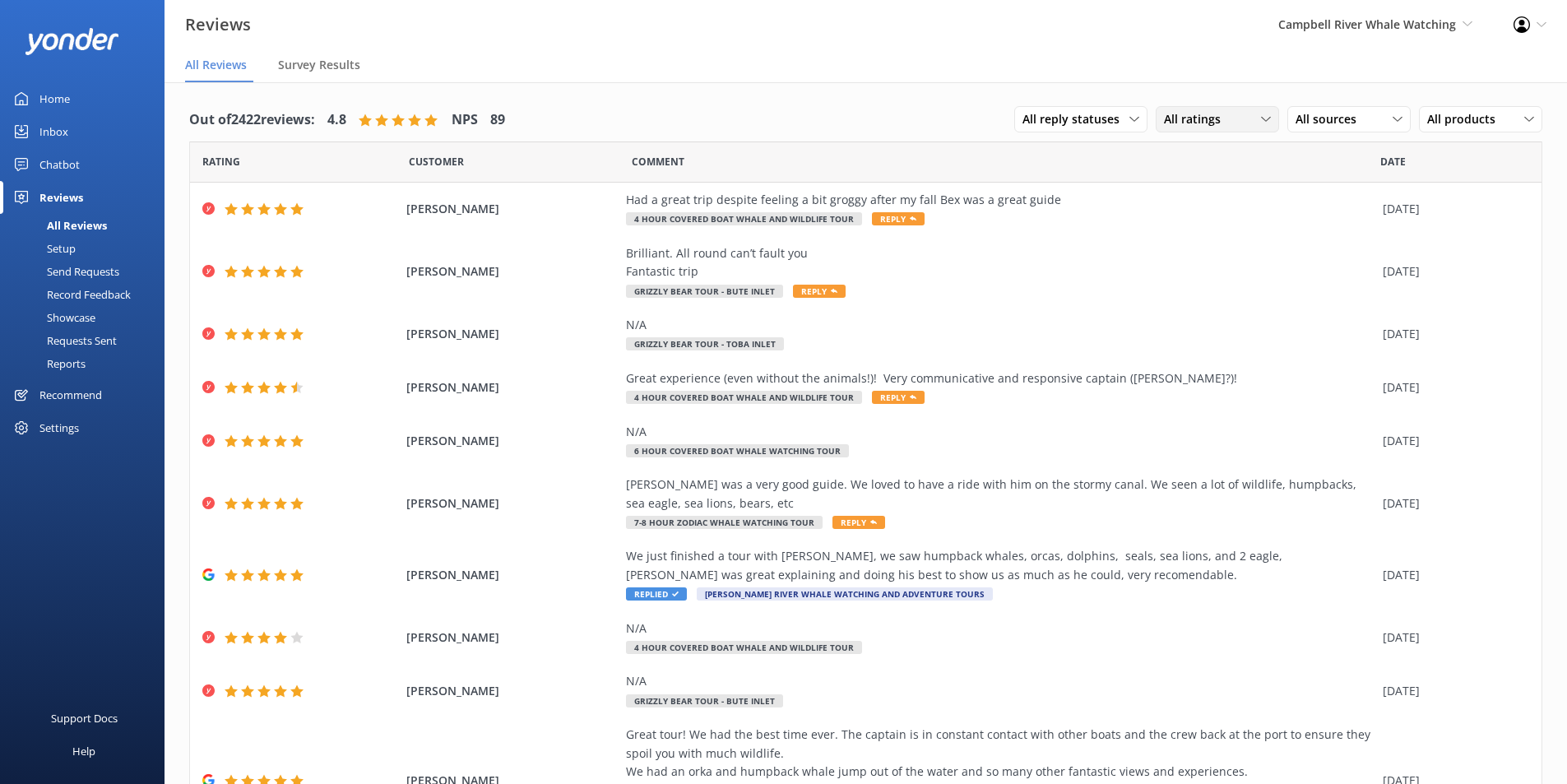
click at [1216, 124] on span "All ratings" at bounding box center [1197, 119] width 67 height 18
click at [1176, 244] on link "Detractors" at bounding box center [1229, 253] width 146 height 33
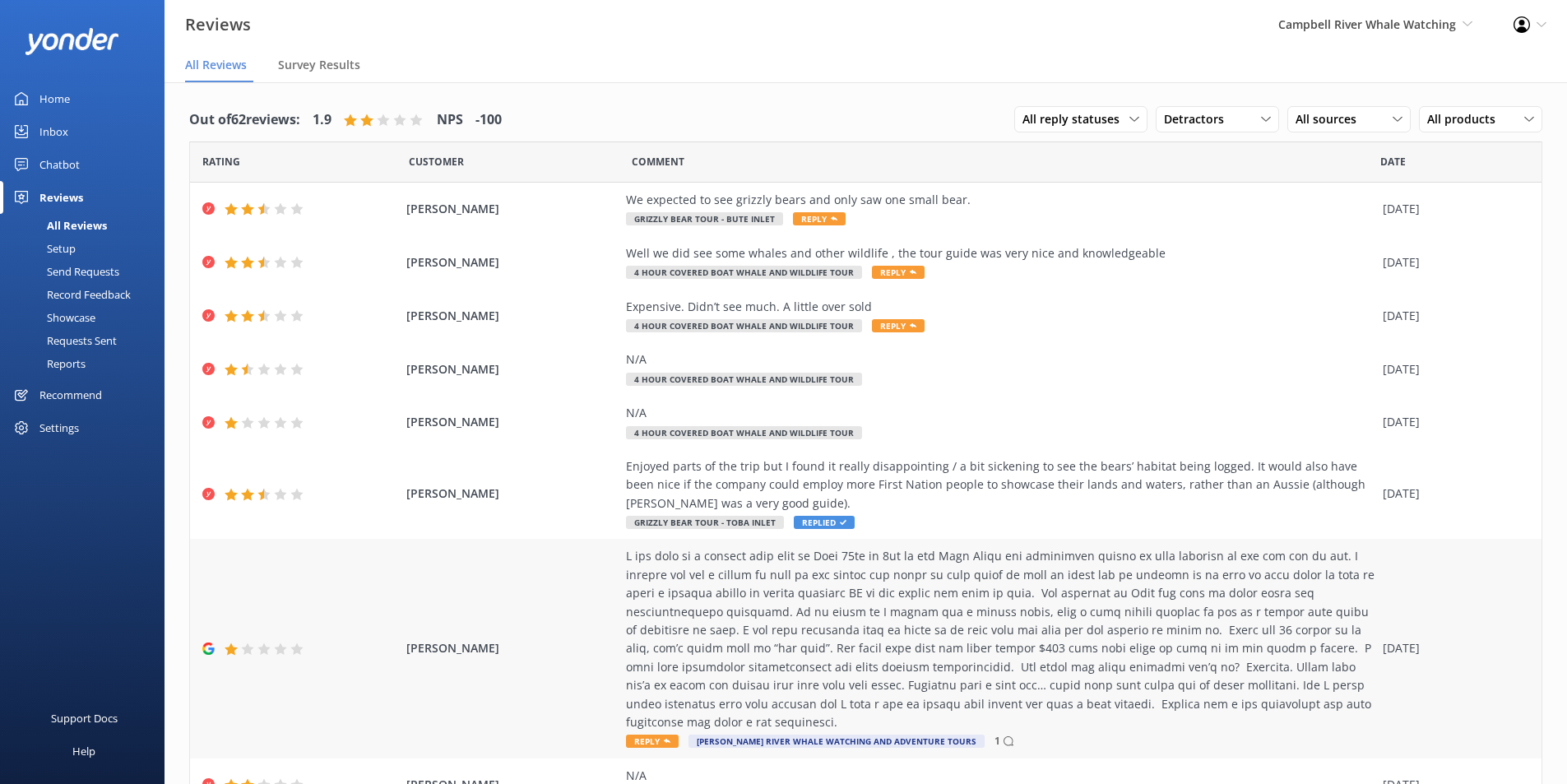
click at [1032, 644] on div at bounding box center [1000, 639] width 749 height 185
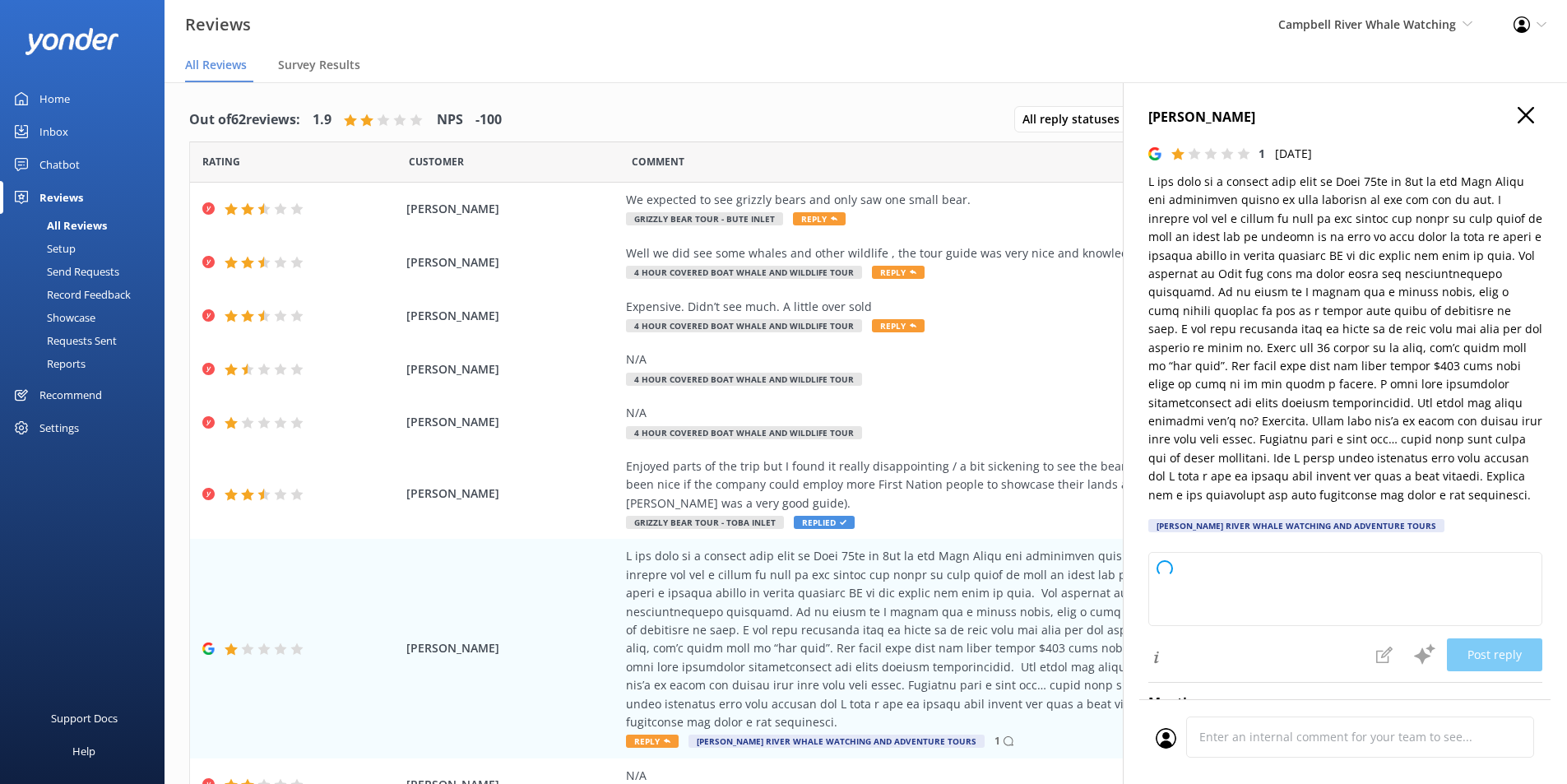
type textarea "Hello, Thank you for sharing your feedback and we sincerely apologize for any d…"
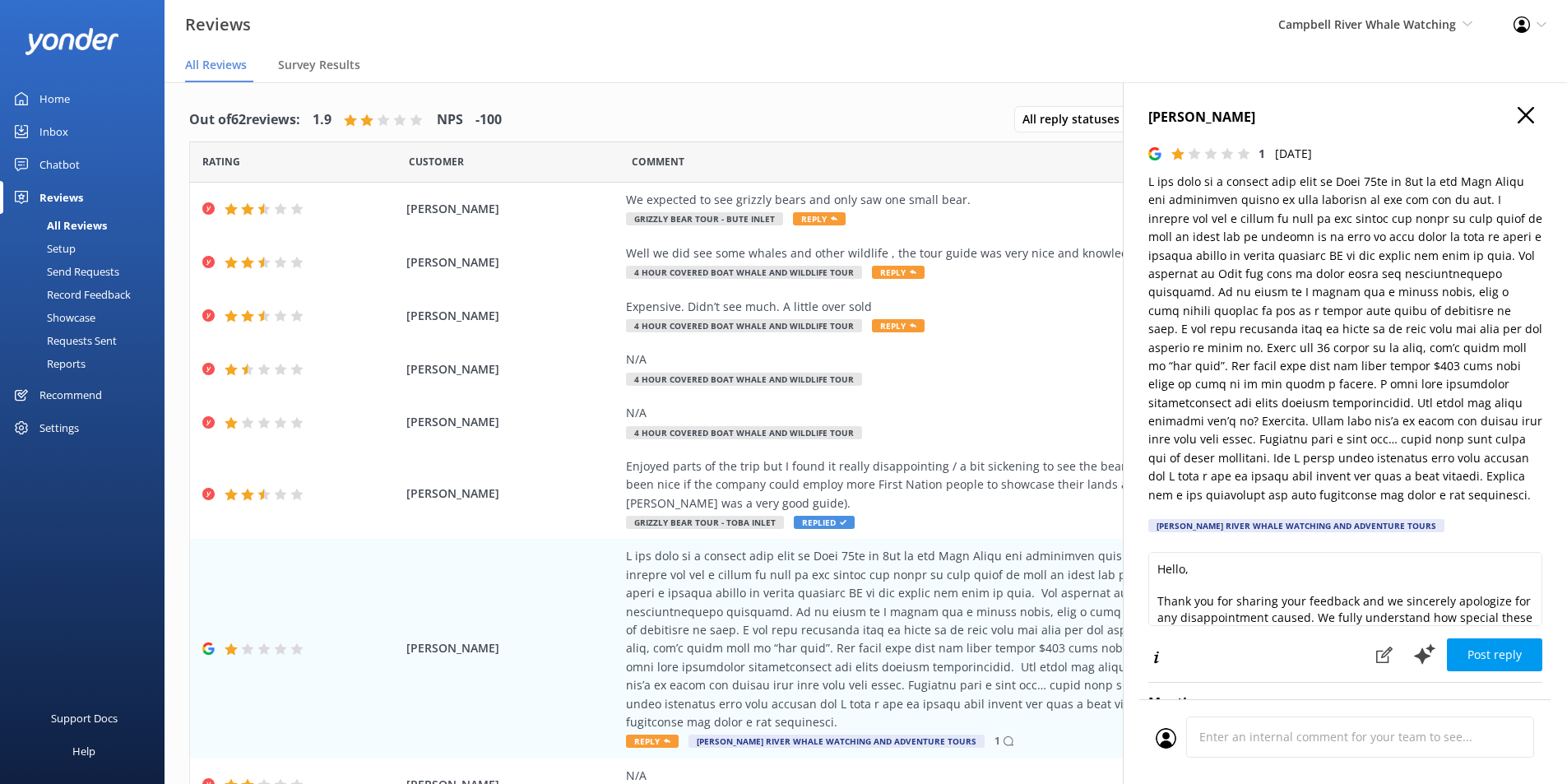
click at [1505, 114] on h4 "bonnie lynn" at bounding box center [1345, 118] width 394 height 21
click at [1518, 113] on use "button" at bounding box center [1525, 115] width 16 height 16
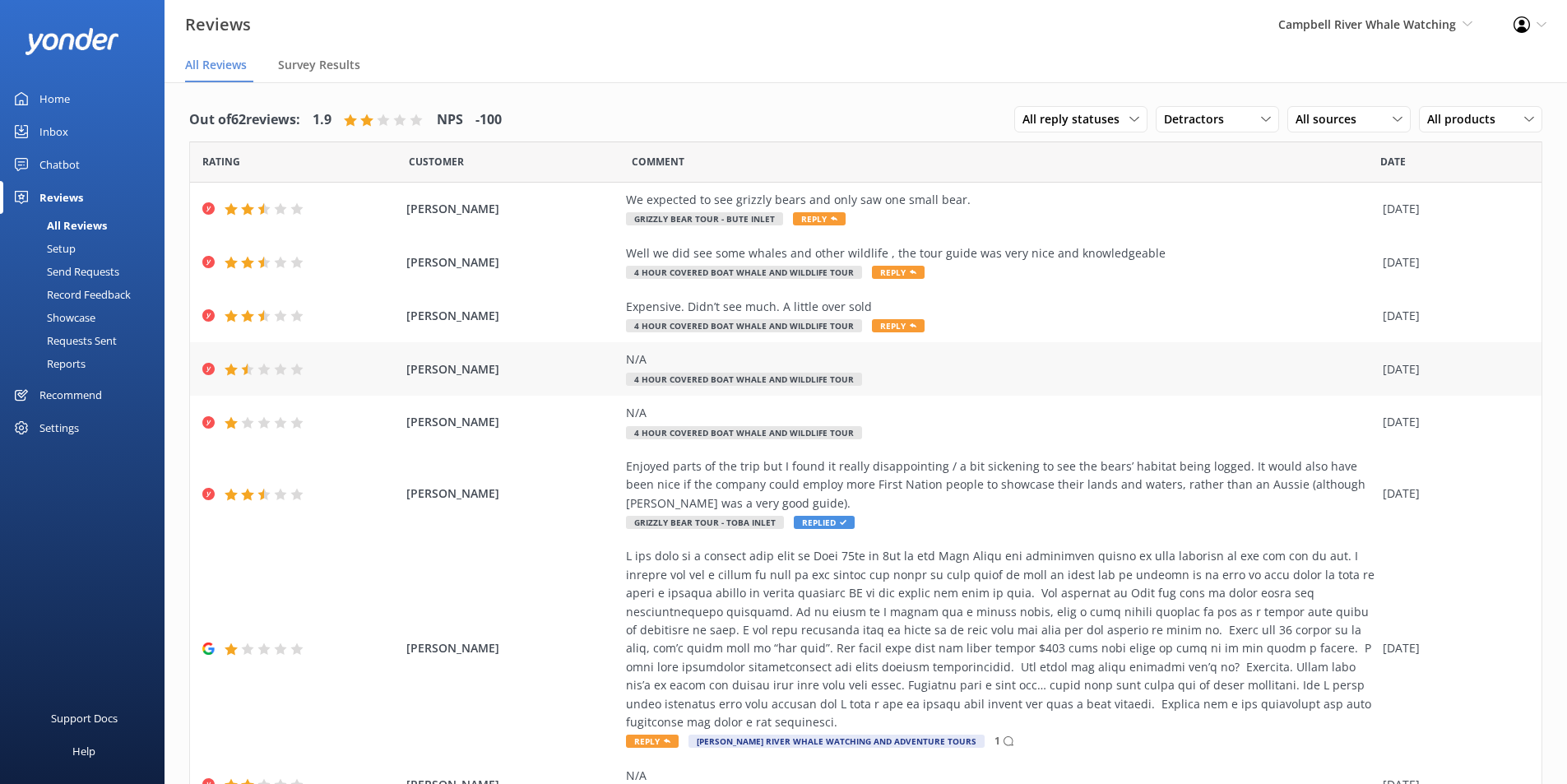
click at [425, 365] on span "KEIKO UENO" at bounding box center [512, 369] width 212 height 18
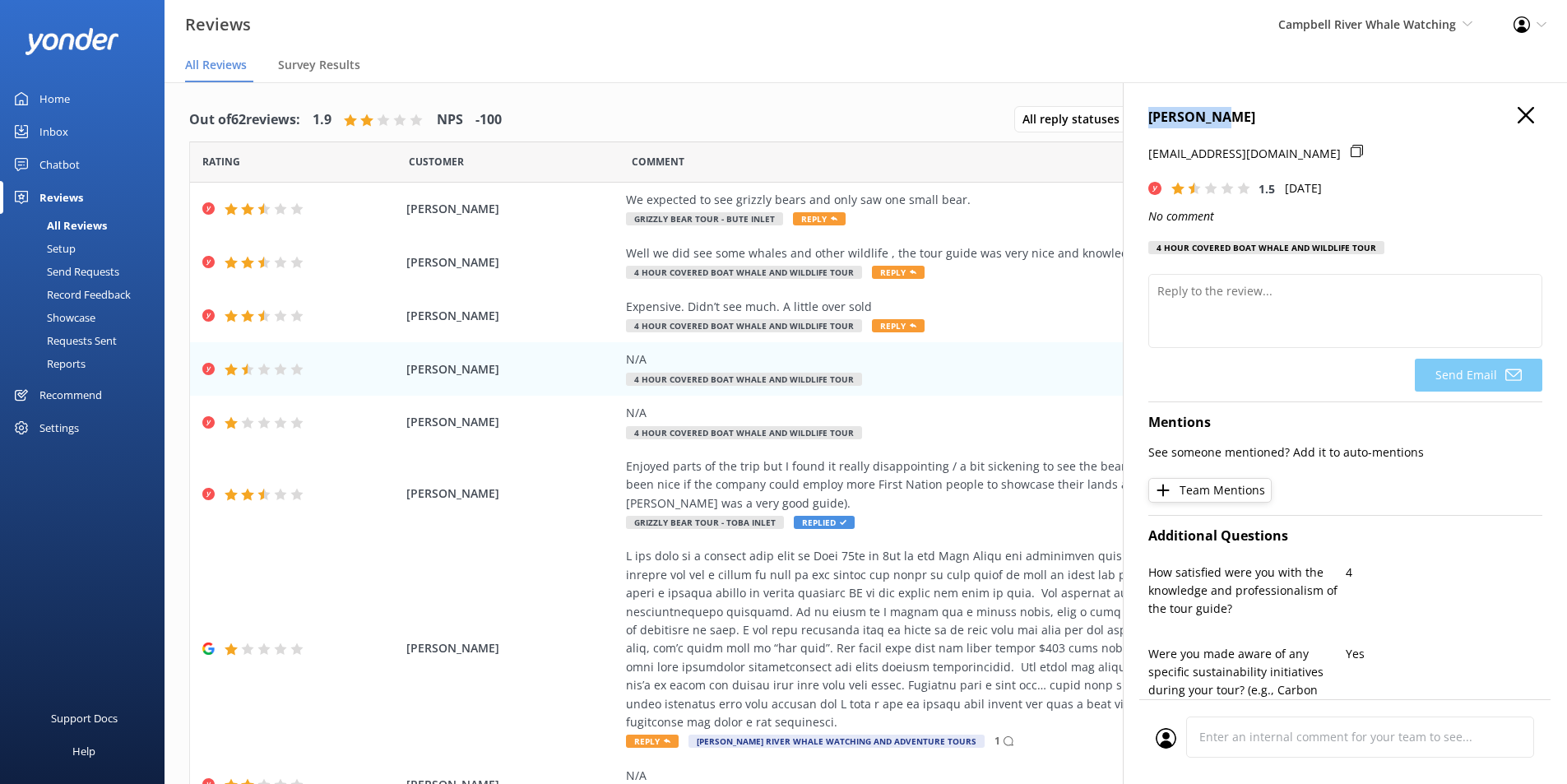
drag, startPoint x: 1260, startPoint y: 107, endPoint x: 1123, endPoint y: 108, distance: 137.0
click at [1123, 108] on div "KEIKO UENO maltesetiger11@gmail.com 1.5 Tue, 23rd Sep 2025 No comment 4 Hour Co…" at bounding box center [1345, 474] width 444 height 784
copy h4 "KEIKO UENO"
click at [1518, 107] on icon "button" at bounding box center [1525, 115] width 16 height 16
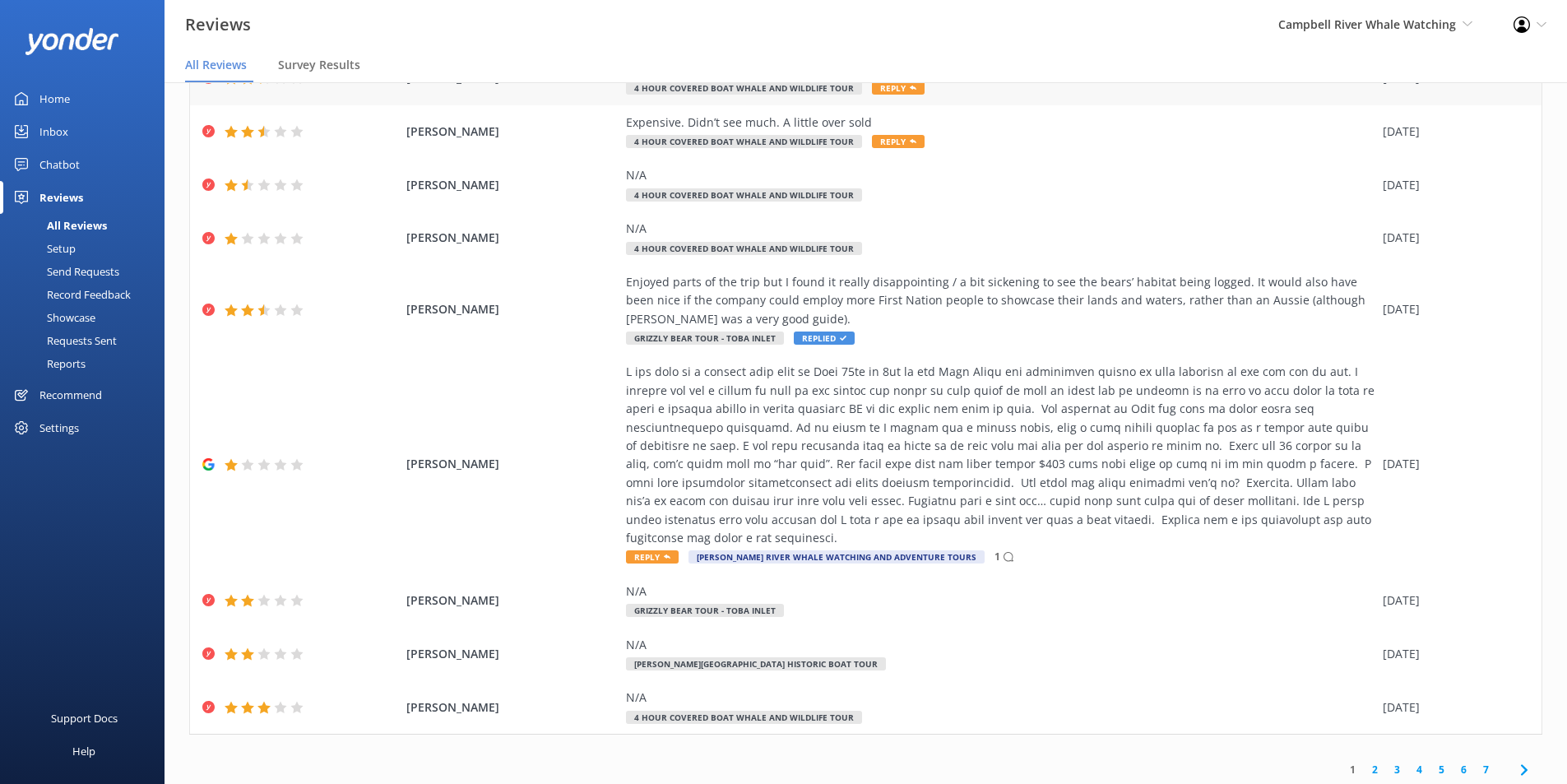
scroll to position [189, 0]
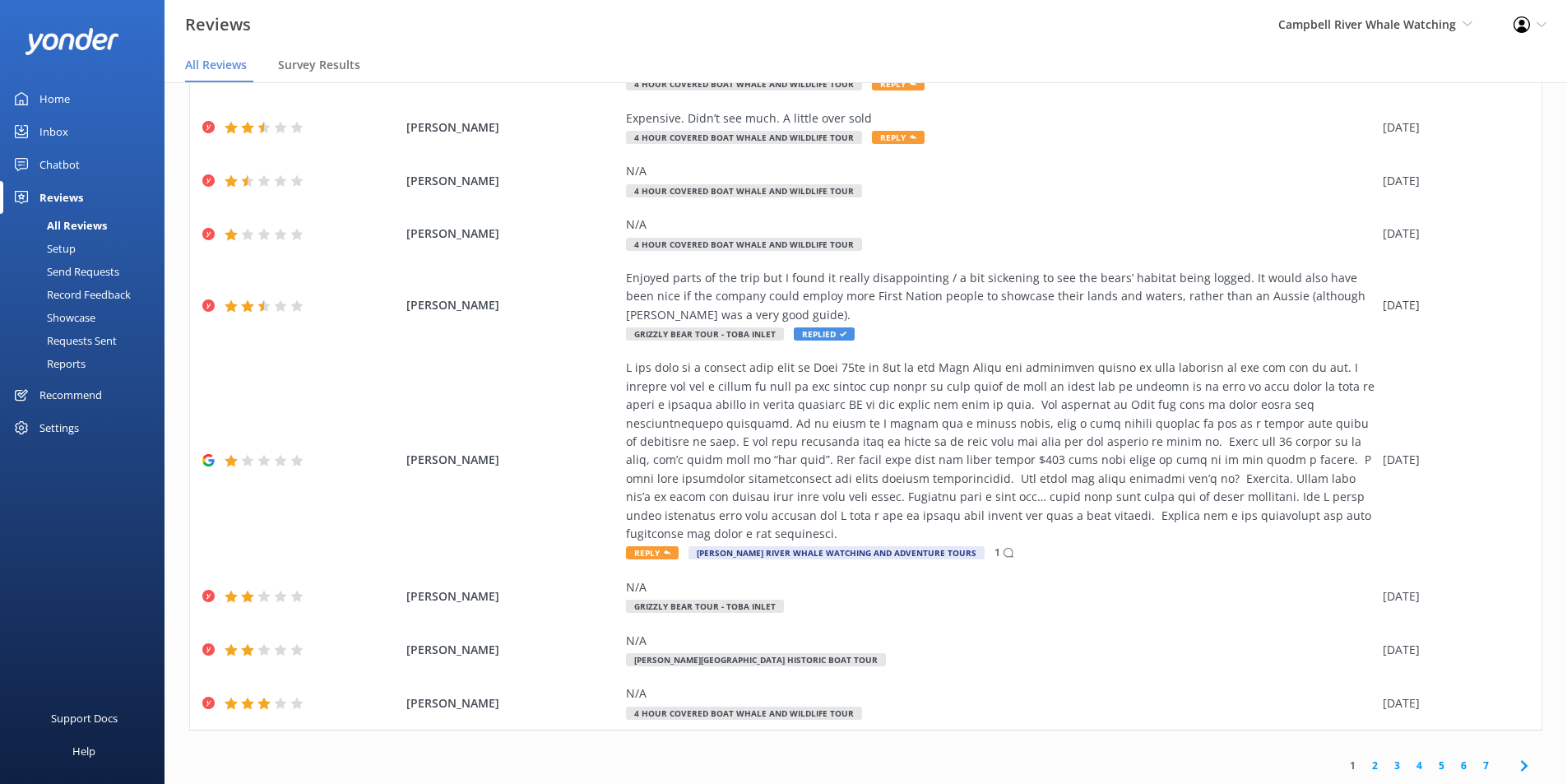
click at [1364, 767] on link "2" at bounding box center [1375, 765] width 22 height 15
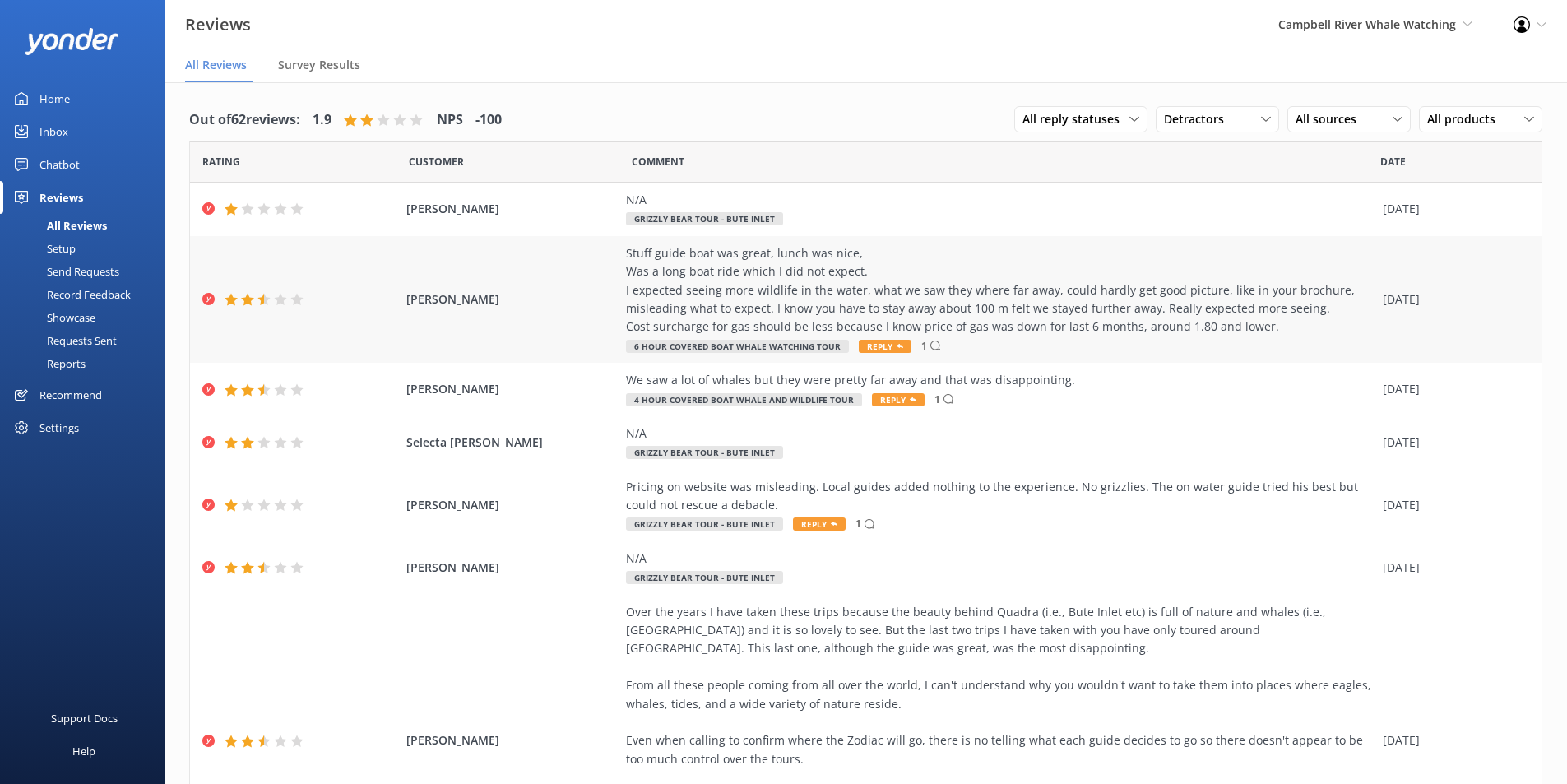
click at [714, 287] on div "Stuff guide boat was great, lunch was nice, Was a long boat ride which I did no…" at bounding box center [1000, 290] width 749 height 92
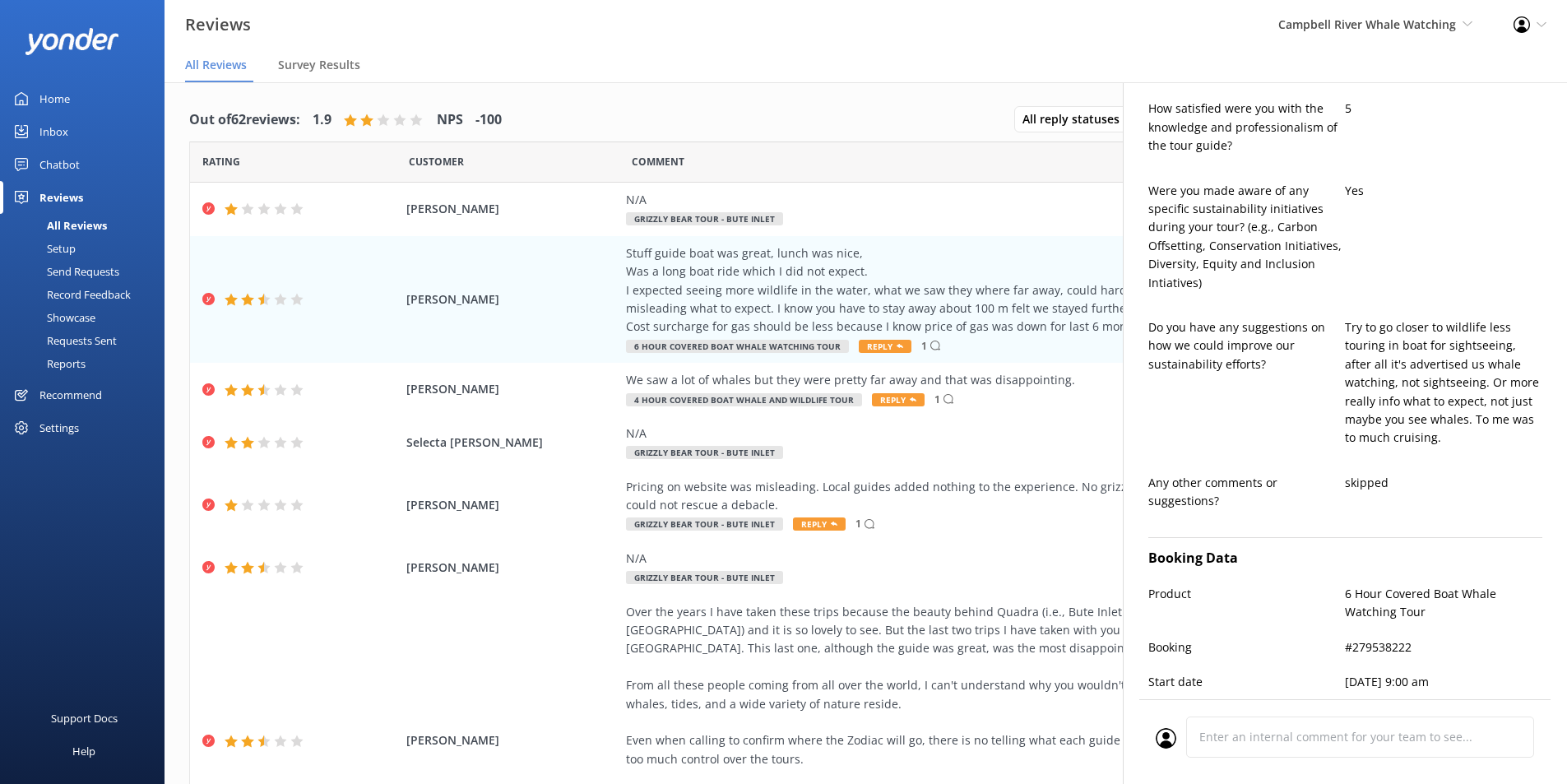
scroll to position [824, 0]
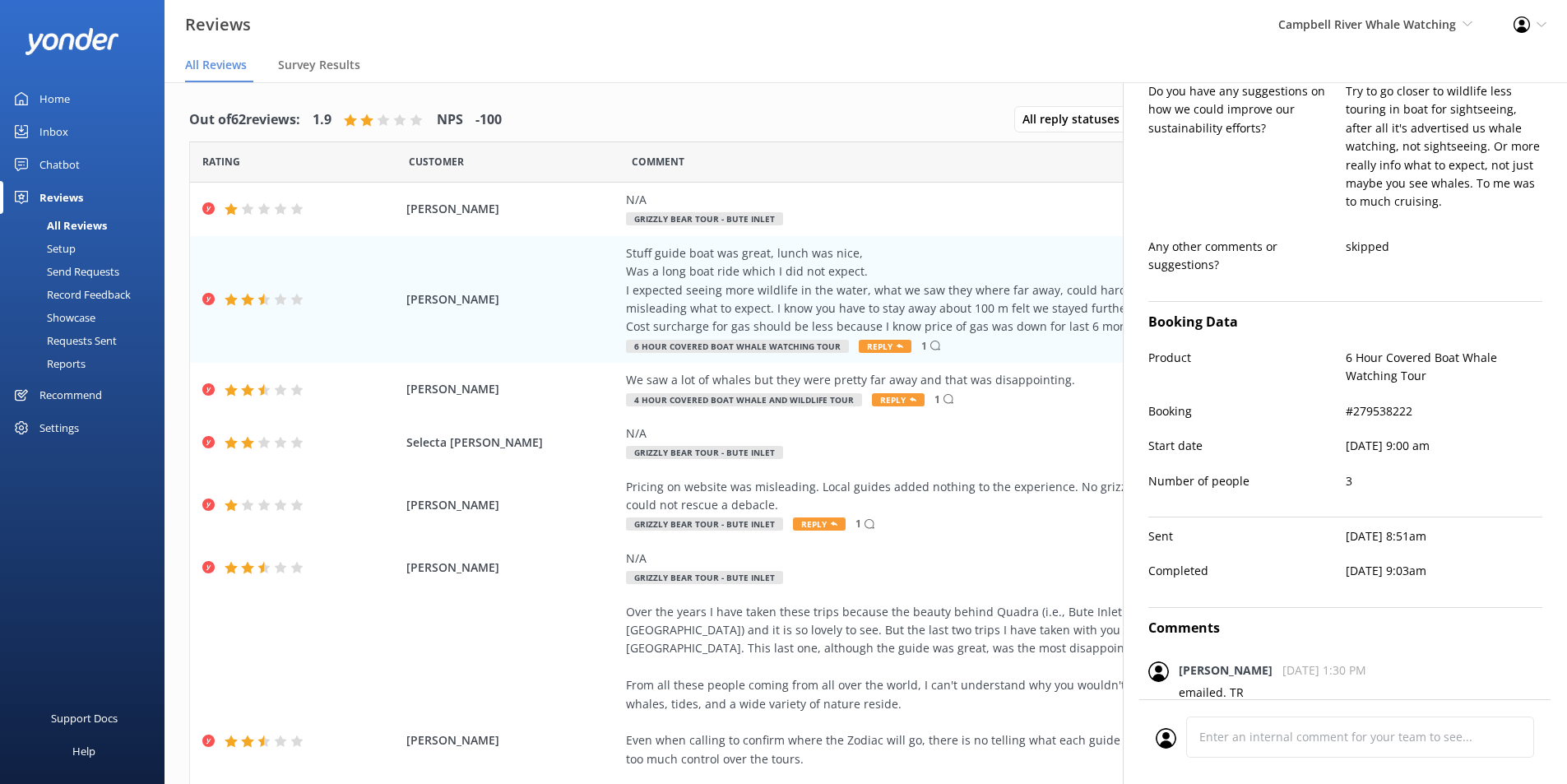
type textarea "Thank you for sharing your feedback, Ric. We’re glad you found our staff and gu…"
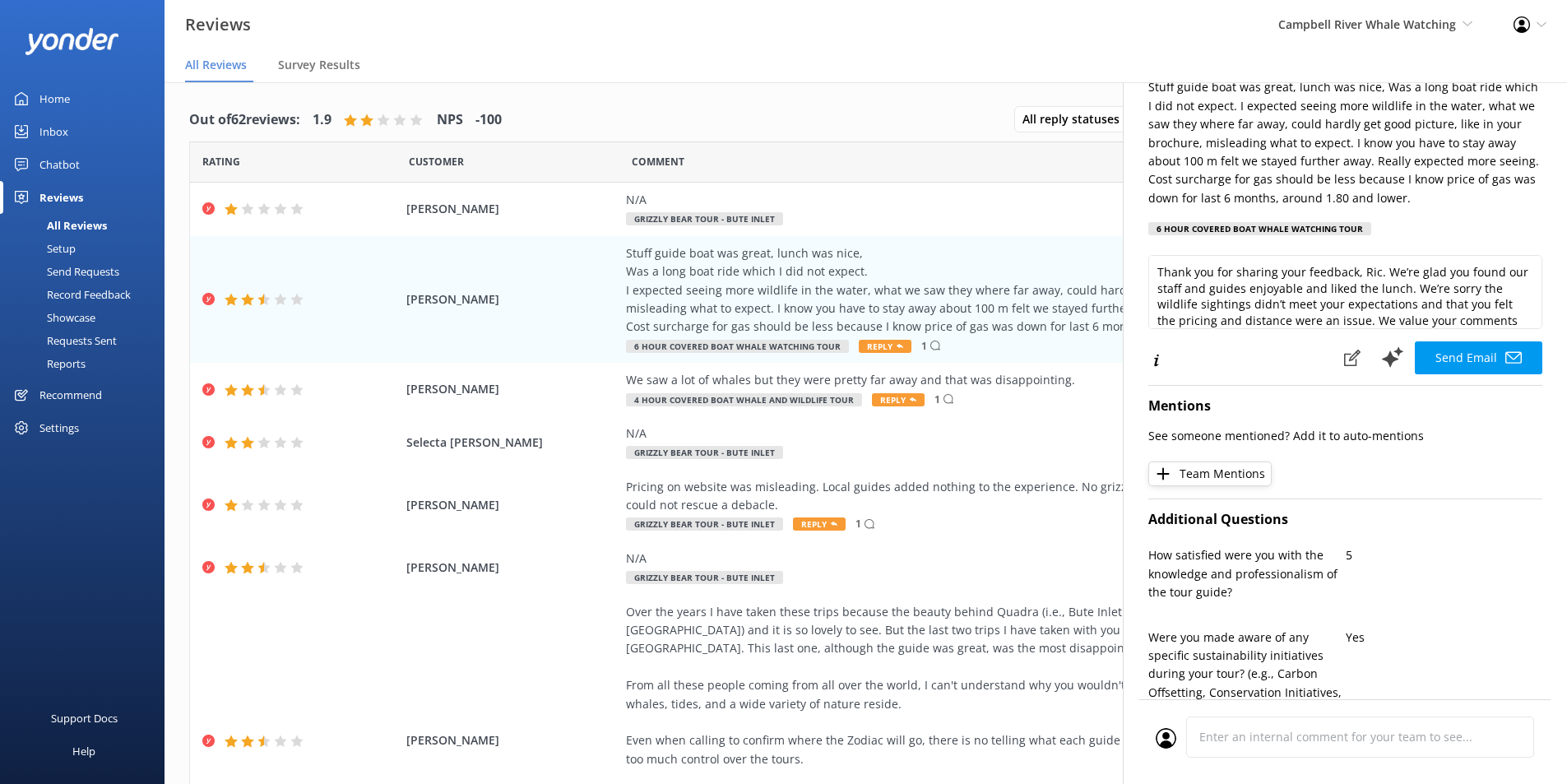
scroll to position [0, 0]
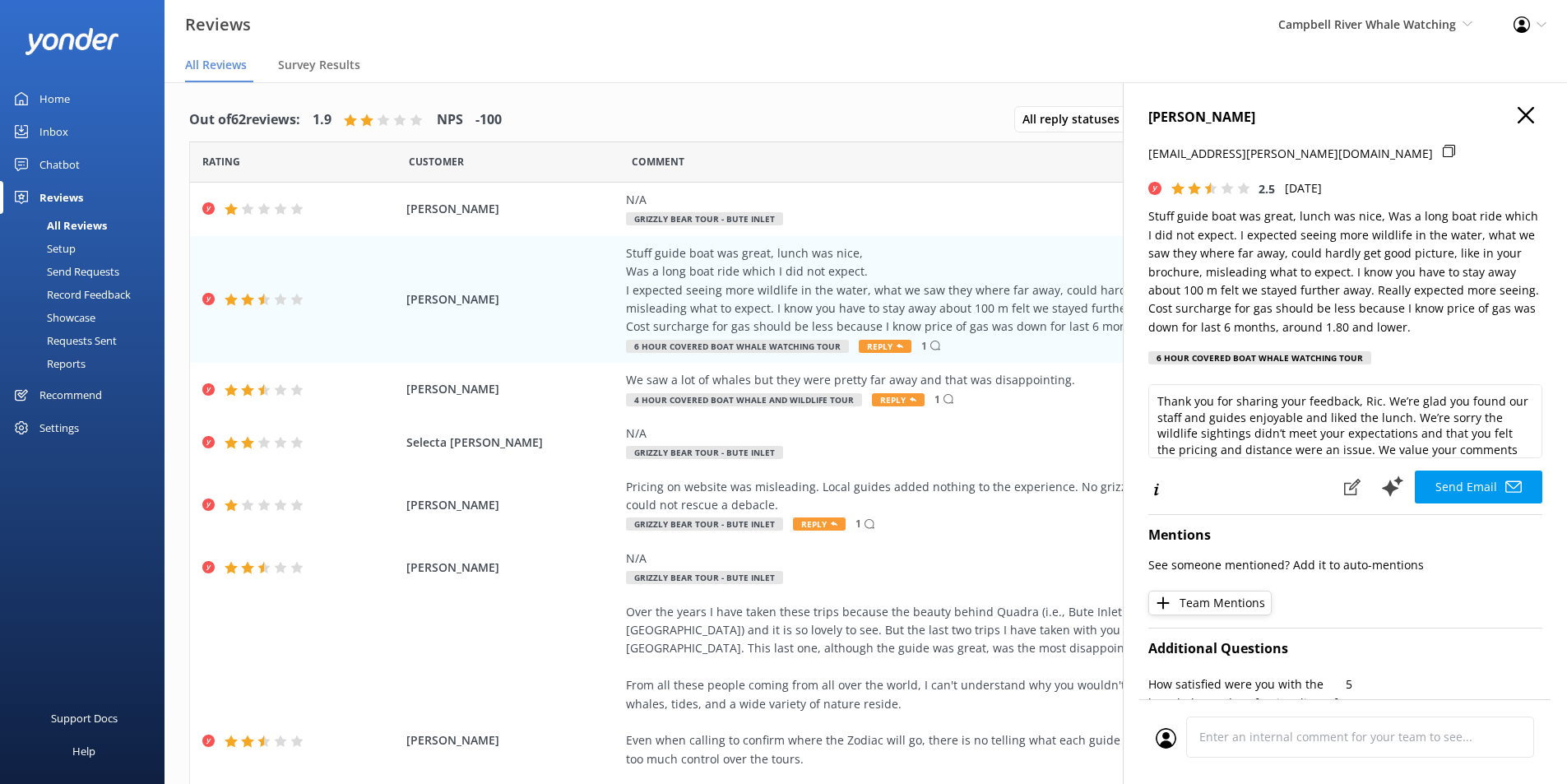
click at [1519, 117] on icon "button" at bounding box center [1525, 115] width 16 height 16
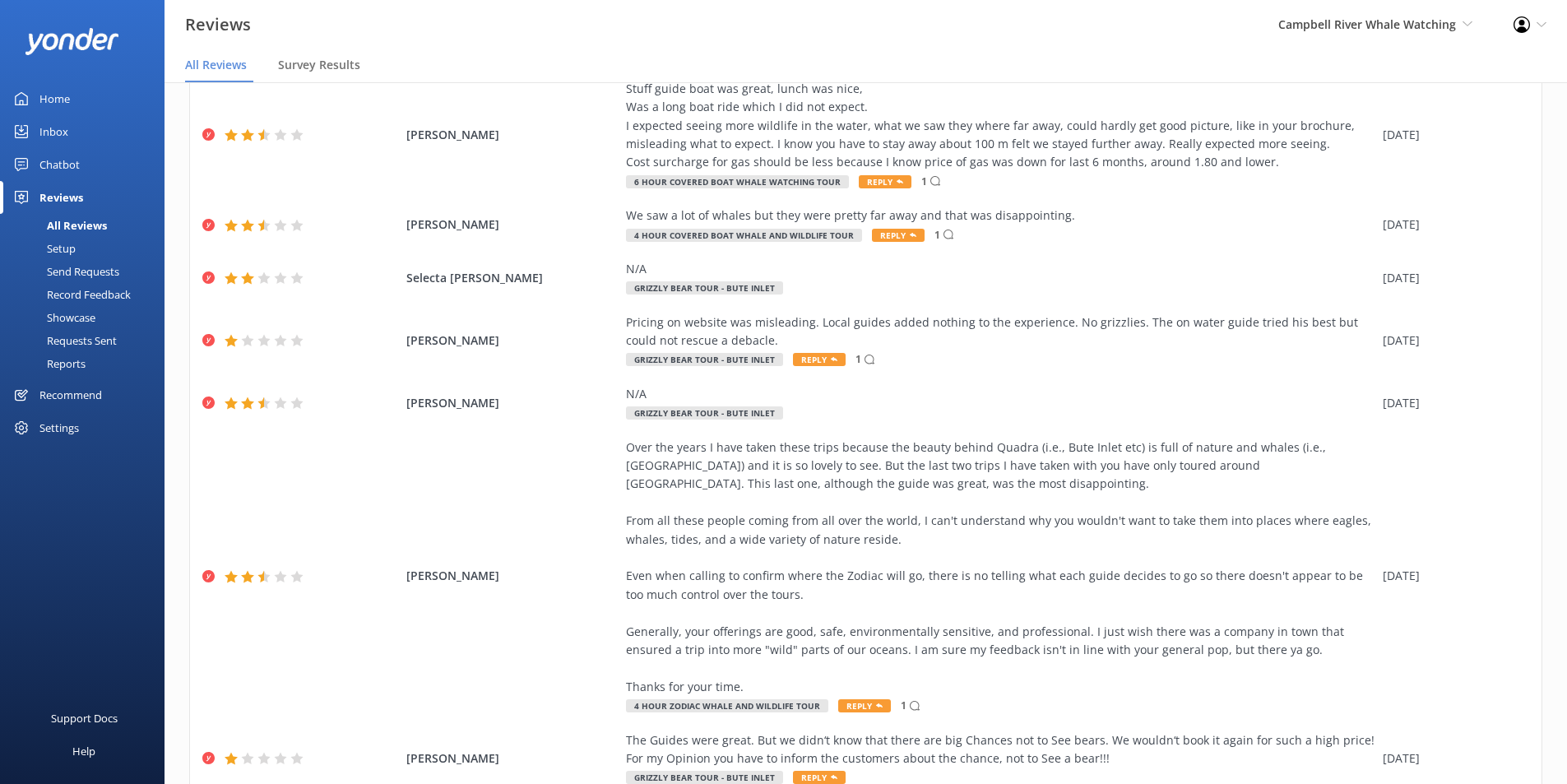
scroll to position [247, 0]
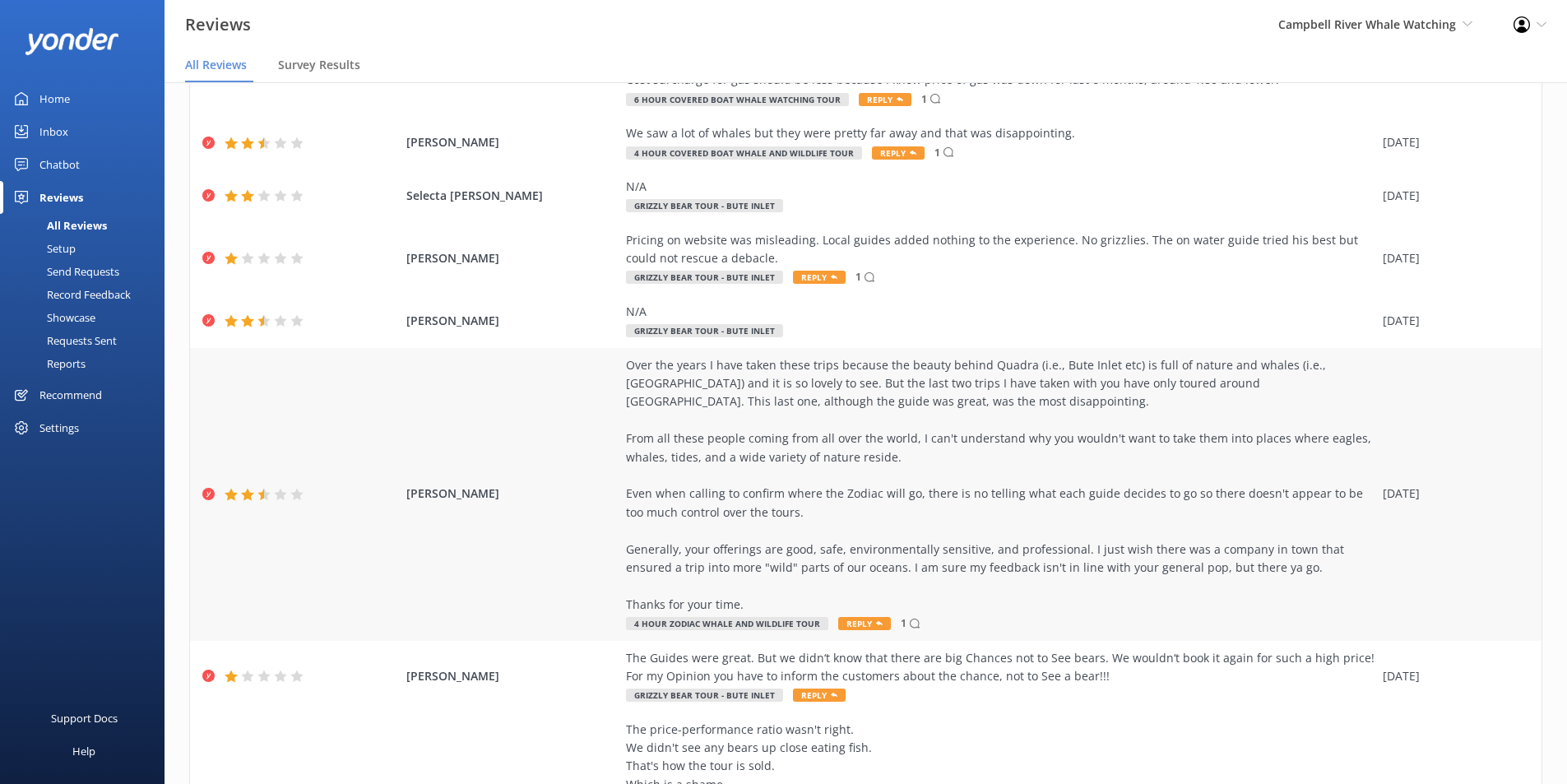
click at [997, 445] on div "Over the years I have taken these trips because the beauty behind Quadra (i.e.,…" at bounding box center [1000, 484] width 749 height 257
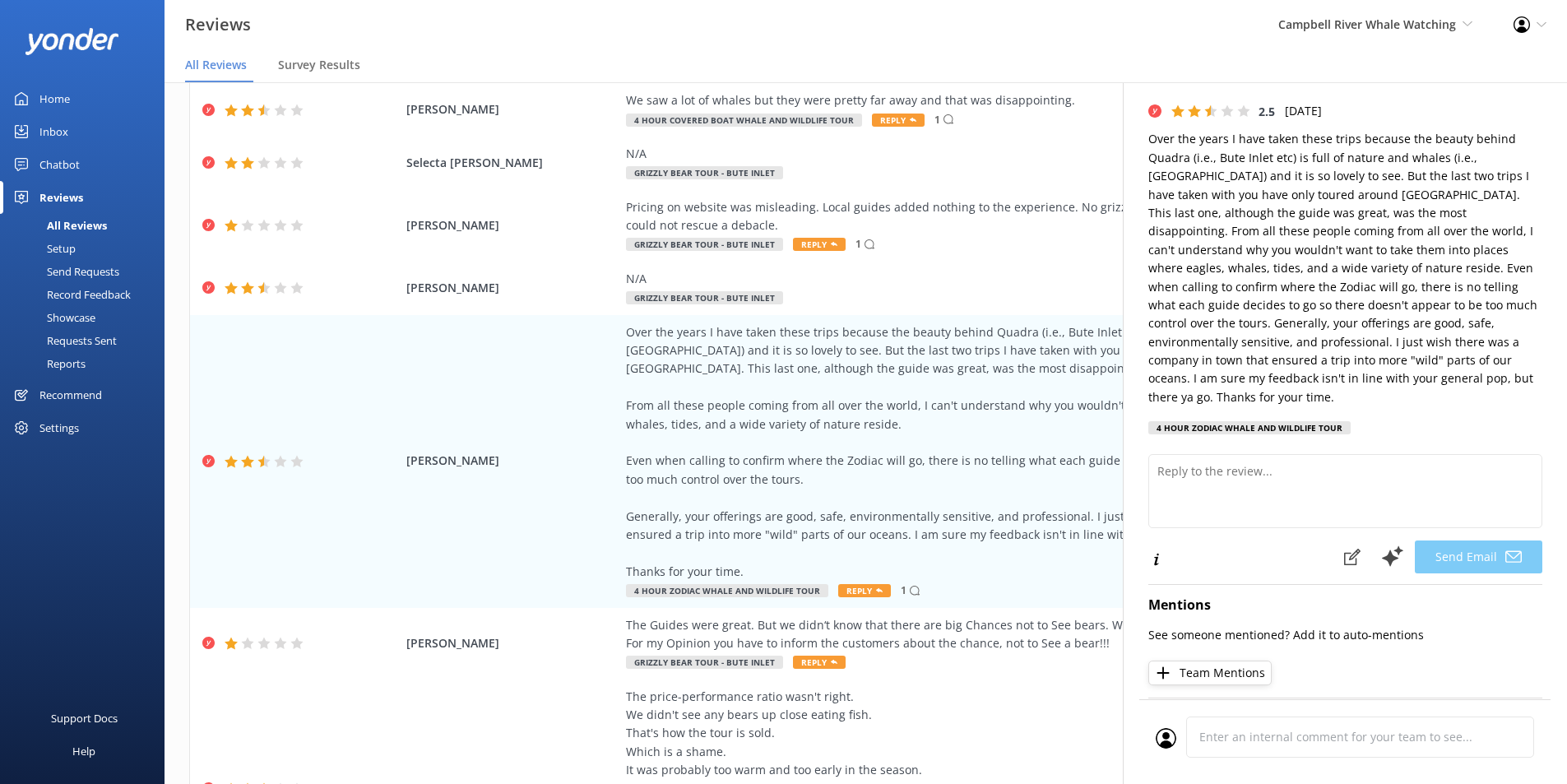
scroll to position [0, 0]
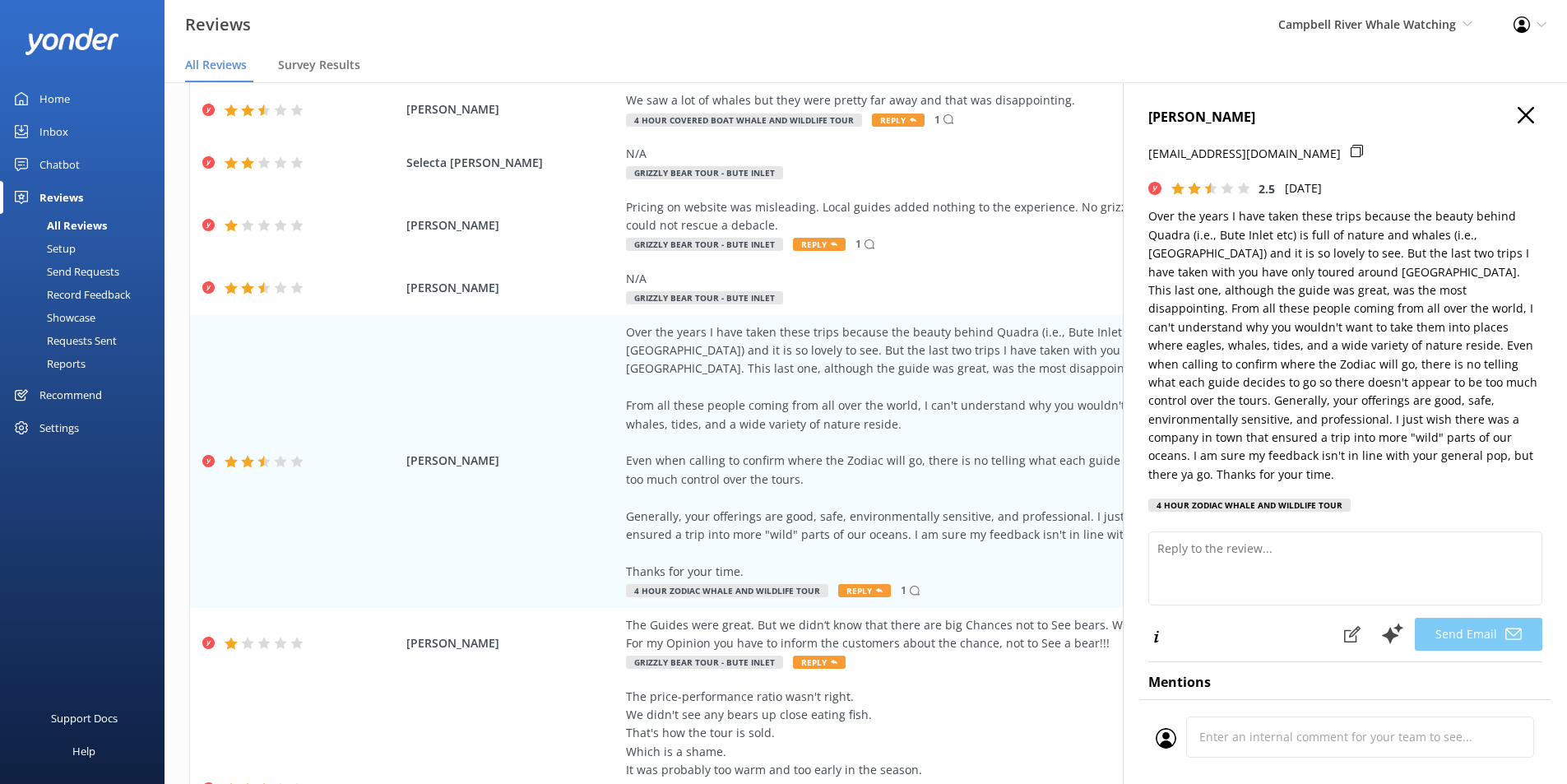
click at [1518, 114] on icon "button" at bounding box center [1525, 115] width 16 height 16
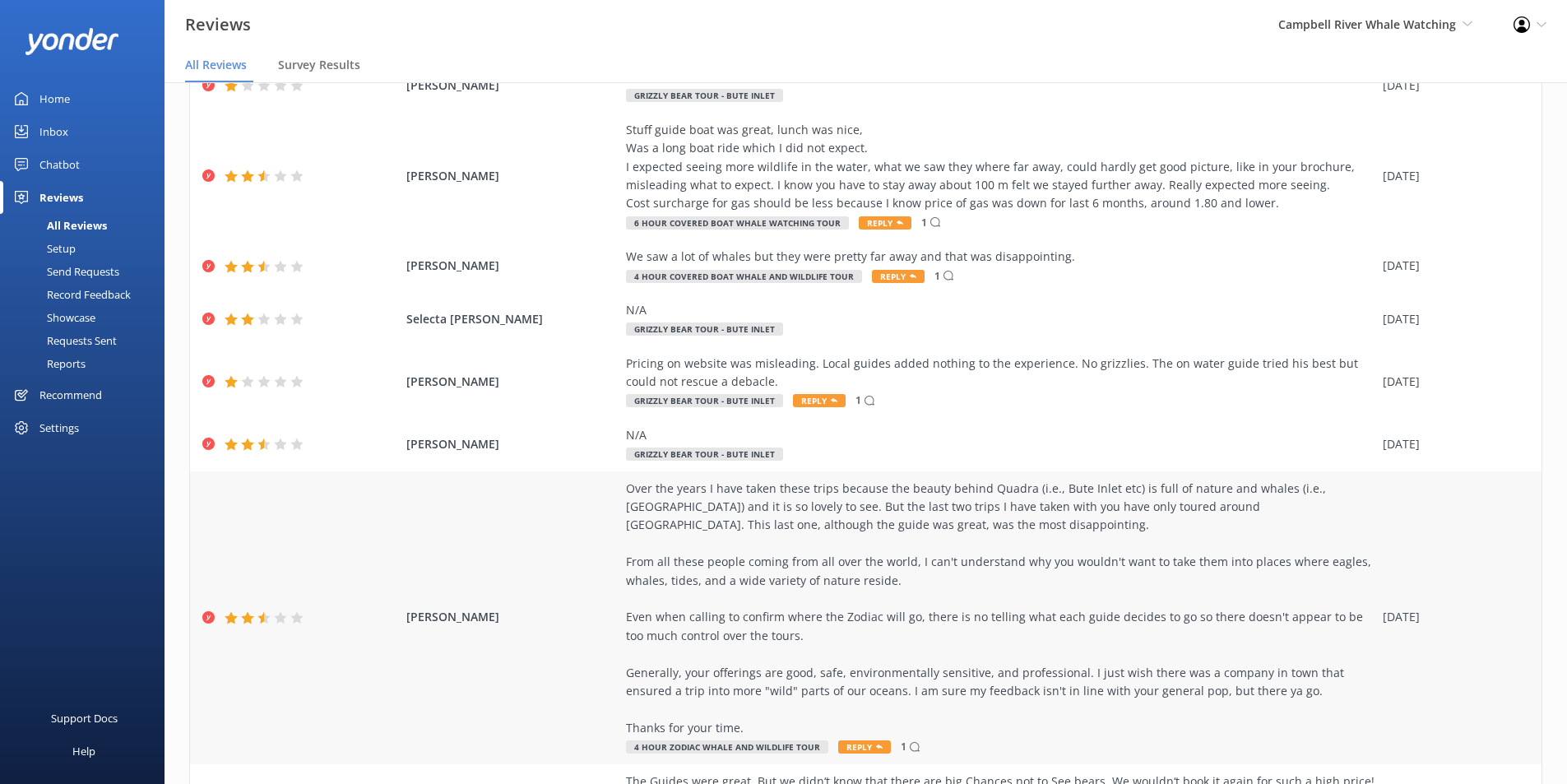
scroll to position [502, 0]
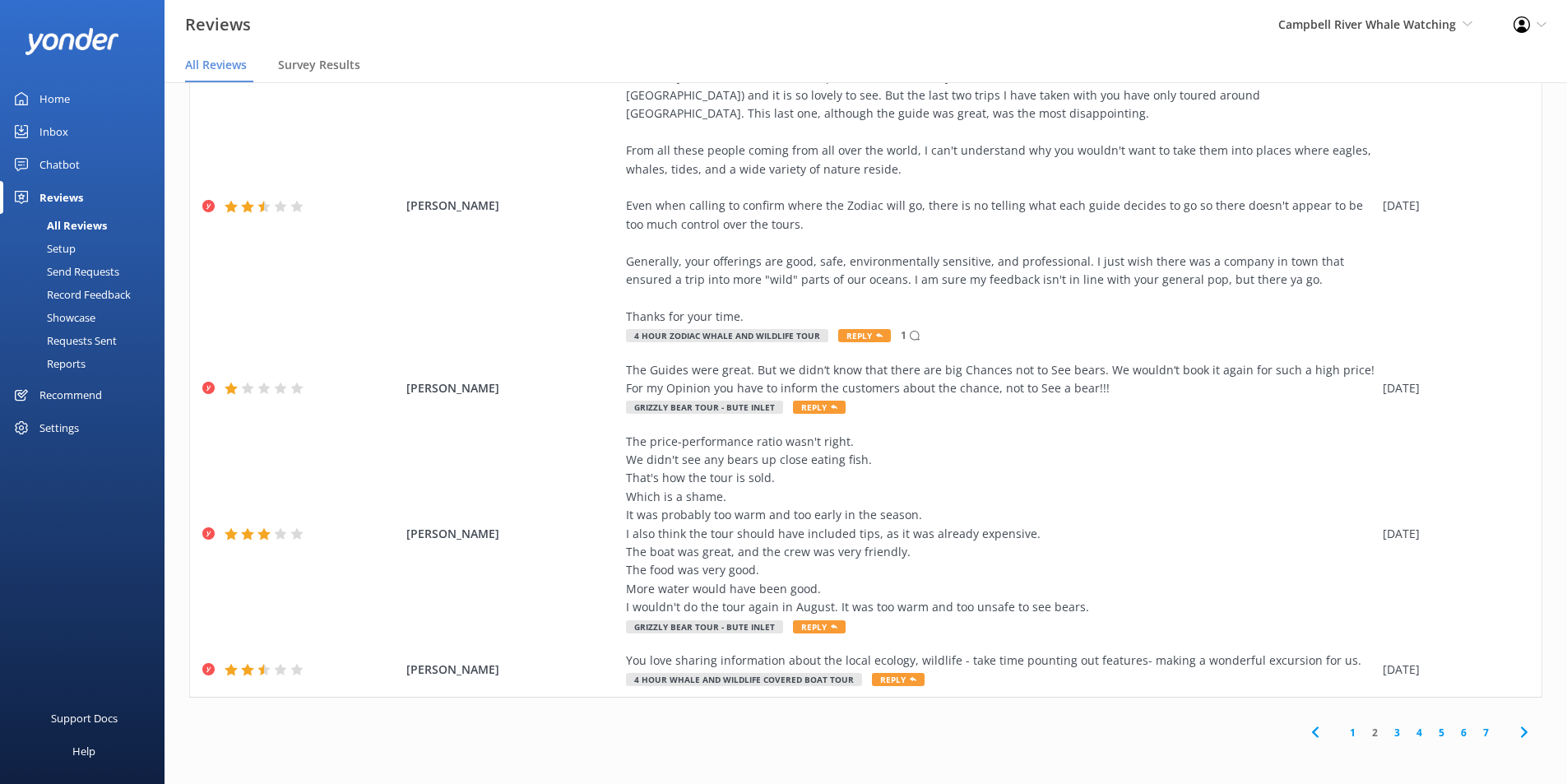
click at [1386, 734] on link "3" at bounding box center [1397, 732] width 22 height 15
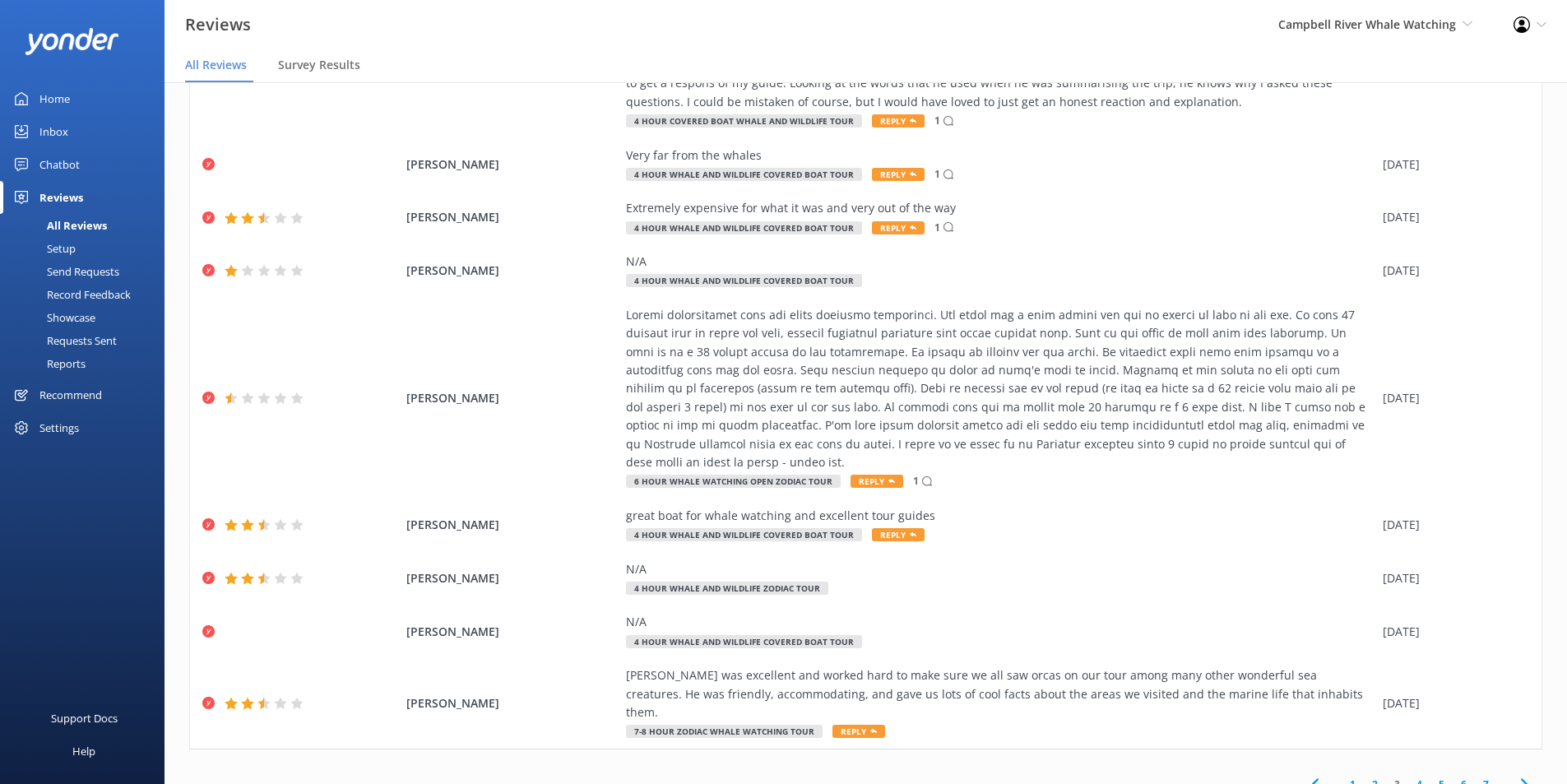
scroll to position [33, 0]
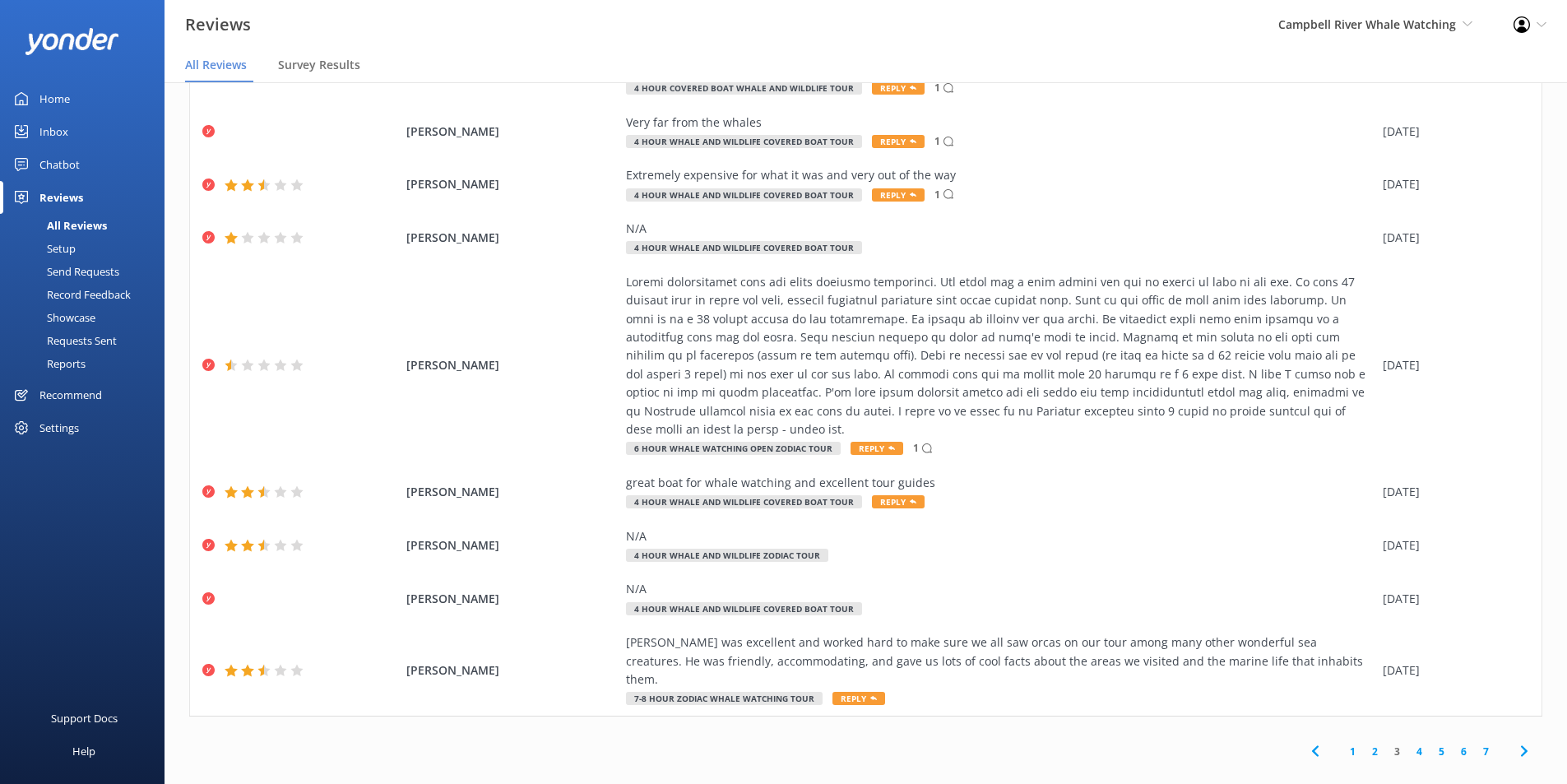
click at [1475, 743] on link "7" at bounding box center [1486, 751] width 22 height 15
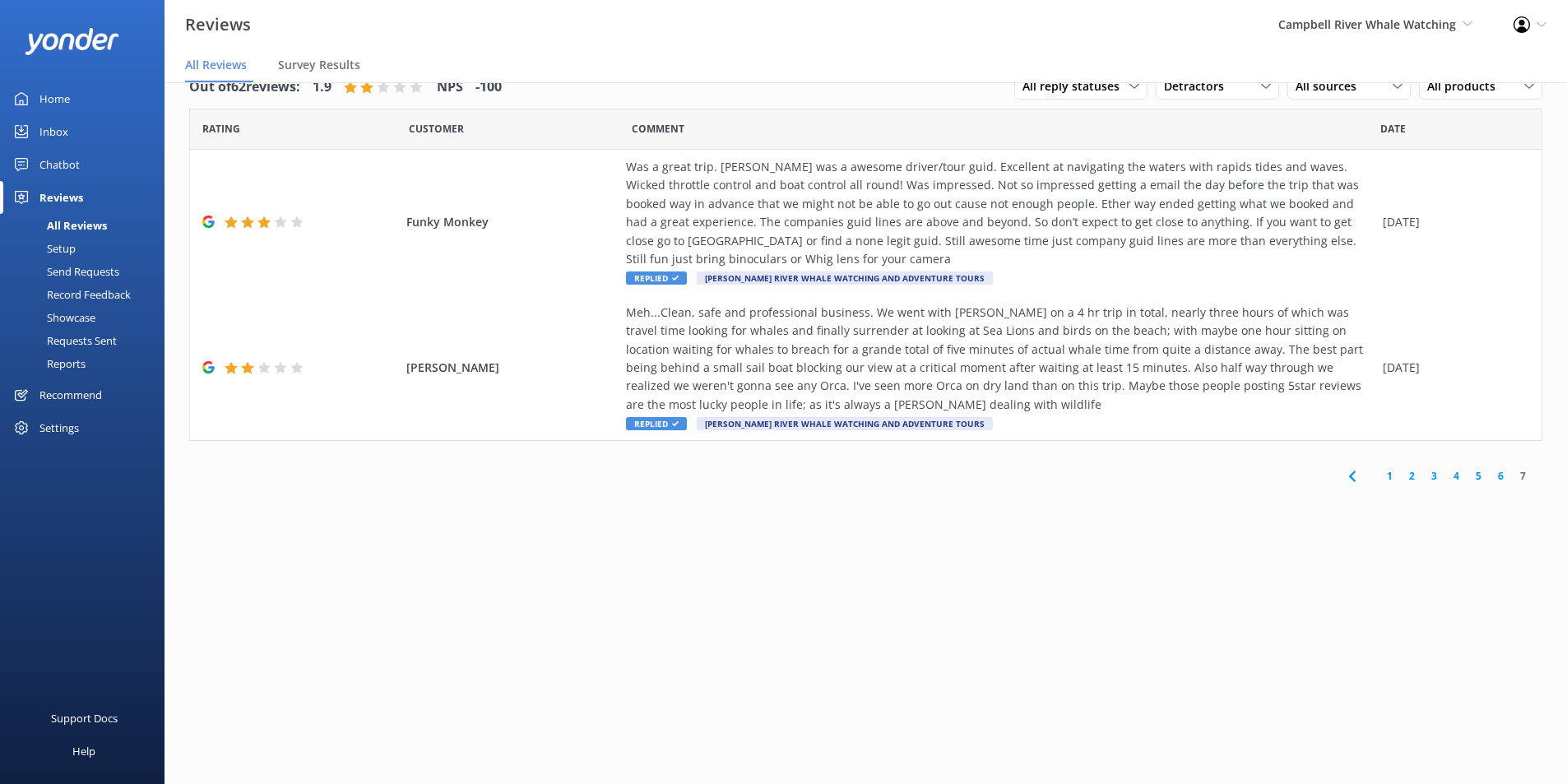
click at [1440, 477] on link "3" at bounding box center [1434, 476] width 22 height 15
